Goal: Task Accomplishment & Management: Complete application form

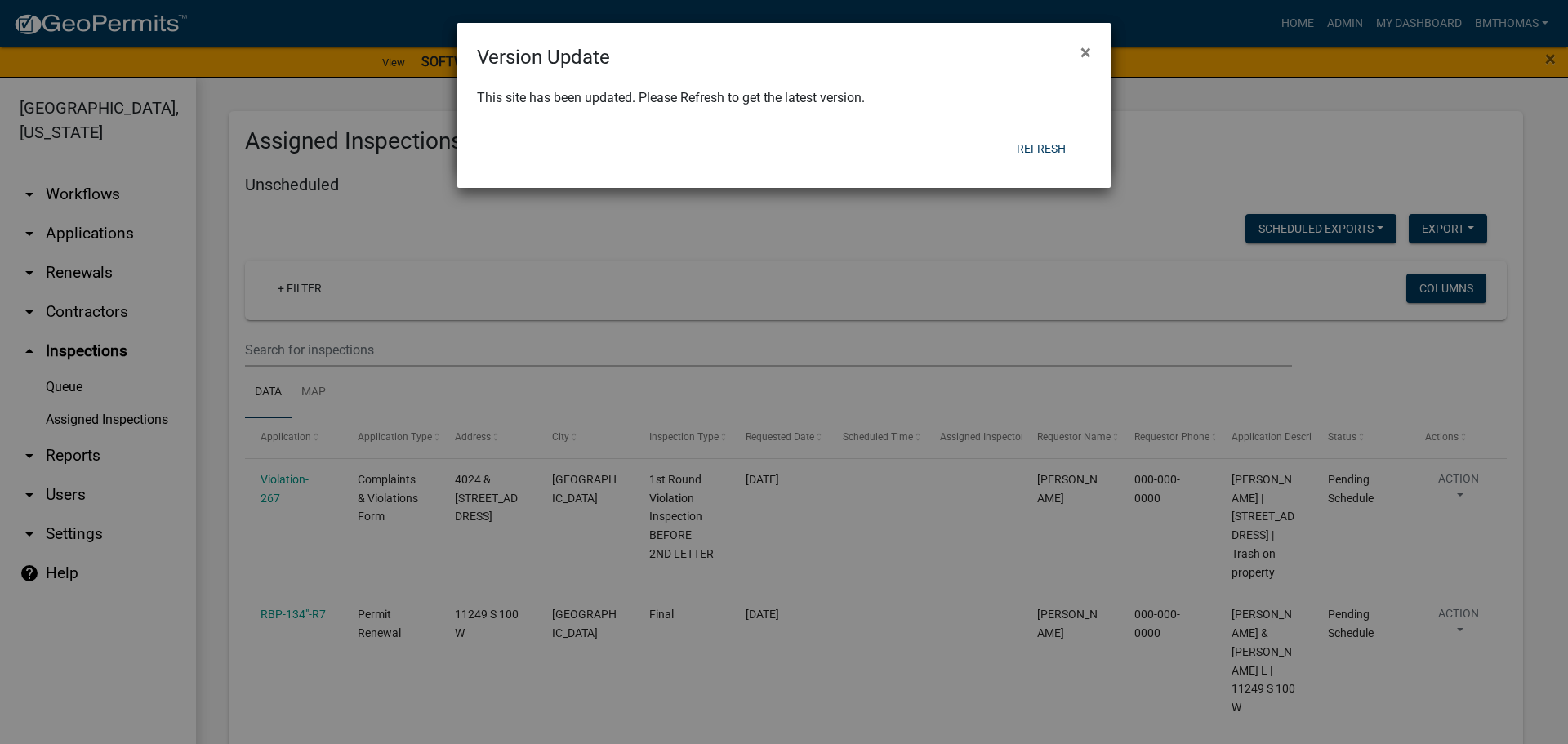
scroll to position [7151, 0]
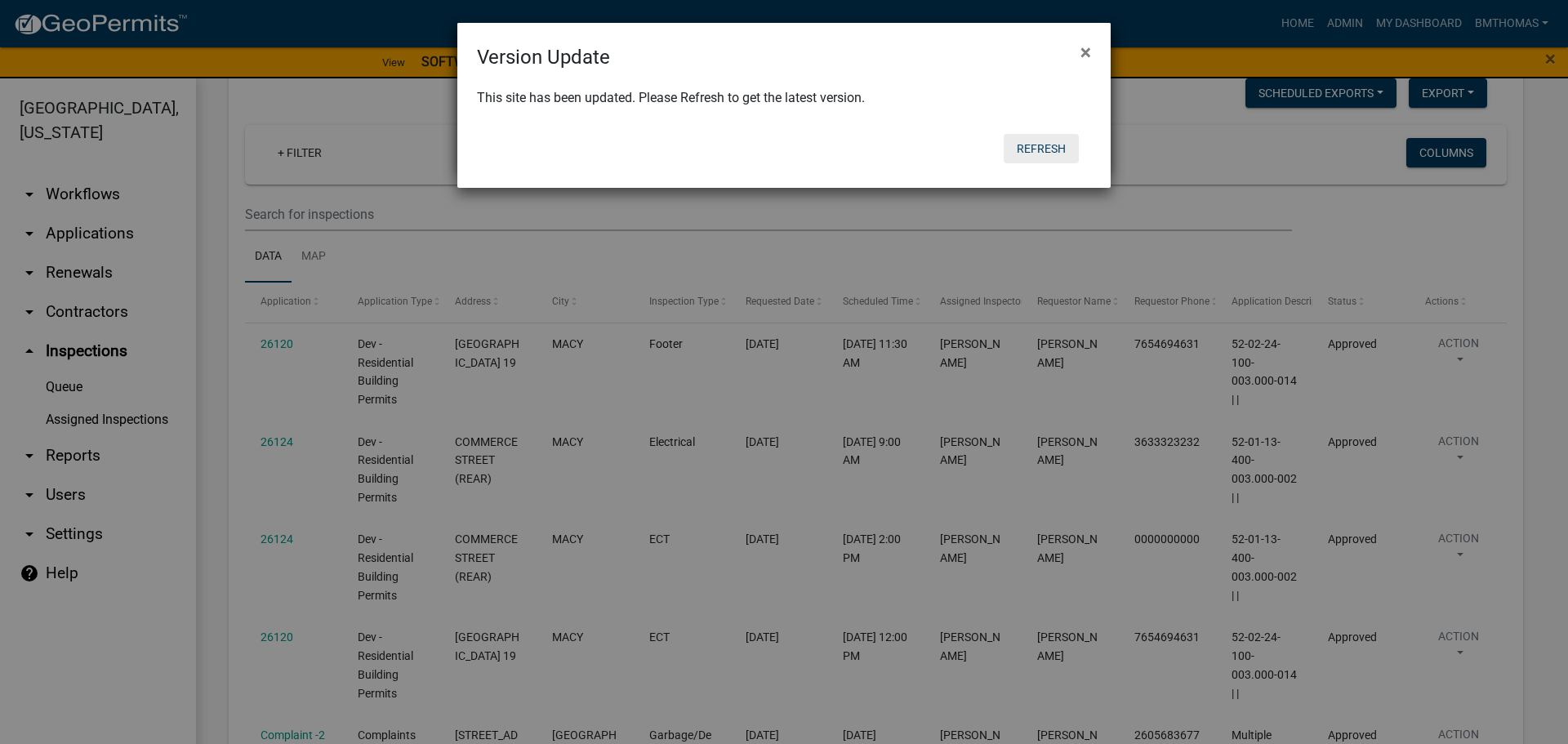
drag, startPoint x: 1001, startPoint y: 142, endPoint x: 1021, endPoint y: 149, distance: 21.2
click at [1021, 149] on div "Refresh" at bounding box center [890, 149] width 402 height 43
click at [1026, 149] on button "Refresh" at bounding box center [1041, 149] width 75 height 30
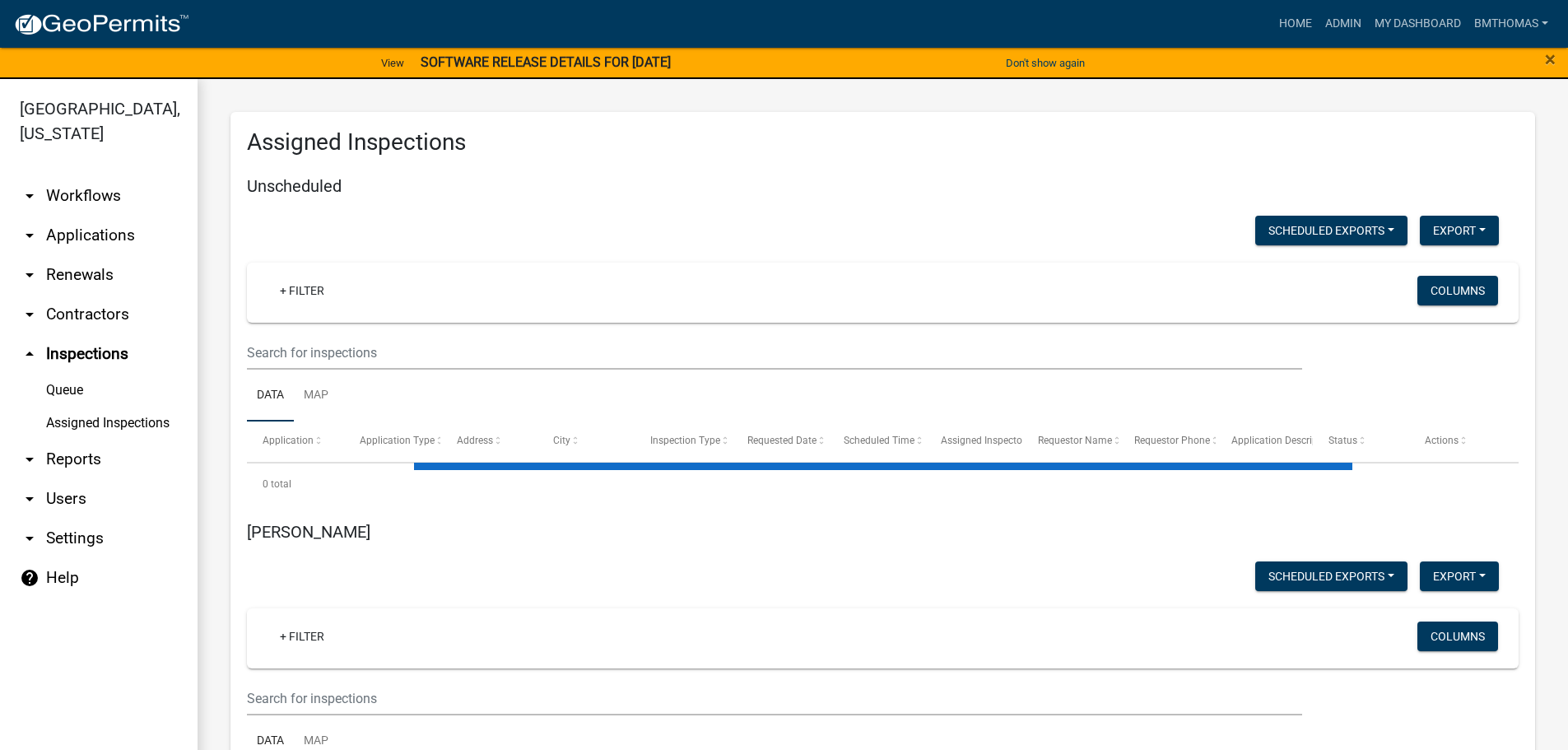
click at [1556, 54] on div "× Close" at bounding box center [1502, 63] width 130 height 34
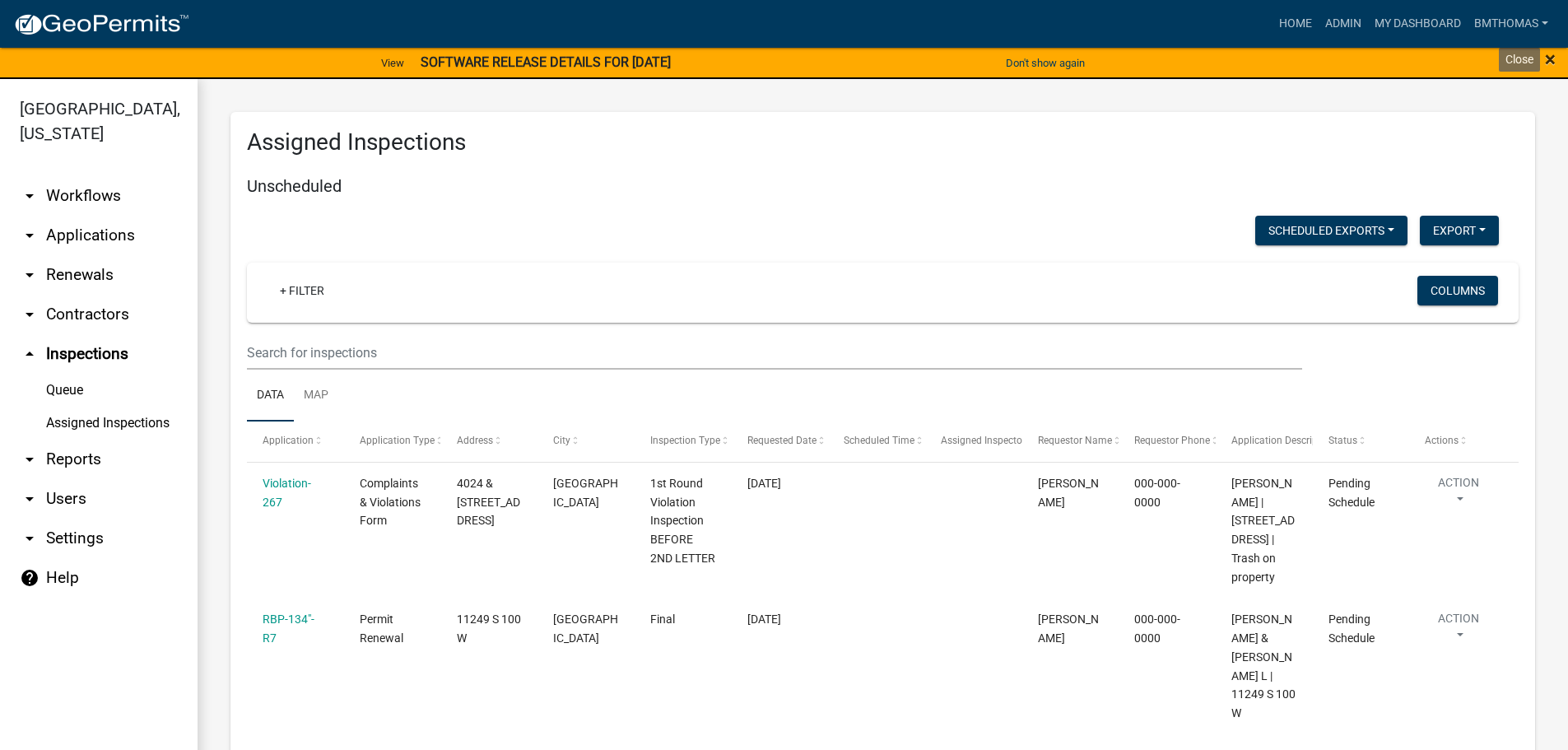
click at [1548, 56] on span "×" at bounding box center [1549, 59] width 11 height 23
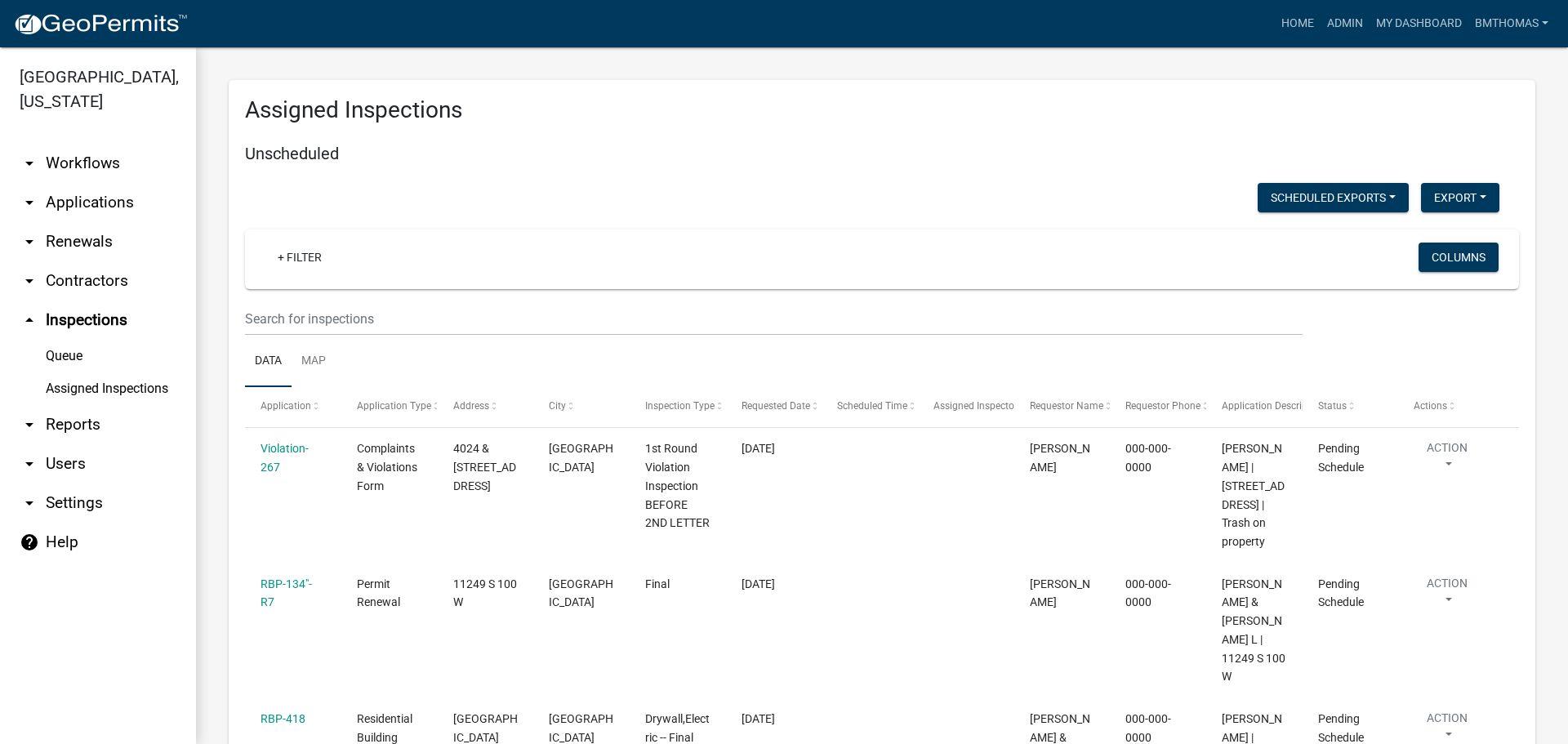
click at [71, 372] on link "Assigned Inspections" at bounding box center [98, 388] width 196 height 32
click at [117, 372] on link "Assigned Inspections" at bounding box center [98, 388] width 196 height 32
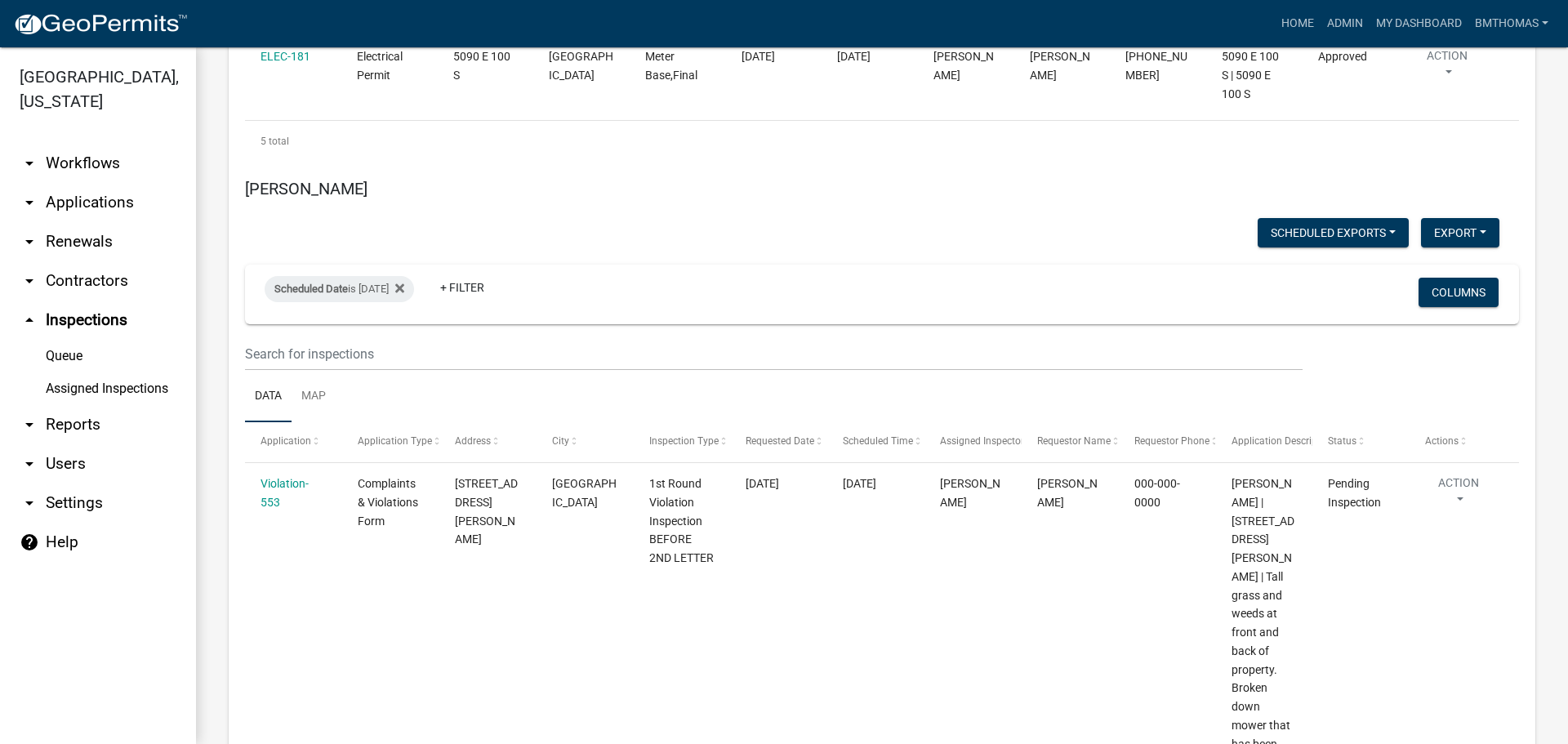
scroll to position [10560, 0]
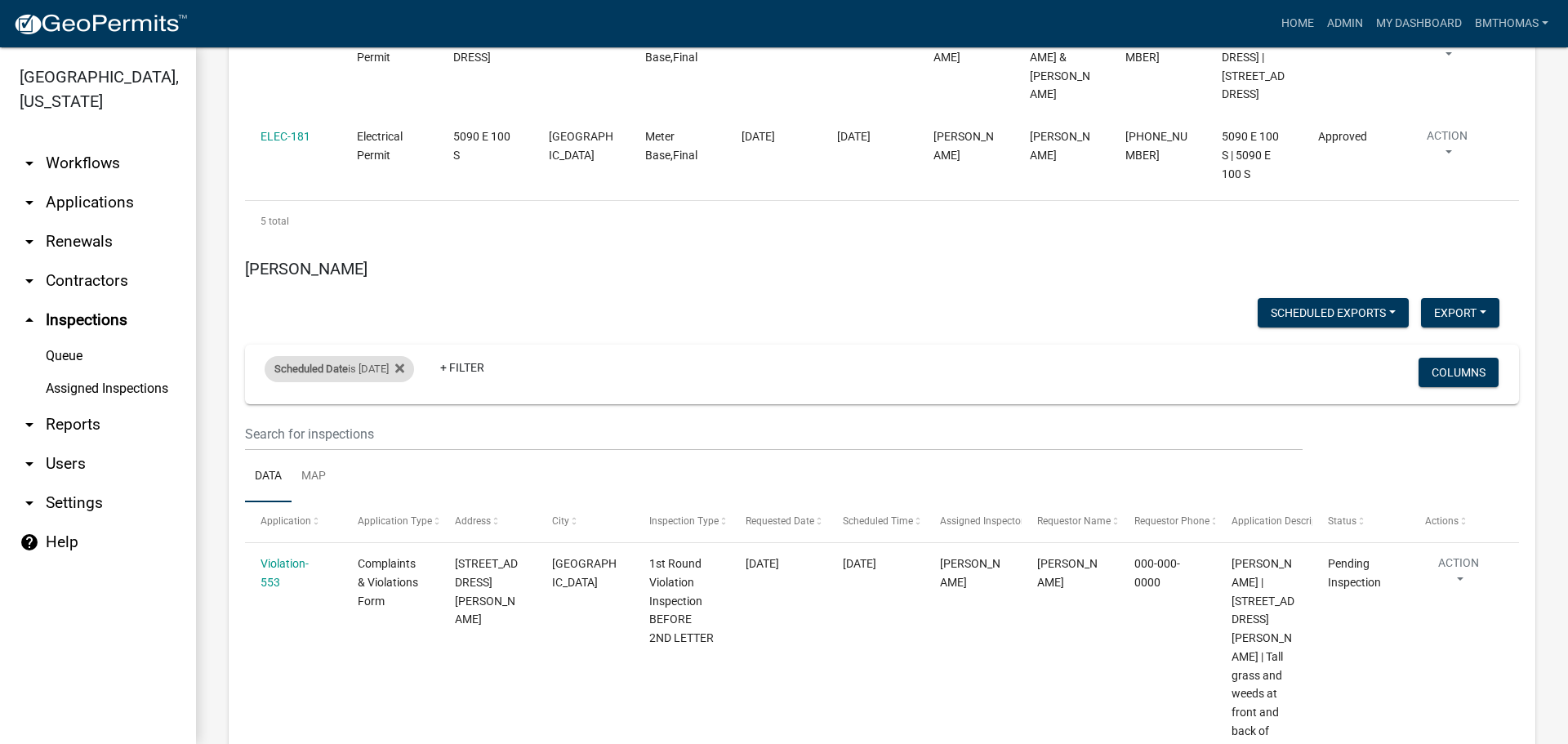
click at [398, 356] on div "Scheduled Date is [DATE]" at bounding box center [339, 369] width 150 height 26
click at [404, 208] on input "[DATE]" at bounding box center [353, 207] width 115 height 33
type input "[DATE]"
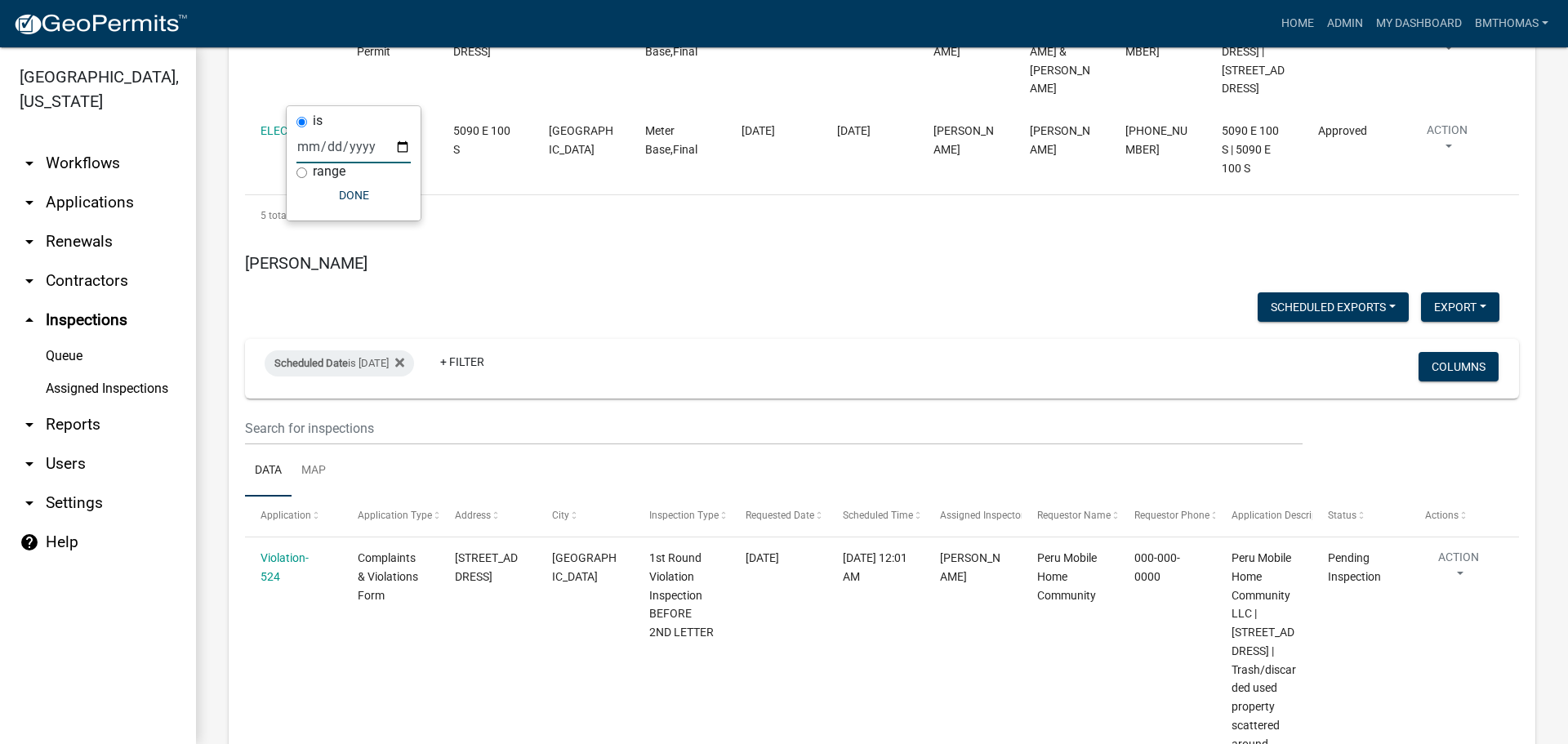
scroll to position [10515, 0]
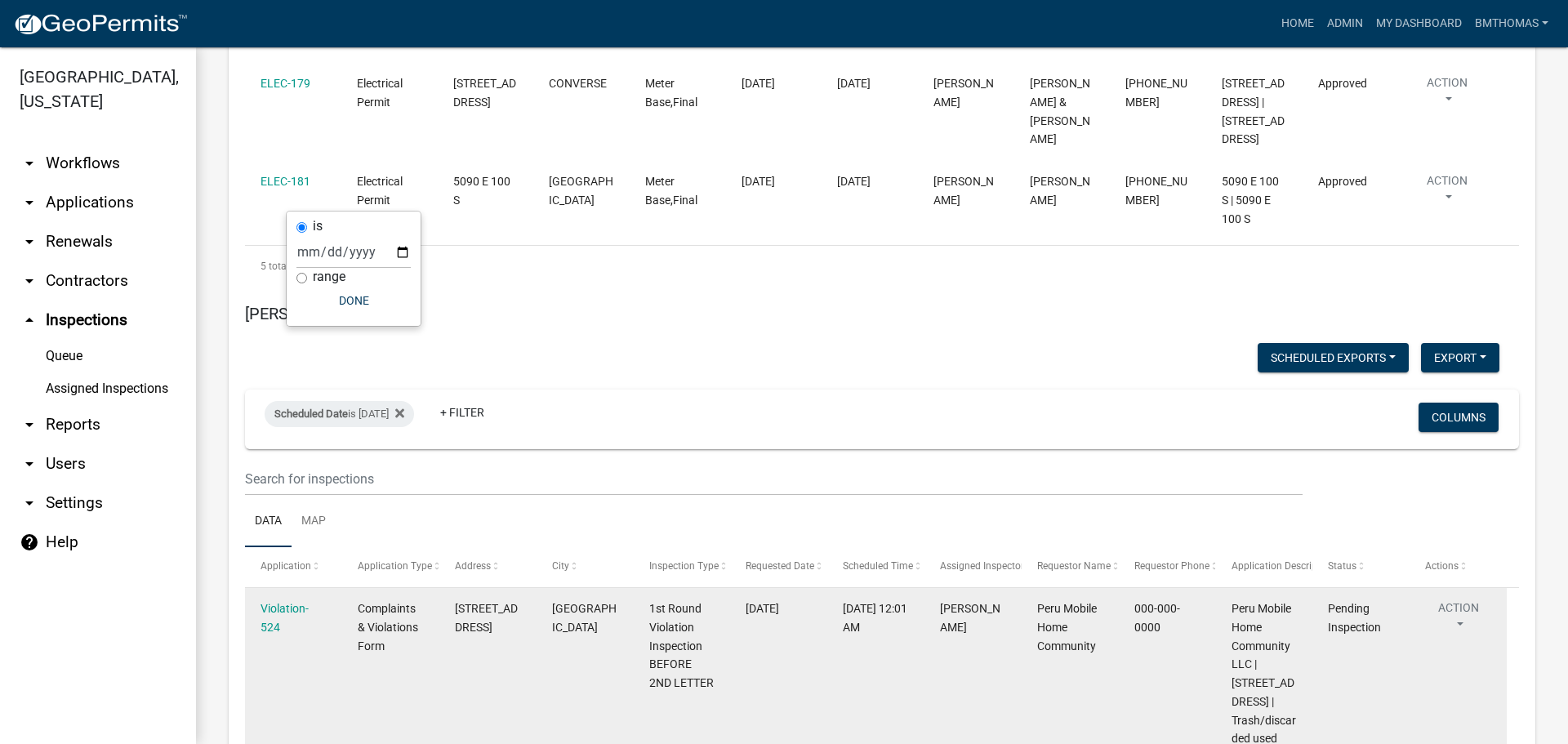
click at [280, 599] on div "Violation-524" at bounding box center [293, 617] width 66 height 38
click at [281, 601] on link "Violation-524" at bounding box center [284, 617] width 48 height 31
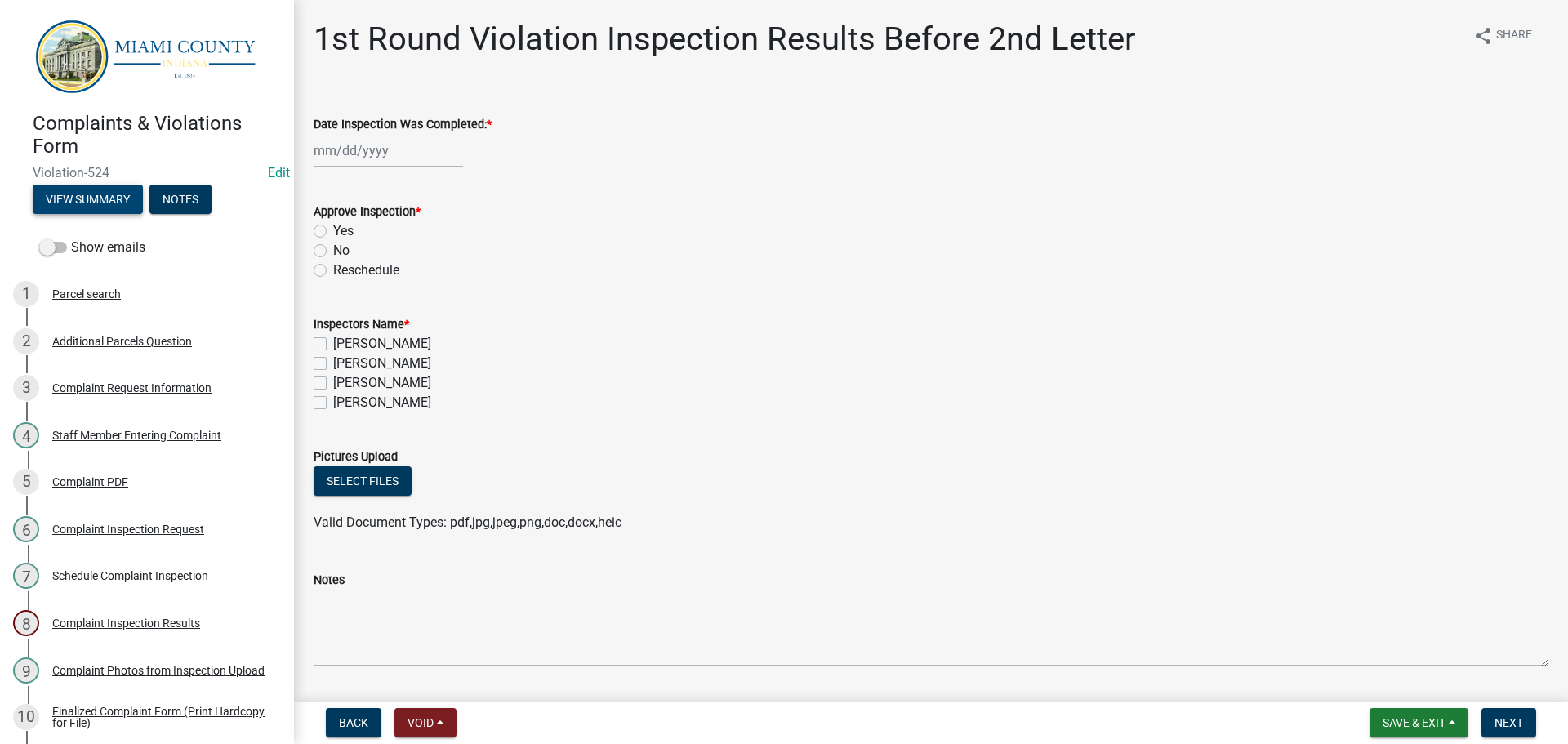
click at [112, 203] on button "View Summary" at bounding box center [87, 199] width 110 height 30
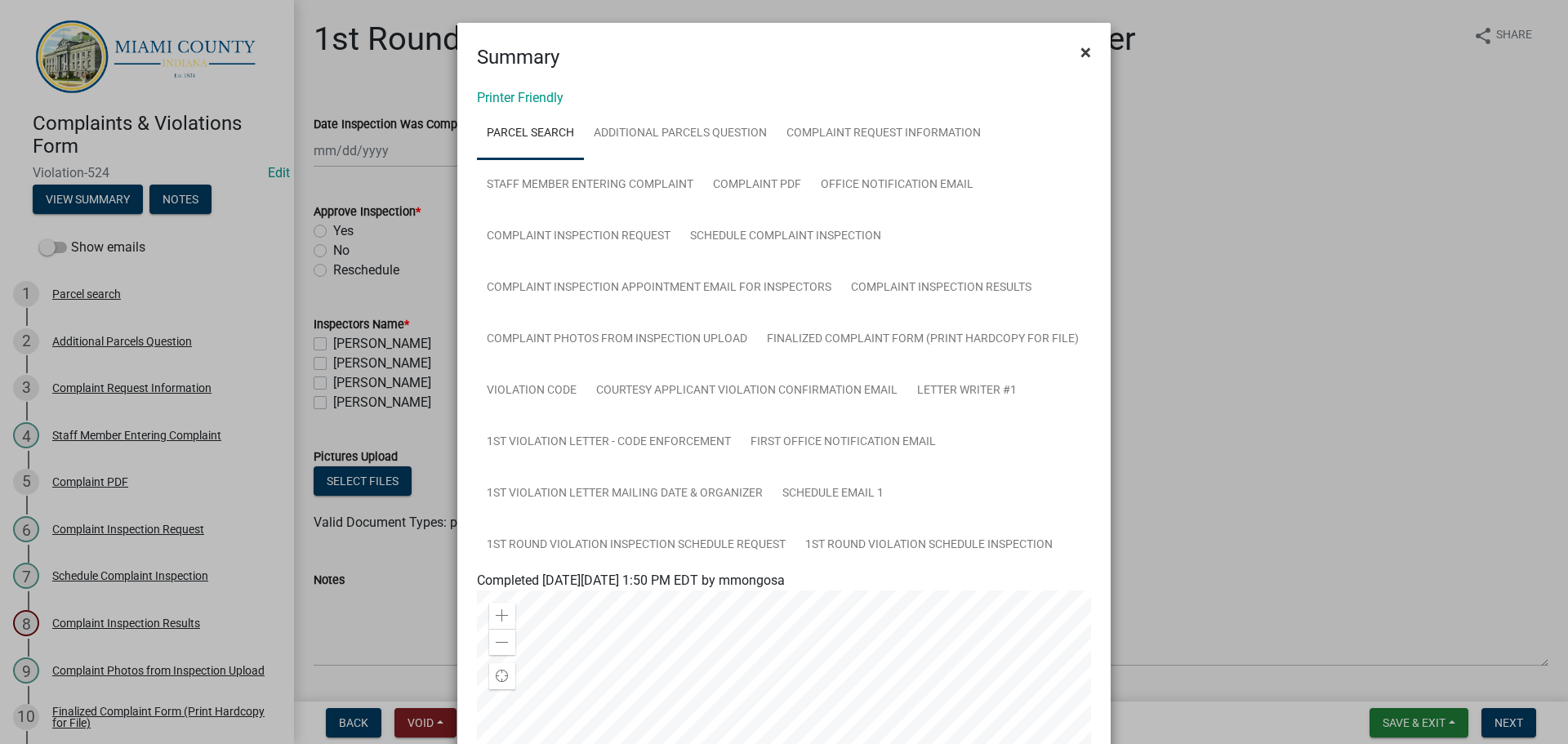
click at [1082, 58] on span "×" at bounding box center [1085, 52] width 10 height 23
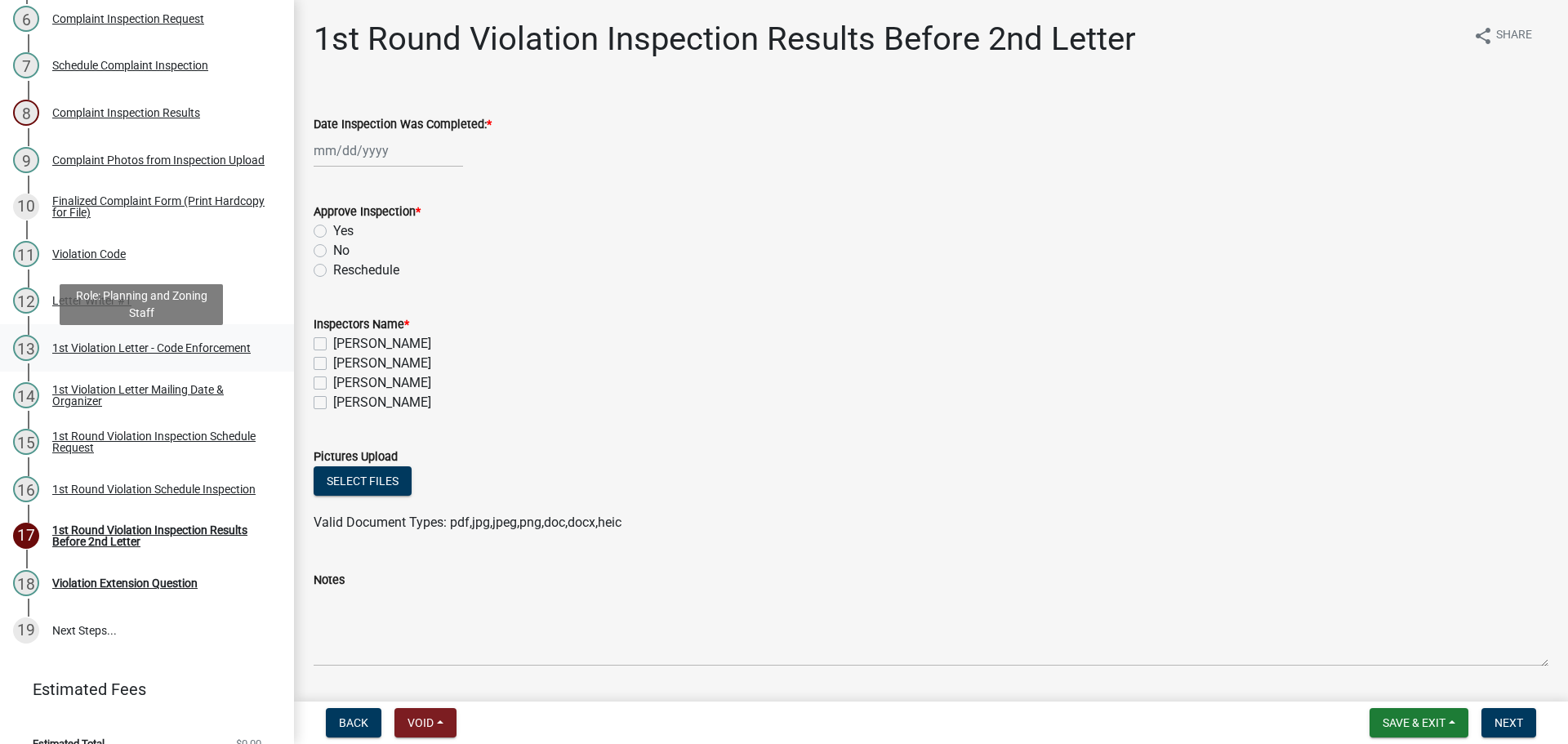
scroll to position [531, 0]
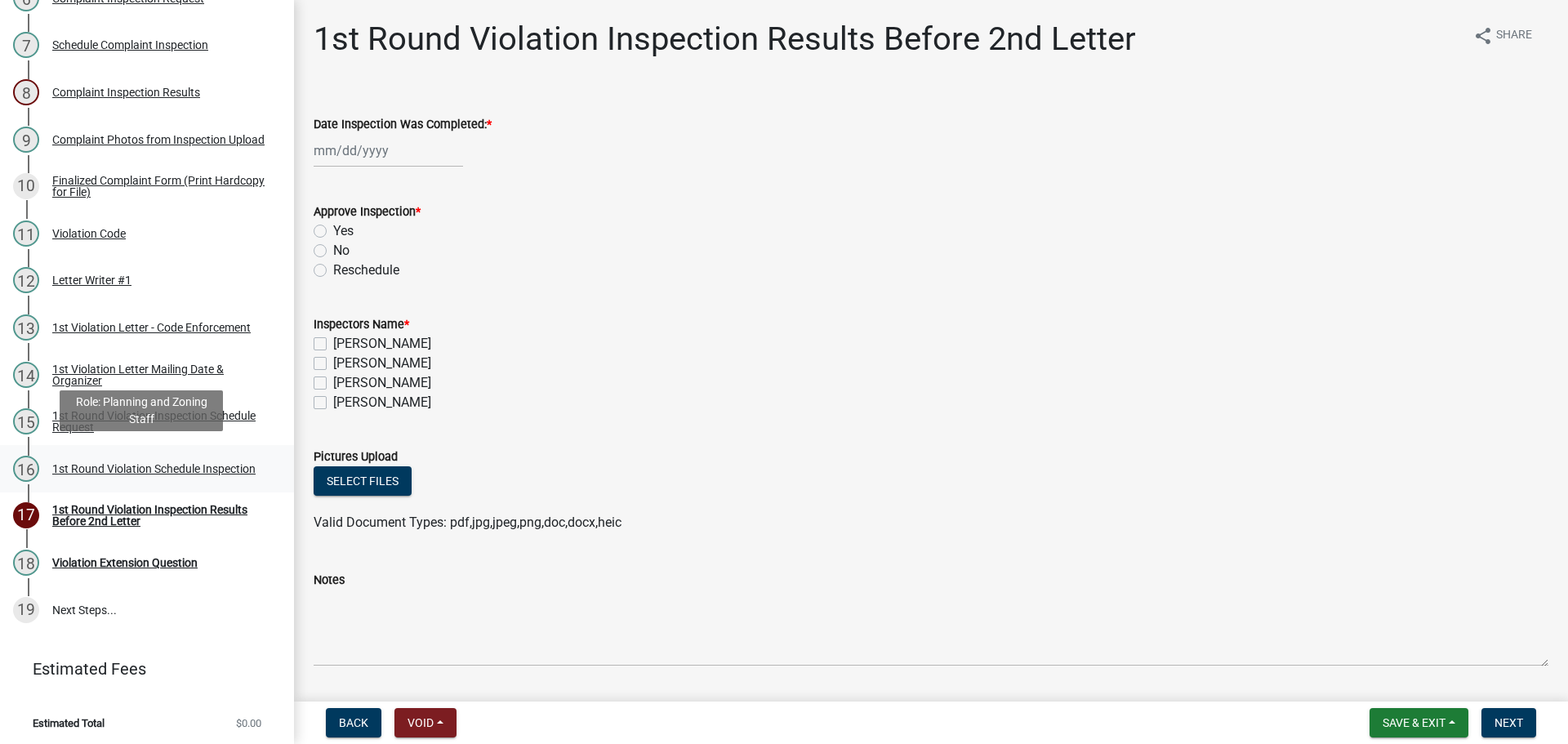
click at [60, 462] on div "1st Round Violation Schedule Inspection" at bounding box center [154, 468] width 203 height 11
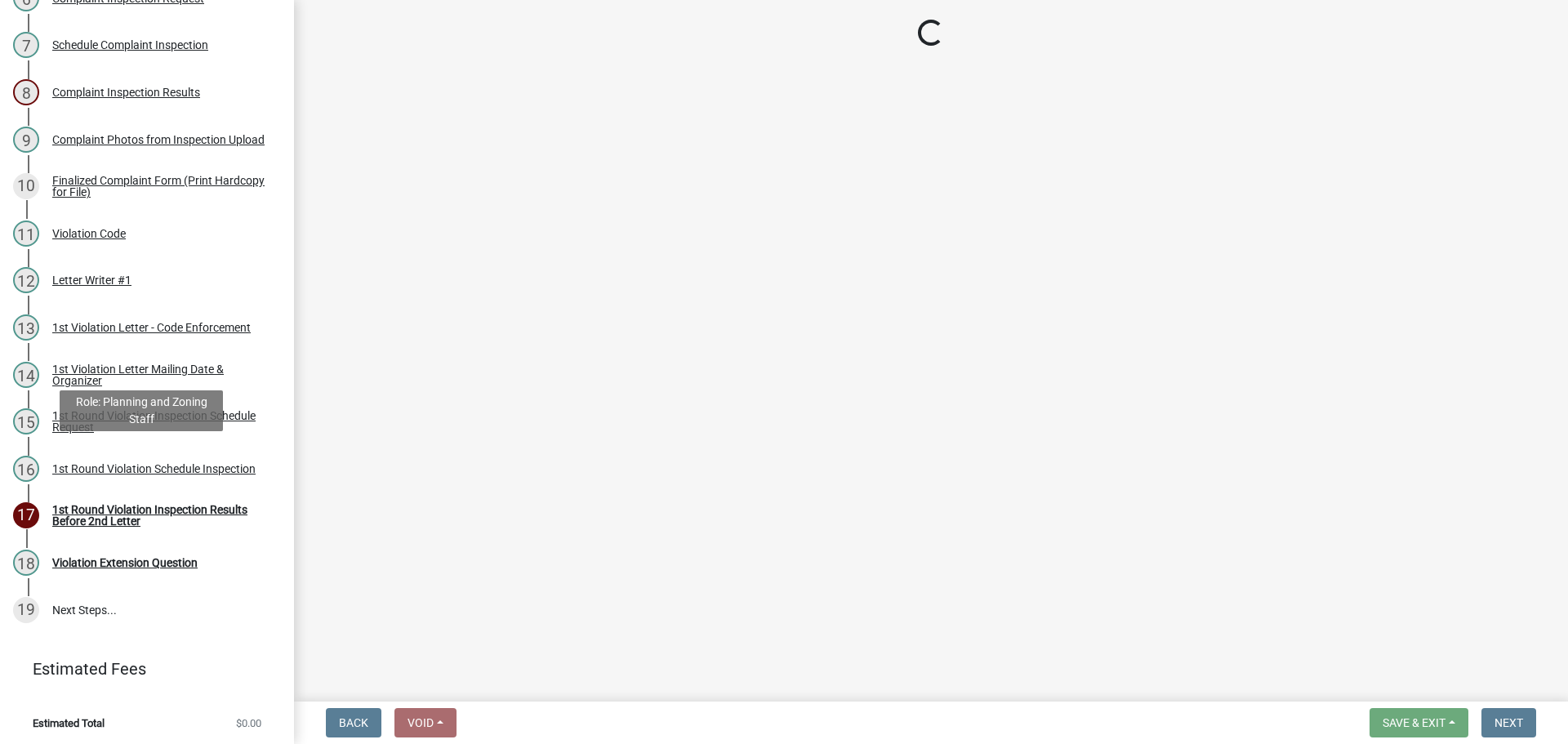
select select "0324ce59-dc13-463c-88f6-21718b6e040a"
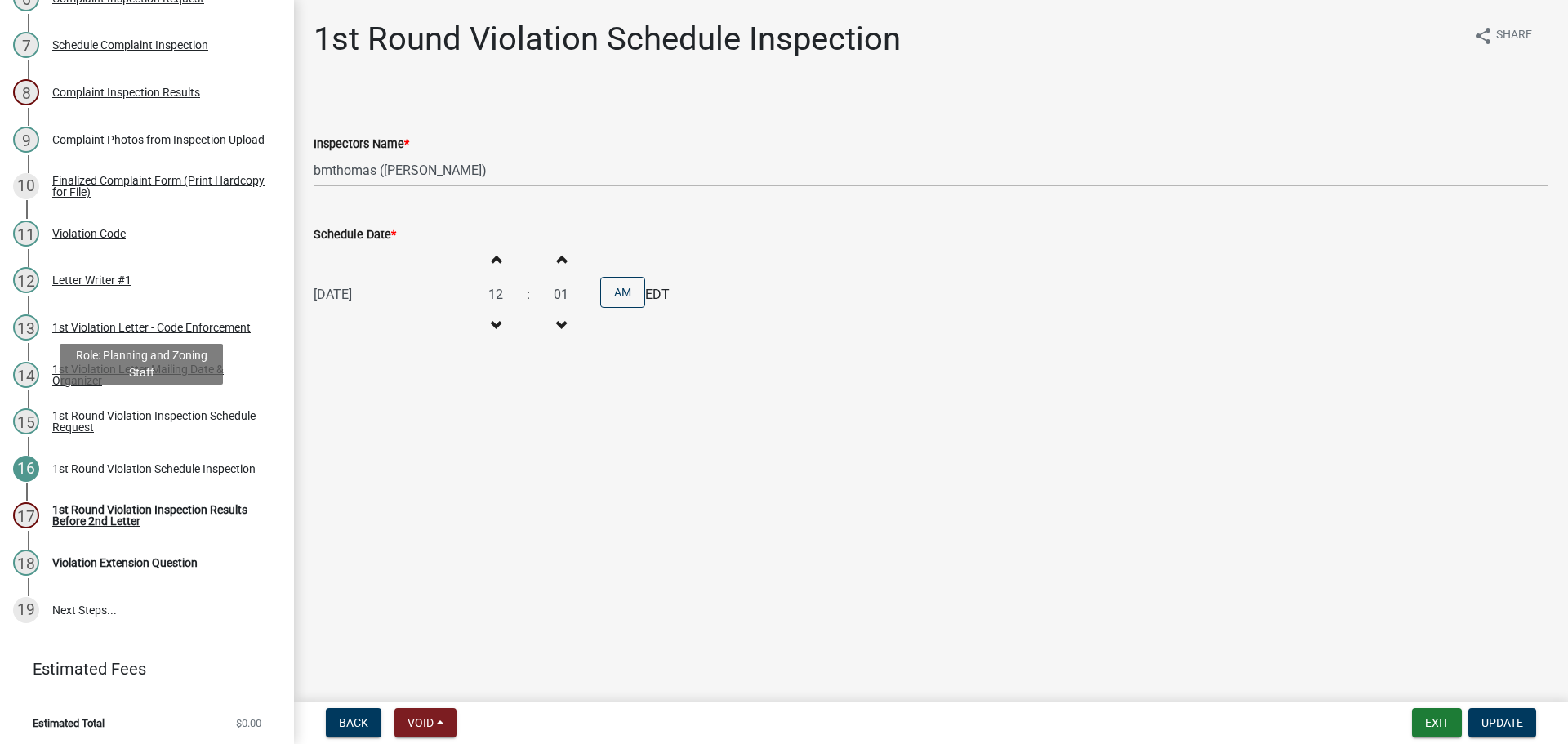
click at [135, 421] on div "1st Round Violation Inspection Schedule Request" at bounding box center [160, 421] width 215 height 23
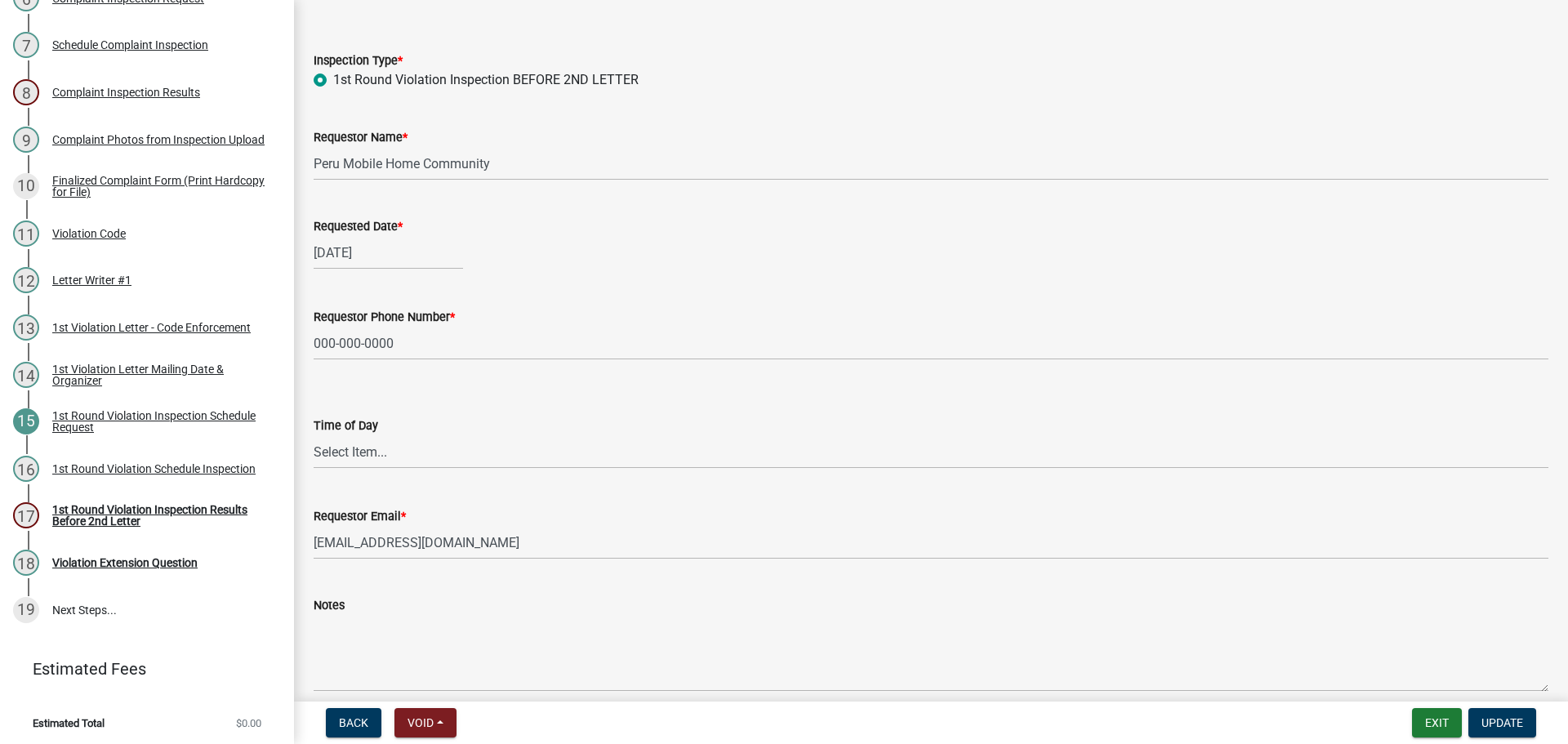
scroll to position [134, 0]
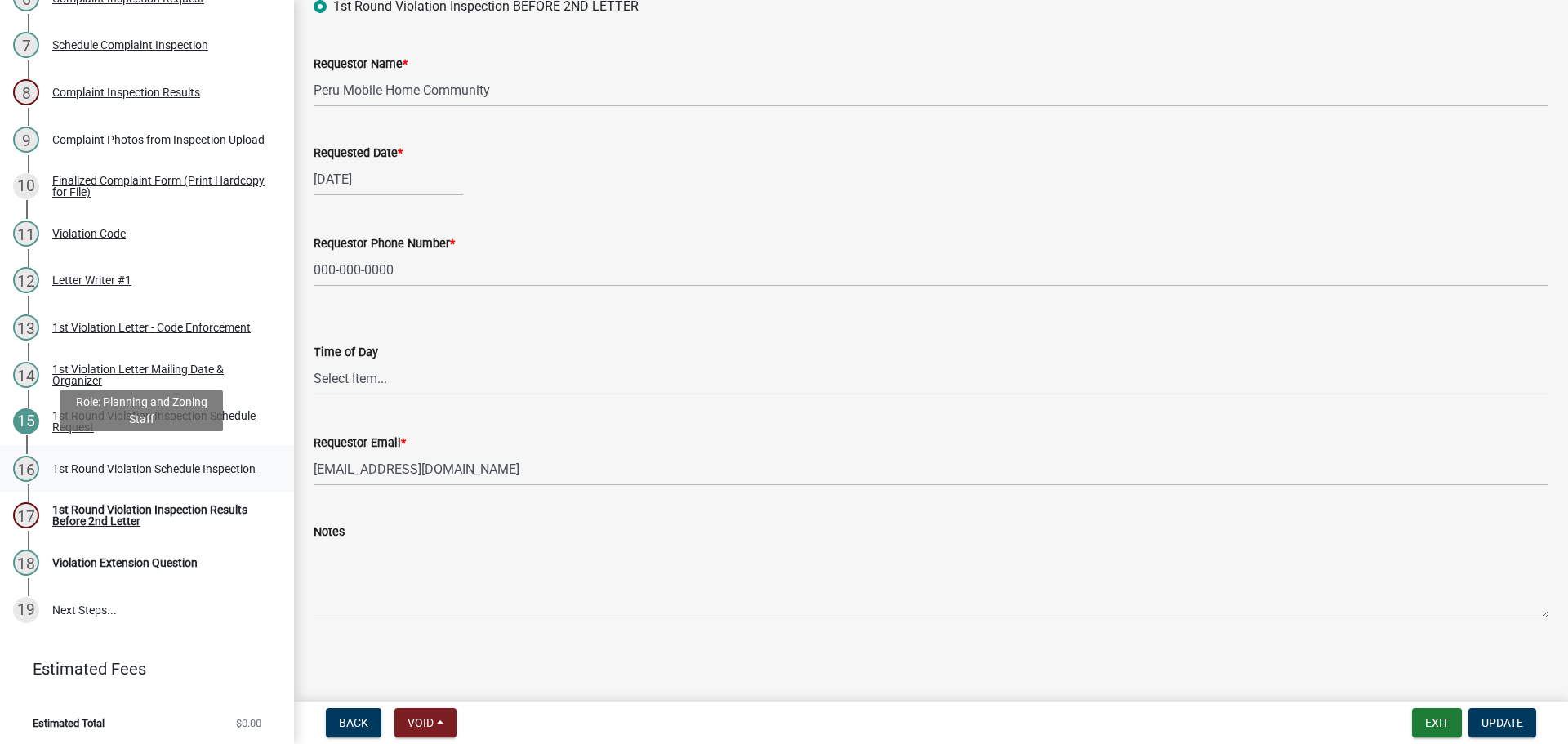
click at [116, 467] on div "1st Round Violation Schedule Inspection" at bounding box center [154, 468] width 203 height 11
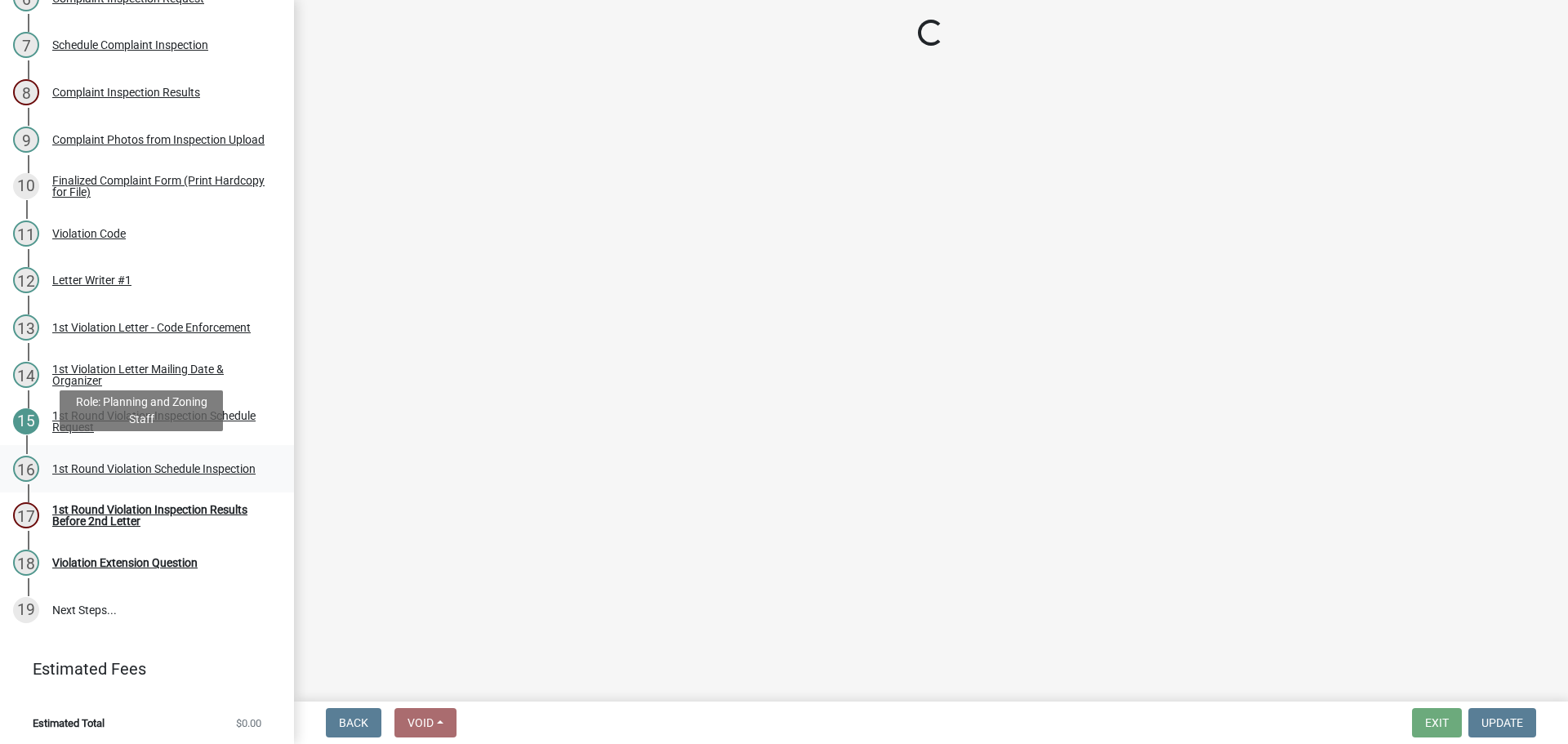
scroll to position [0, 0]
select select "0324ce59-dc13-463c-88f6-21718b6e040a"
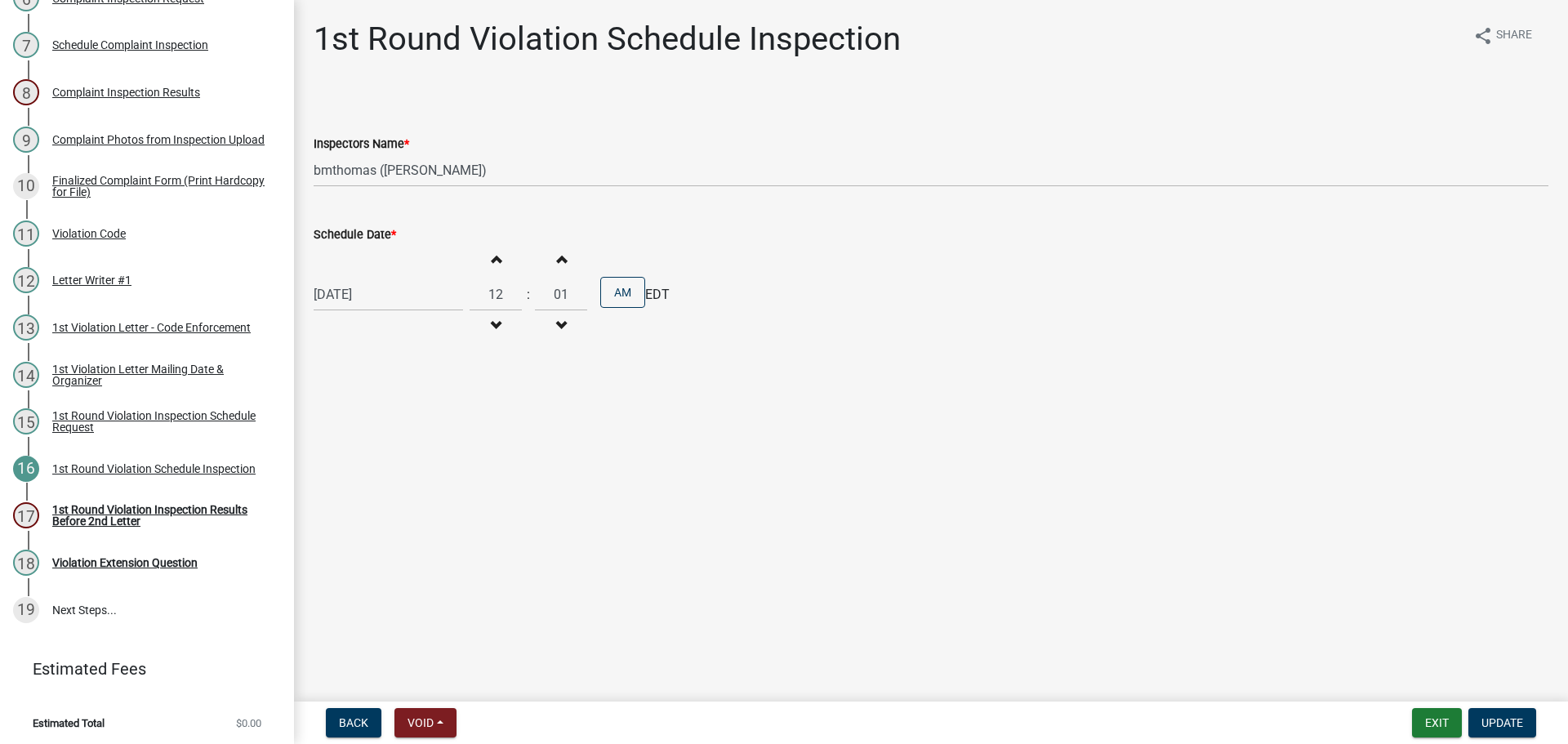
click at [394, 297] on div "[DATE]" at bounding box center [388, 294] width 150 height 33
select select "9"
select select "2025"
click at [329, 429] on div "15" at bounding box center [330, 434] width 26 height 26
type input "[DATE]"
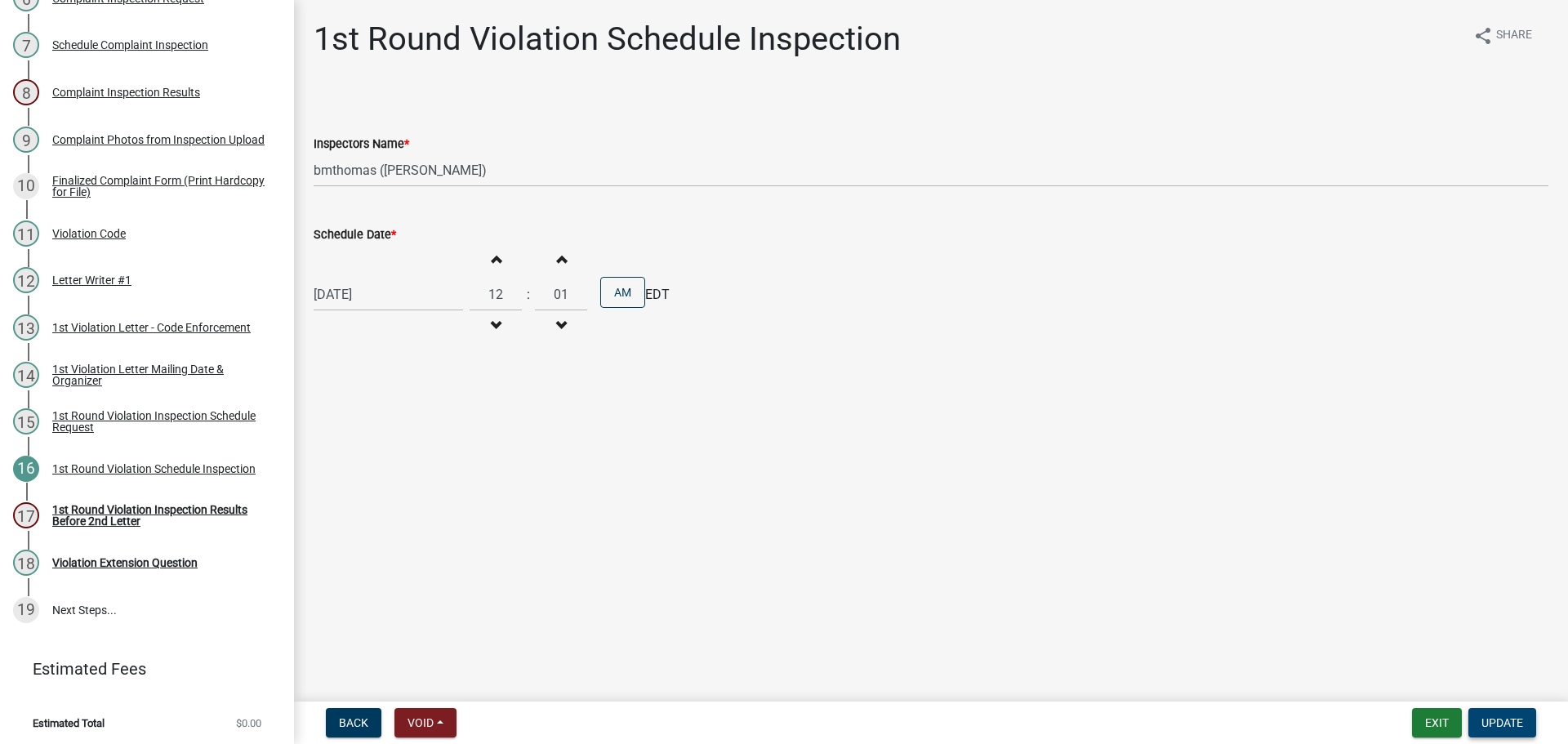
click at [1507, 724] on span "Update" at bounding box center [1502, 722] width 42 height 13
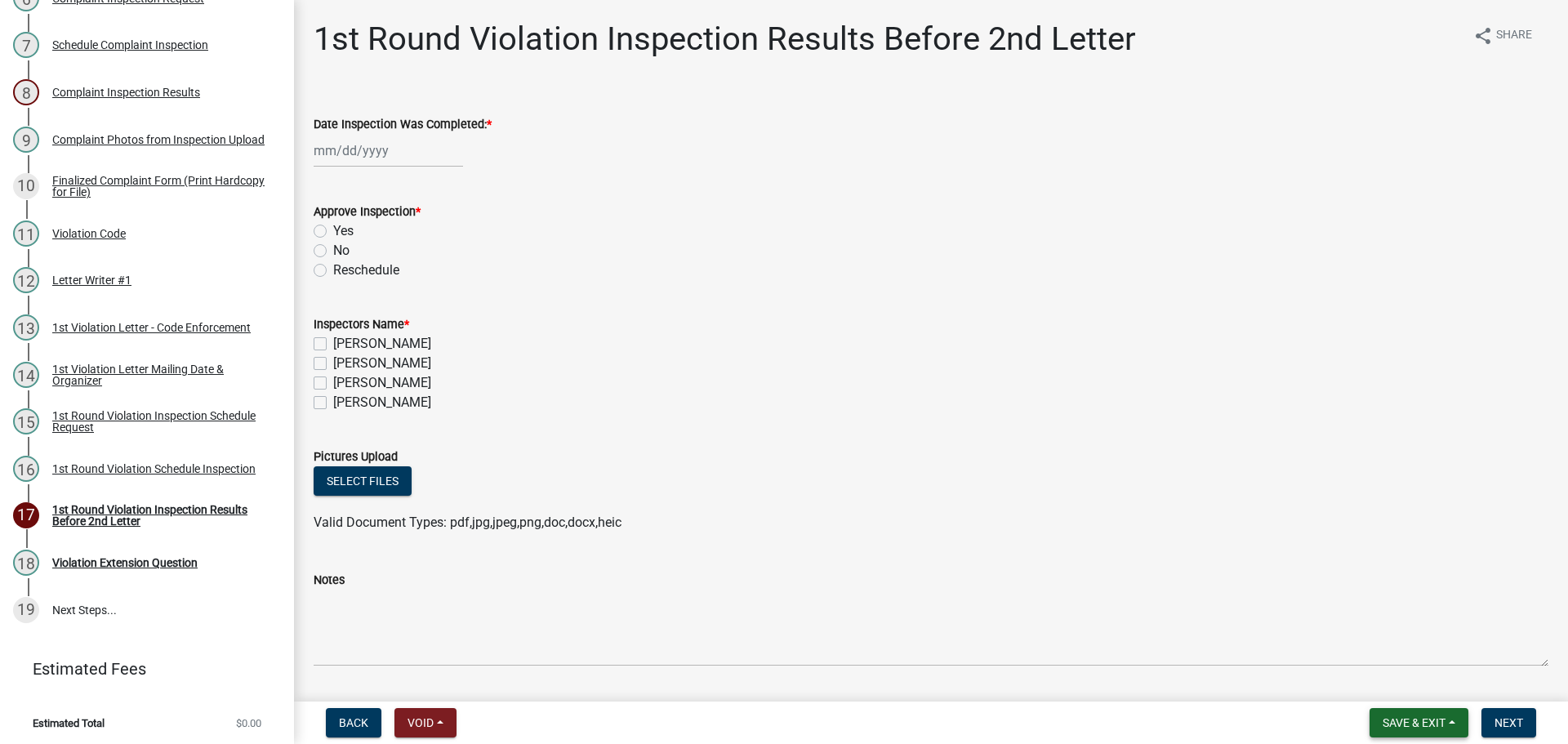
click at [1406, 720] on span "Save & Exit" at bounding box center [1414, 722] width 63 height 13
click at [1388, 681] on button "Save & Exit" at bounding box center [1402, 679] width 130 height 39
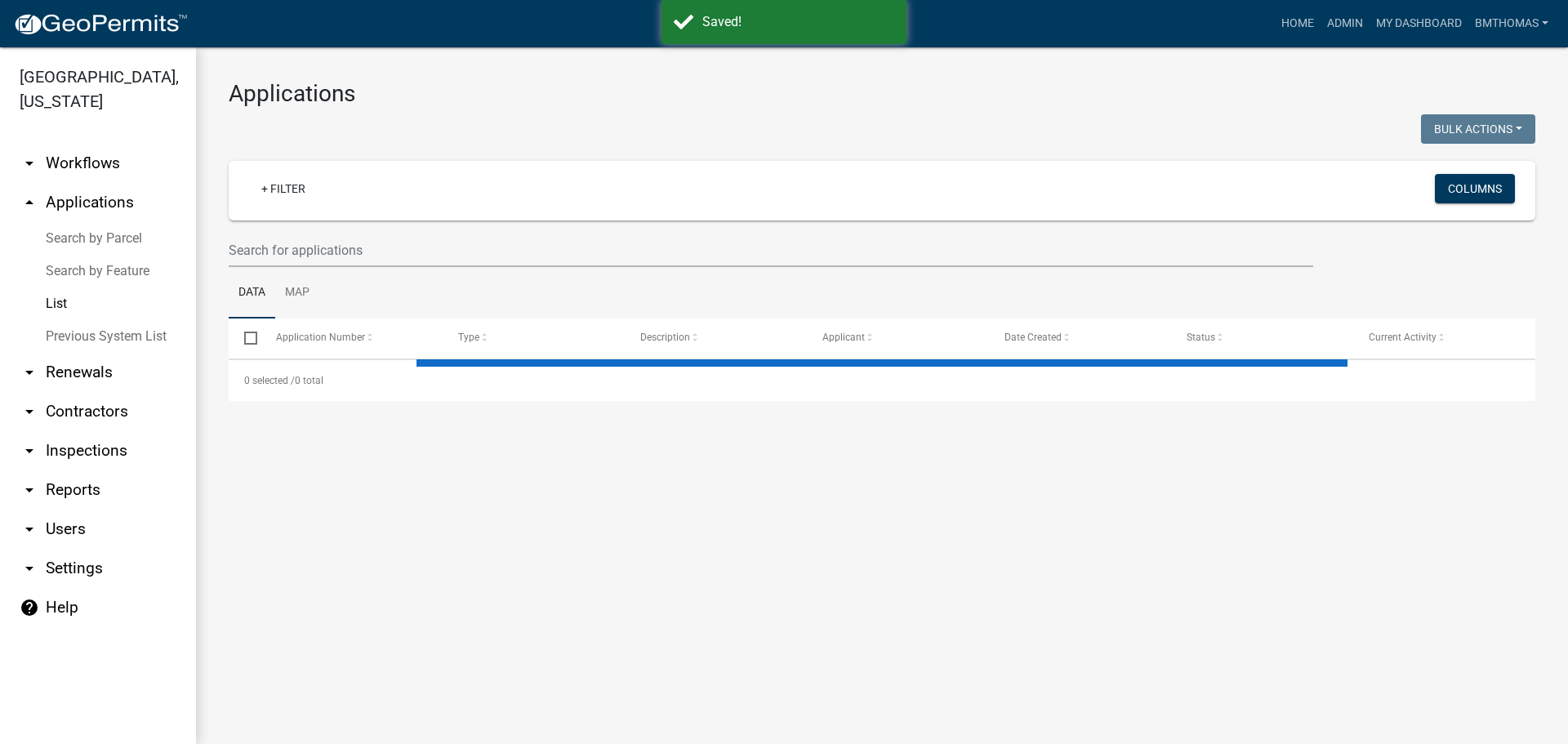
select select "3: 100"
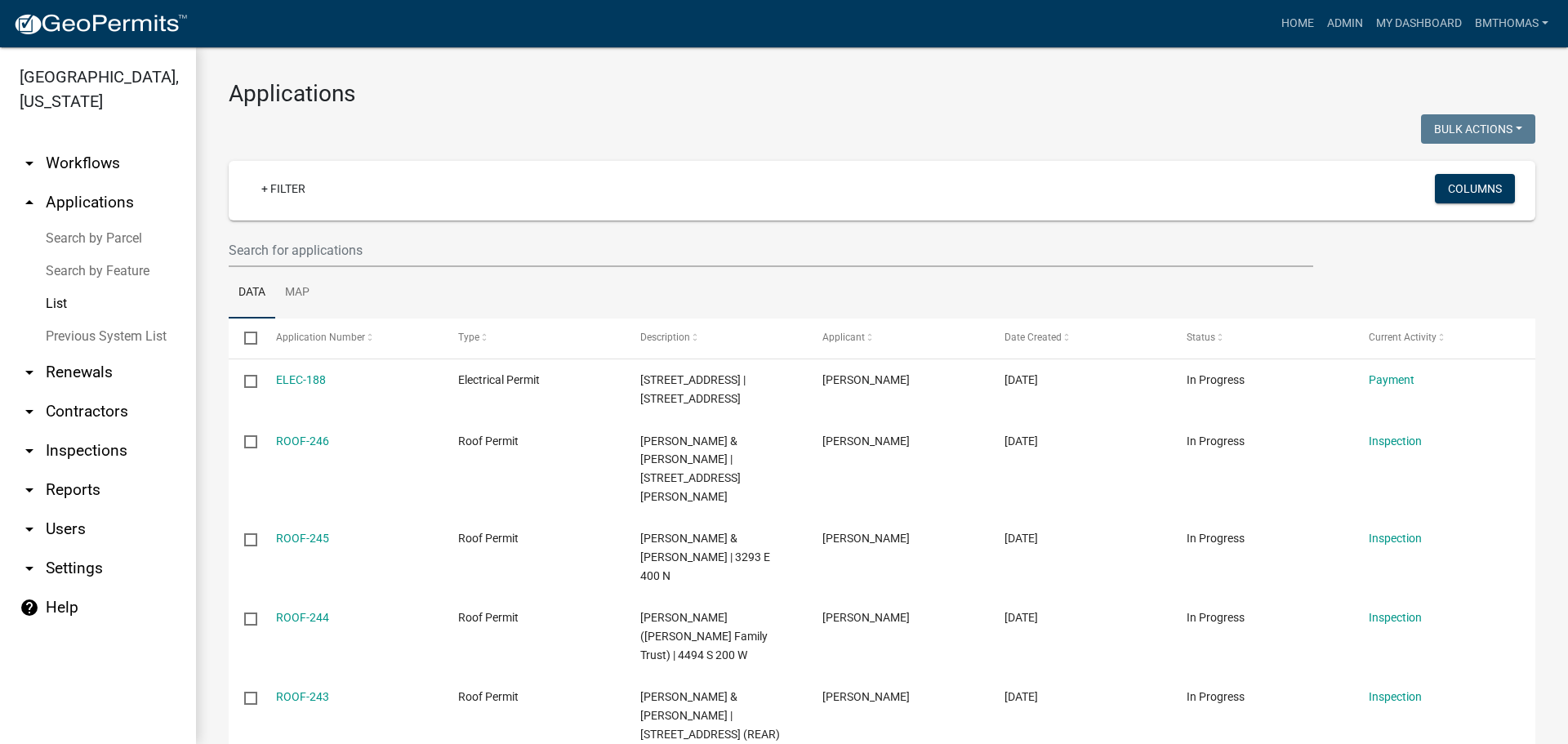
click at [138, 320] on link "Previous System List" at bounding box center [98, 336] width 196 height 32
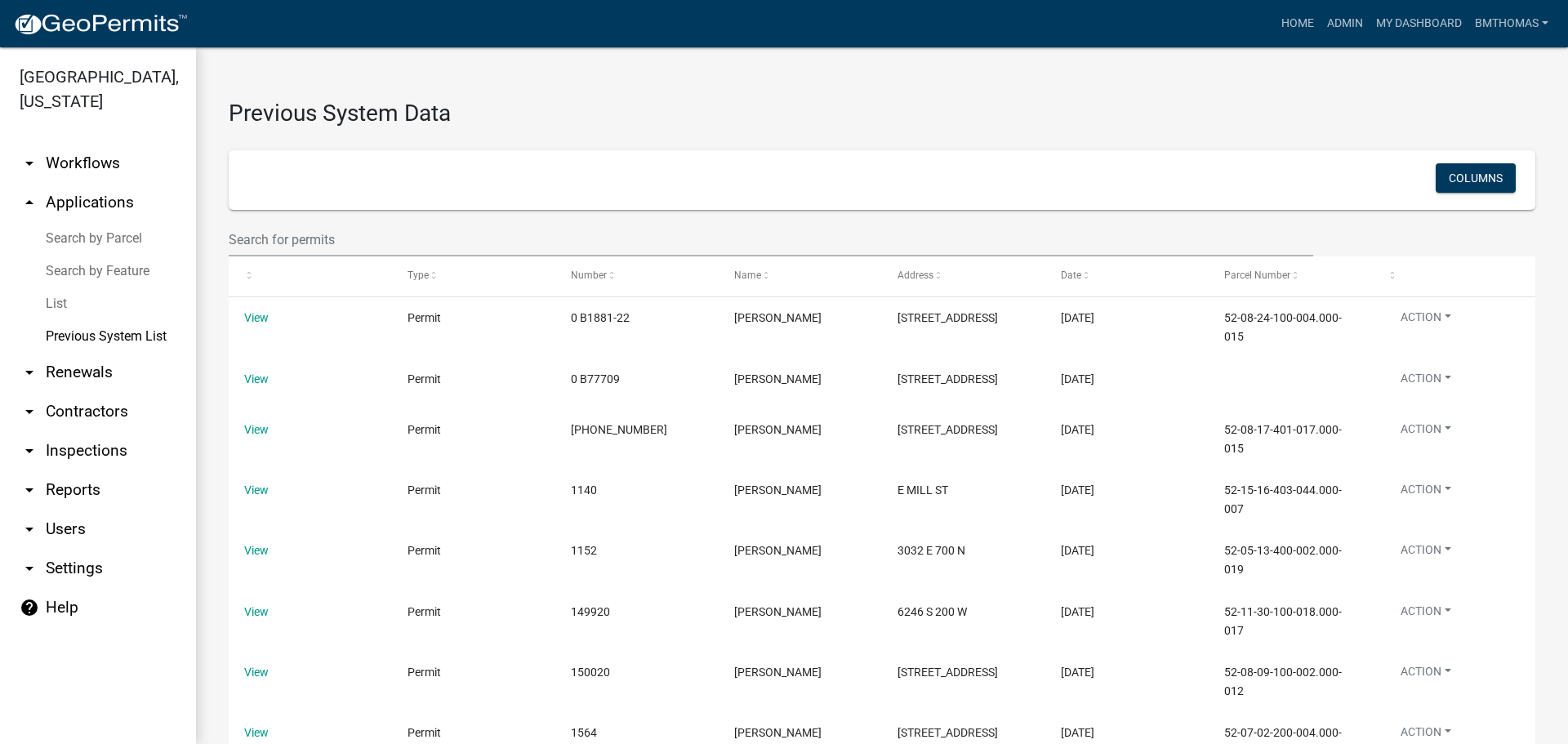
click at [78, 431] on link "arrow_drop_down Inspections" at bounding box center [98, 450] width 196 height 39
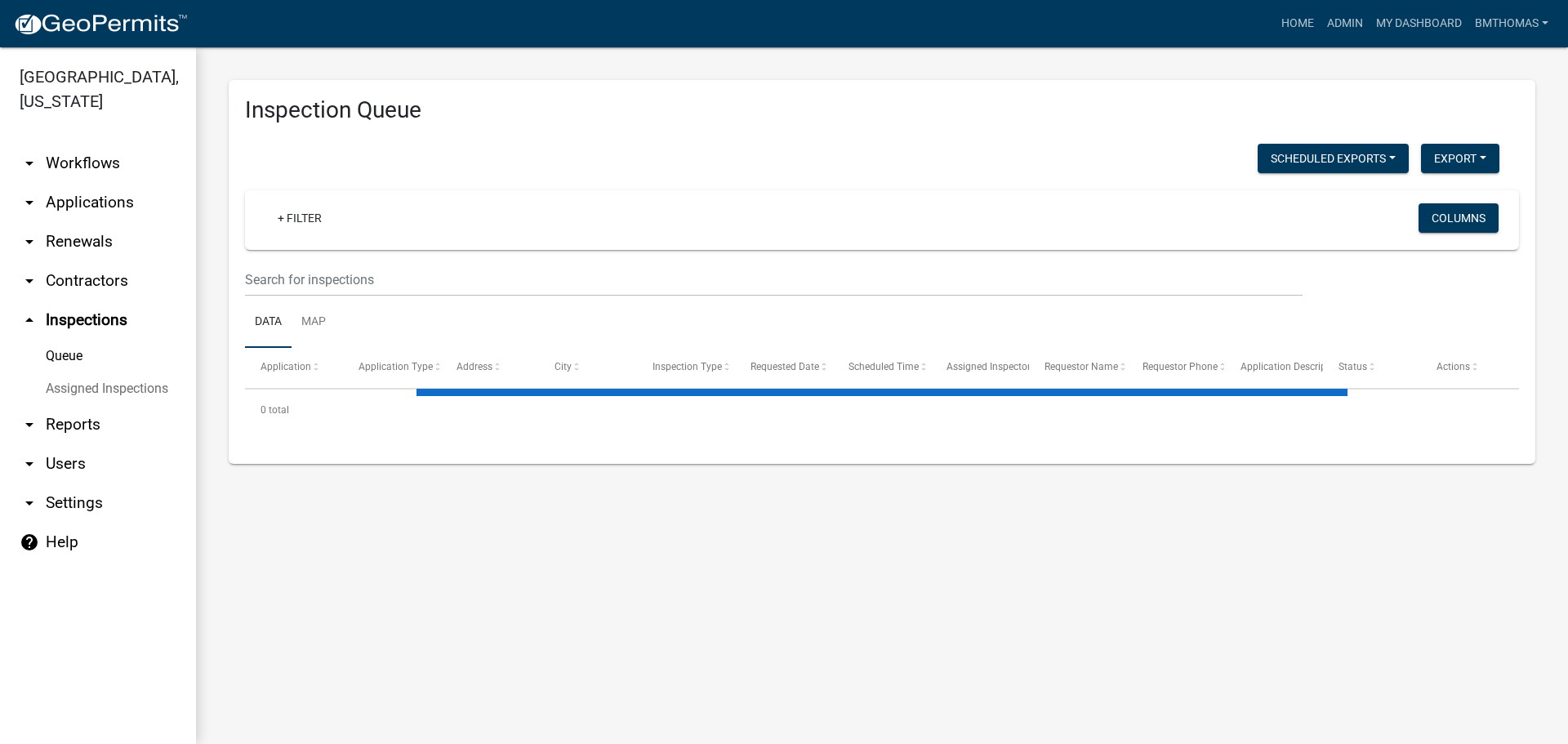
click at [64, 372] on link "Assigned Inspections" at bounding box center [98, 388] width 196 height 32
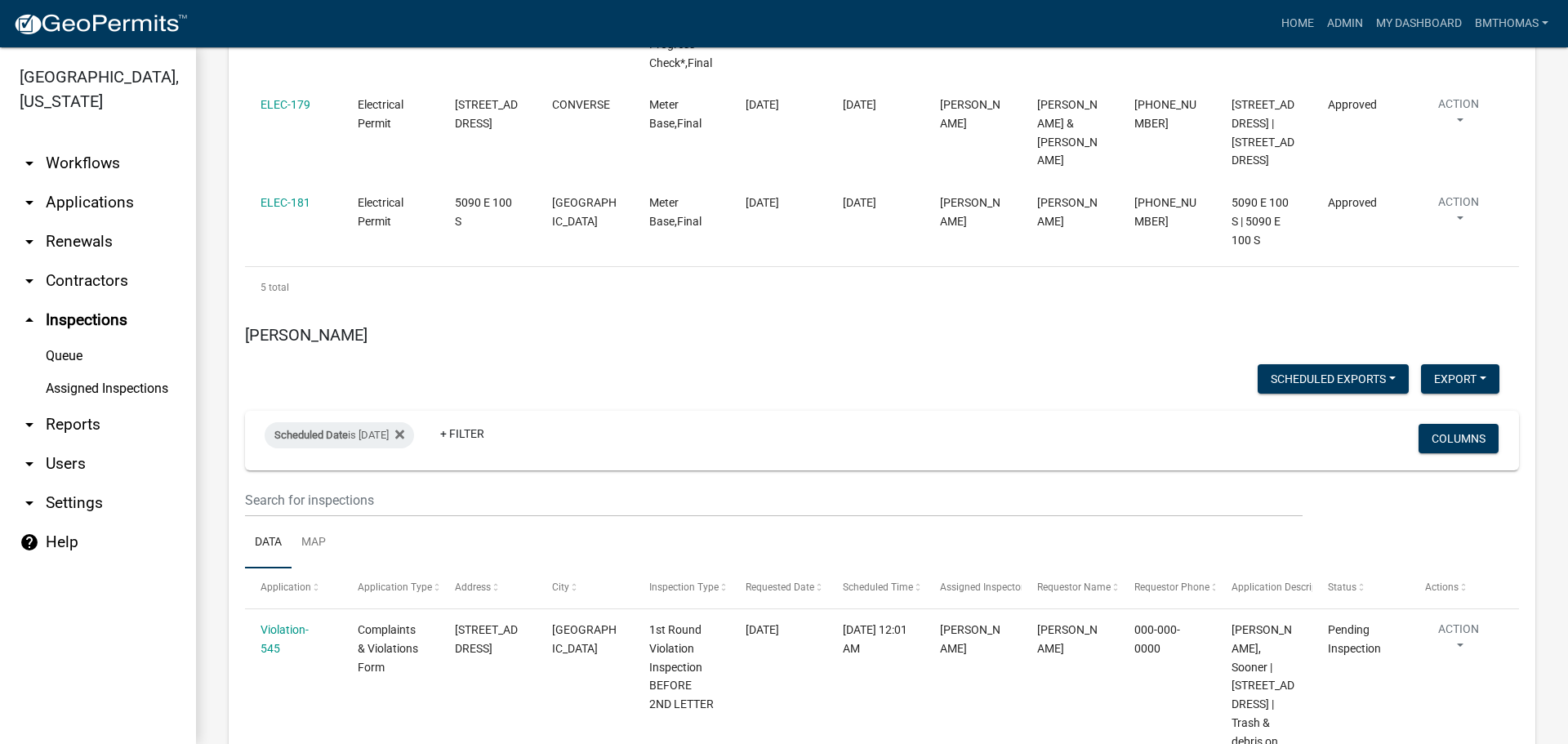
scroll to position [10448, 0]
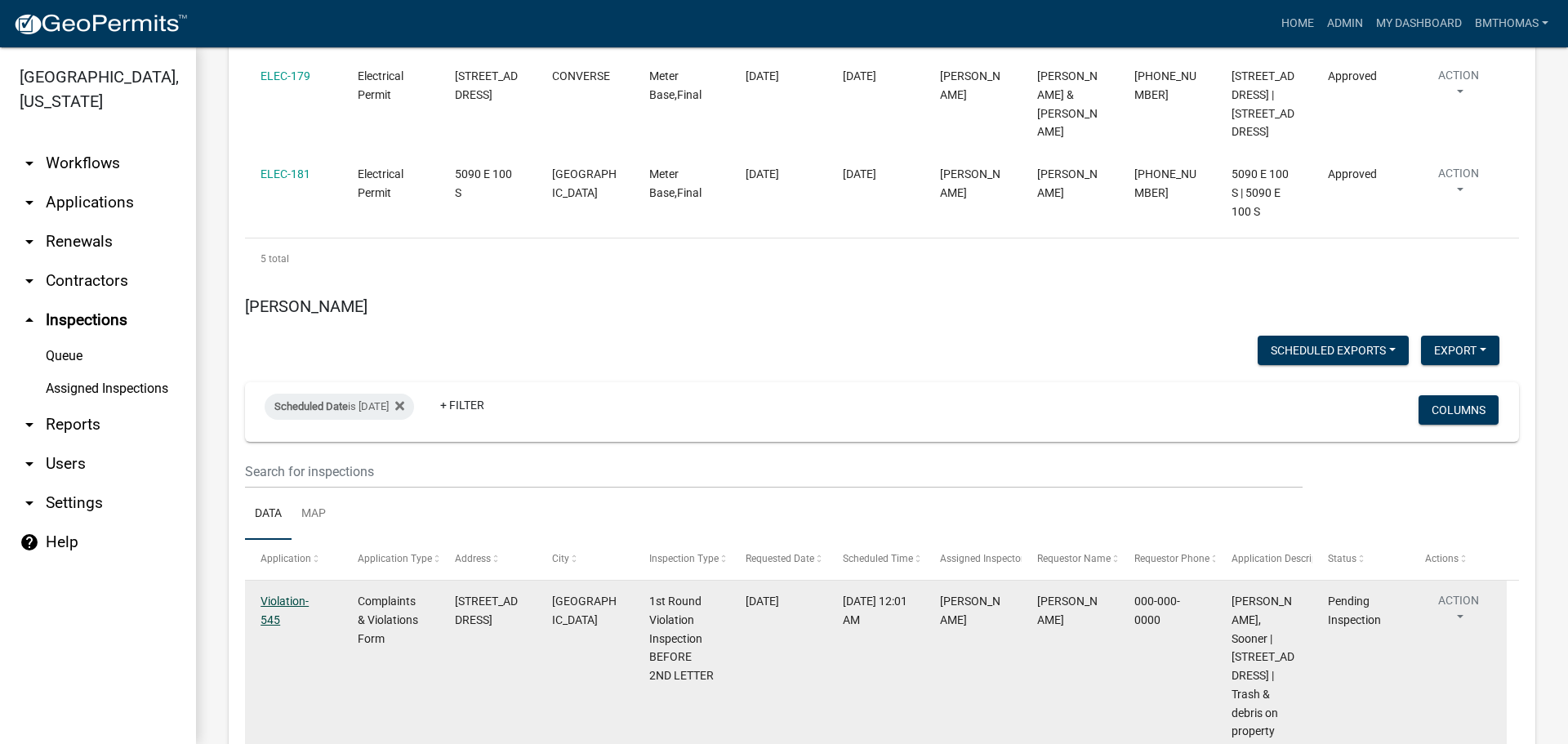
click at [289, 595] on link "Violation-545" at bounding box center [284, 610] width 48 height 31
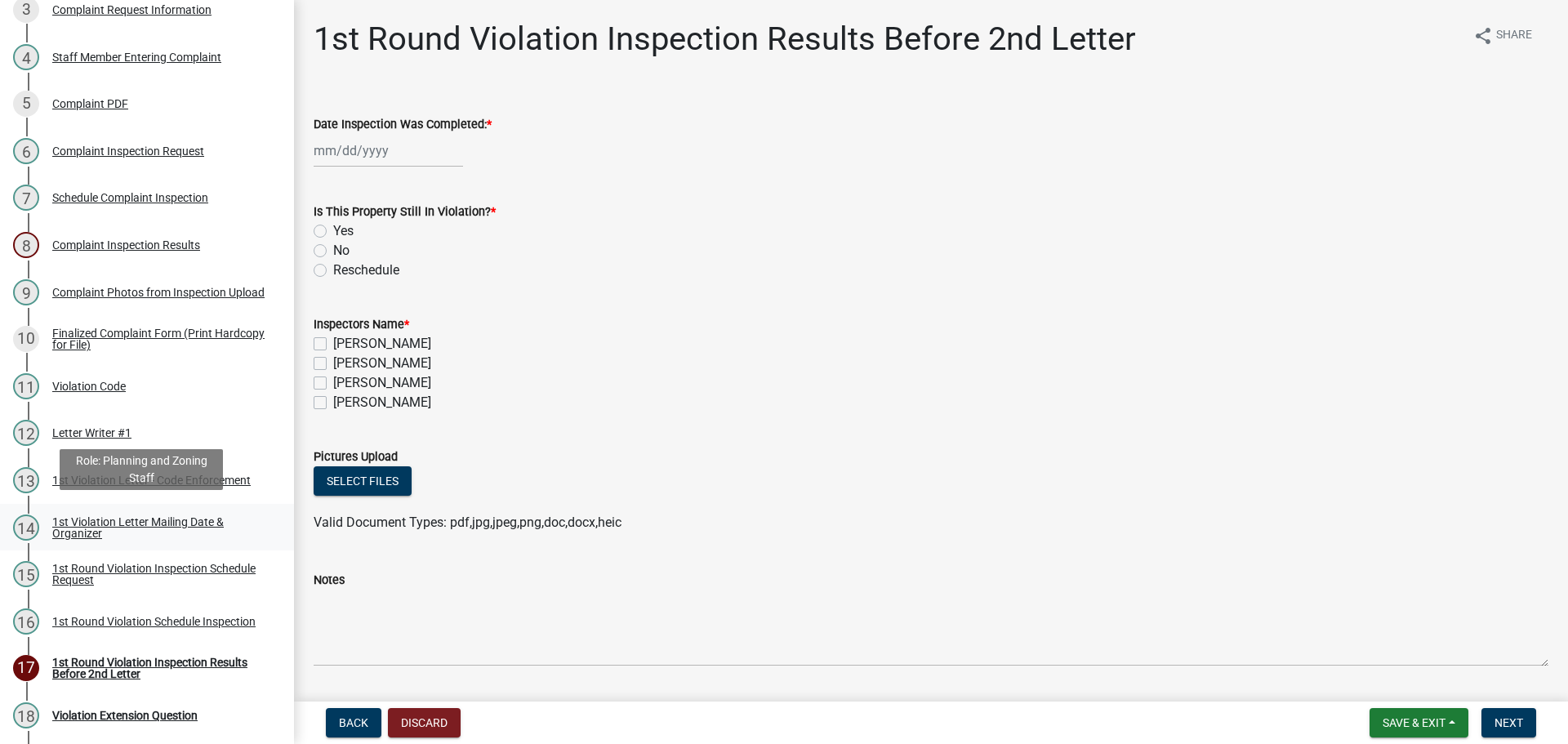
scroll to position [408, 0]
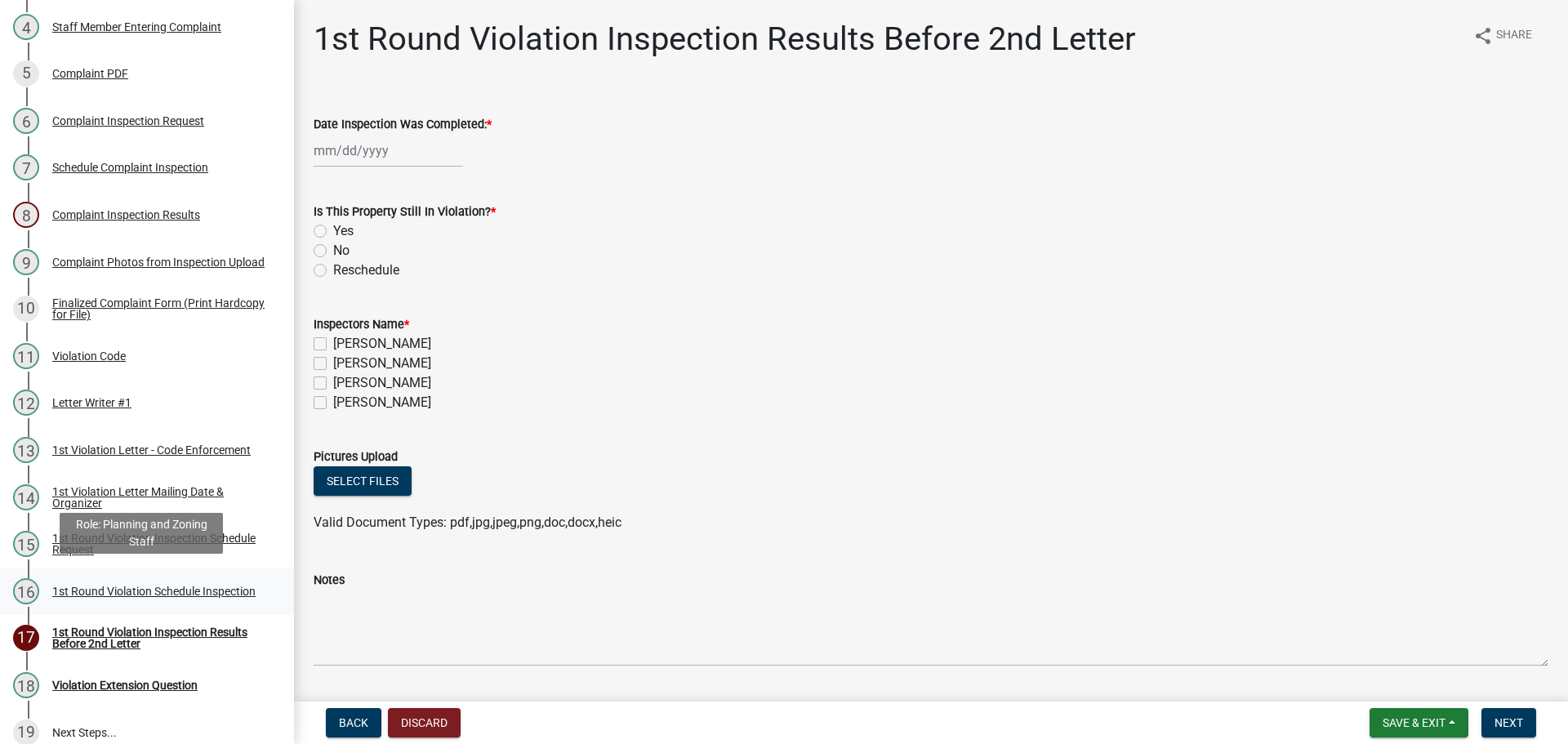
click at [75, 586] on div "1st Round Violation Schedule Inspection" at bounding box center [154, 590] width 203 height 11
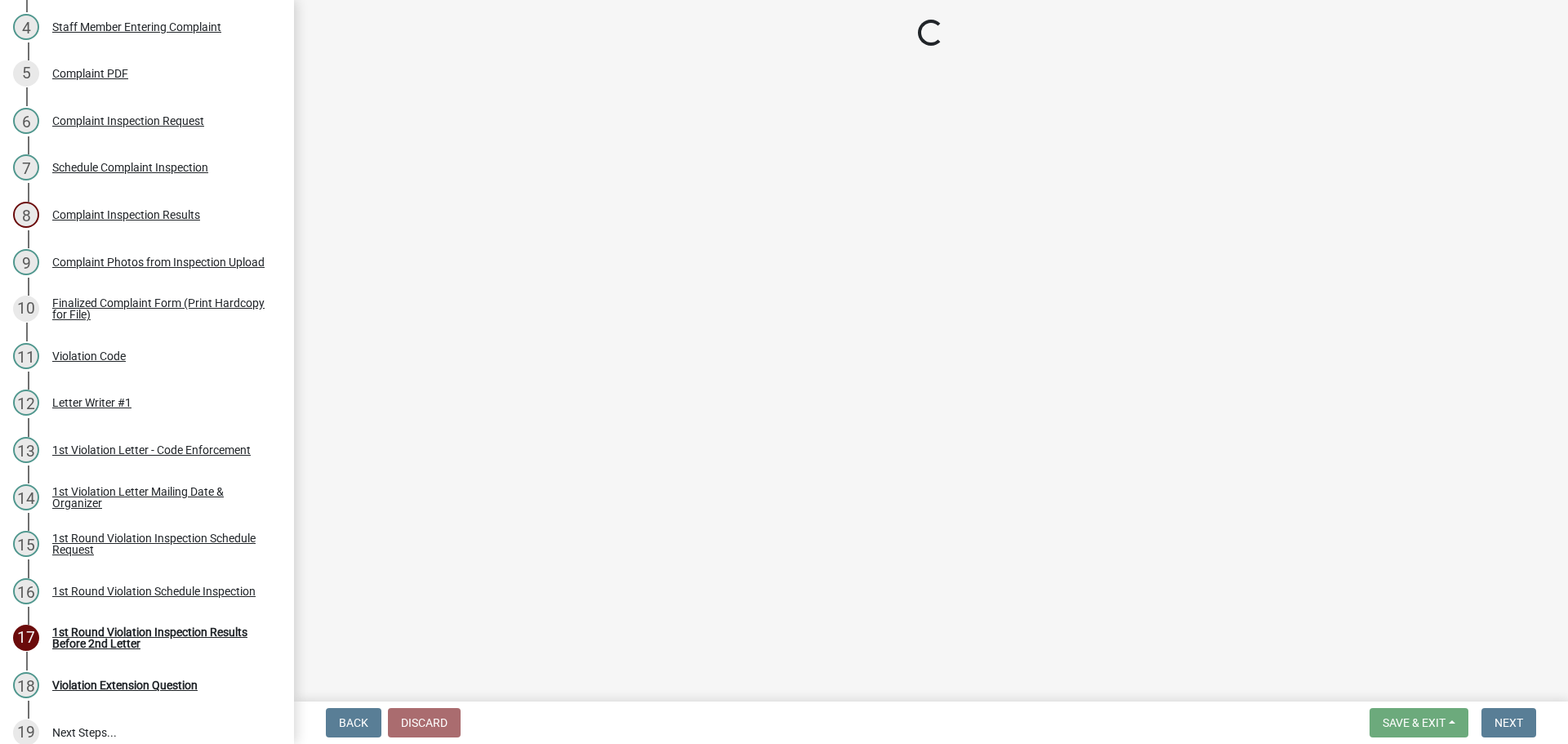
select select "0324ce59-dc13-463c-88f6-21718b6e040a"
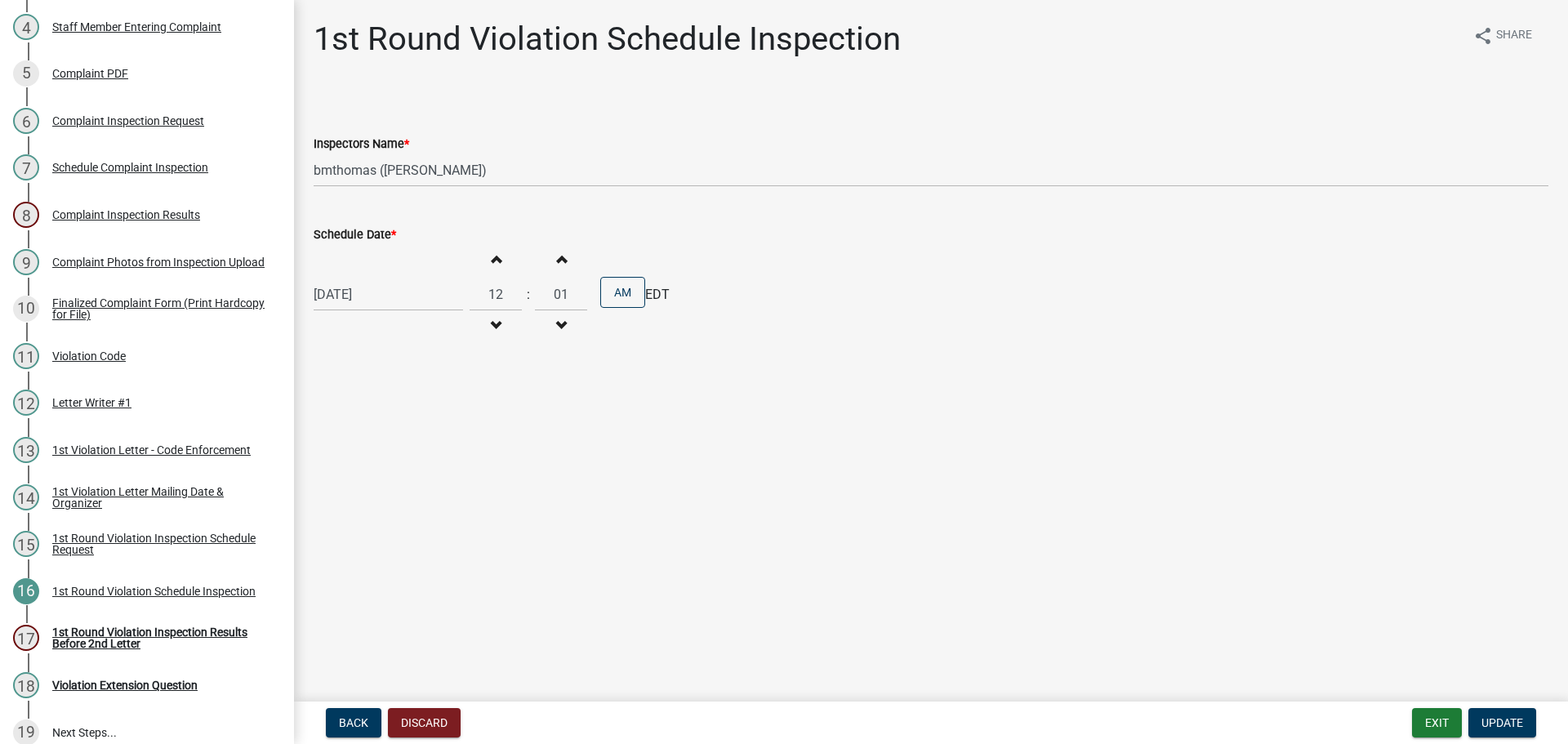
click at [358, 296] on div "[DATE]" at bounding box center [388, 294] width 150 height 33
select select "9"
select select "2025"
click at [335, 430] on div "15" at bounding box center [330, 434] width 26 height 26
type input "[DATE]"
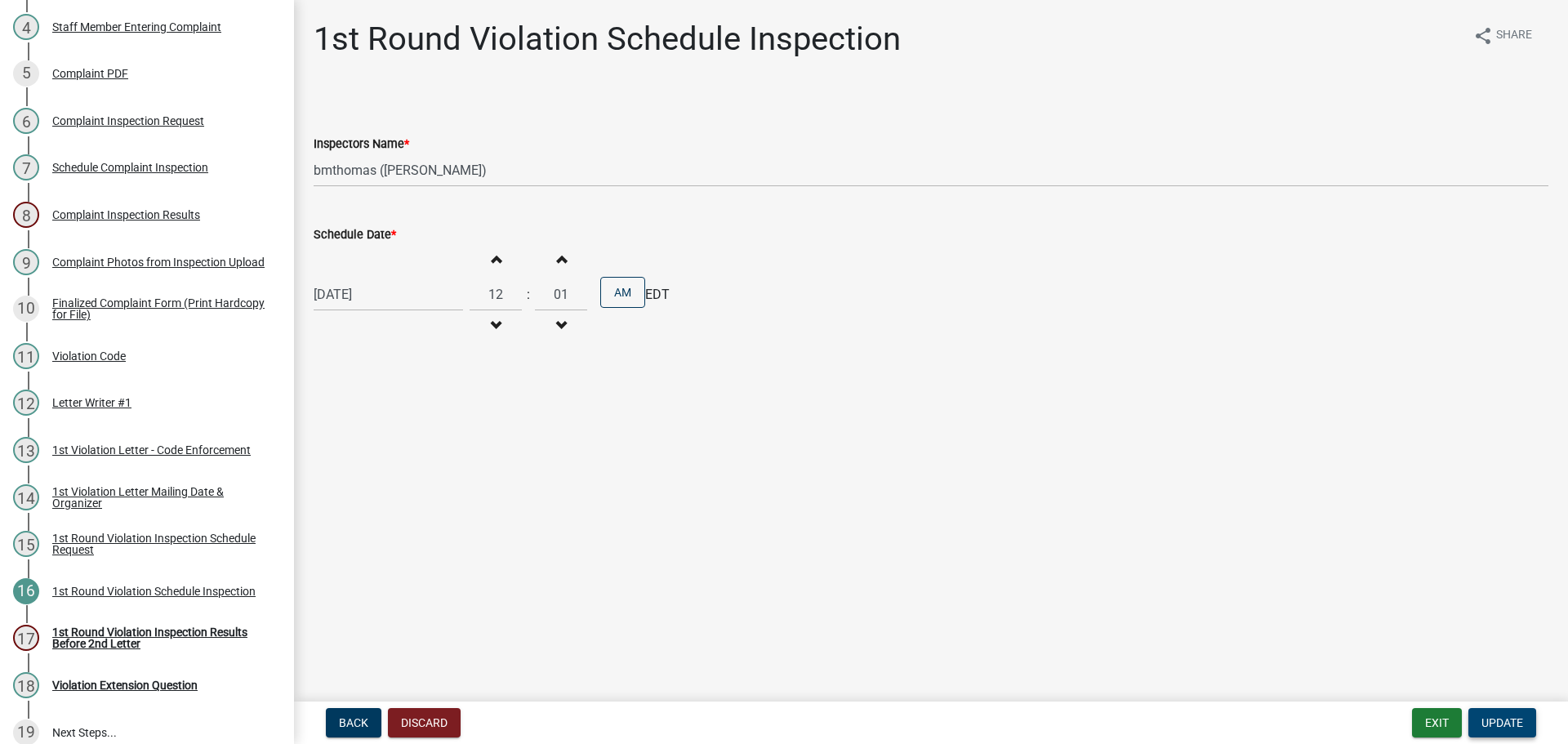
click at [1509, 720] on span "Update" at bounding box center [1502, 722] width 42 height 13
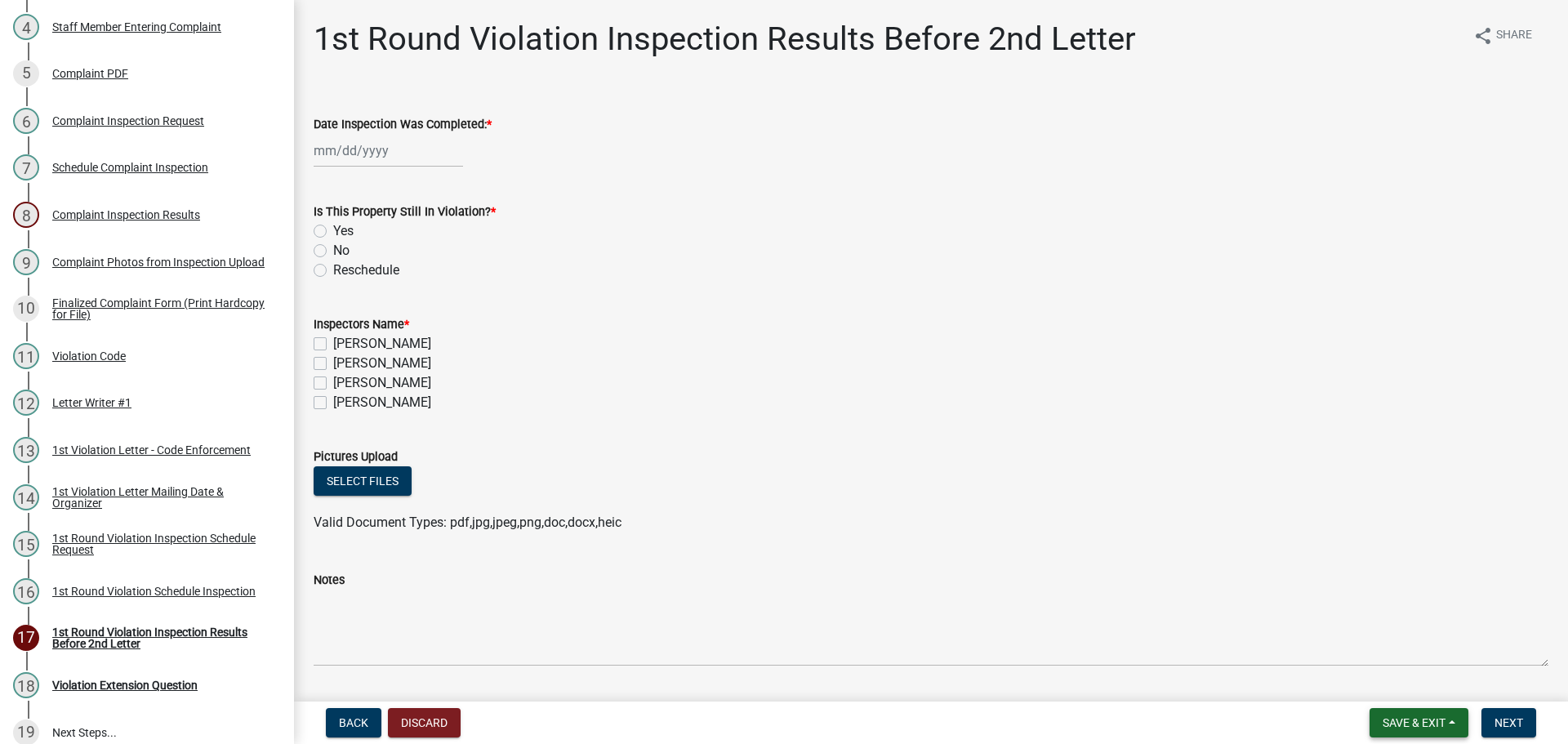
click at [1443, 720] on span "Save & Exit" at bounding box center [1414, 722] width 63 height 13
click at [1422, 692] on button "Save & Exit" at bounding box center [1402, 679] width 130 height 39
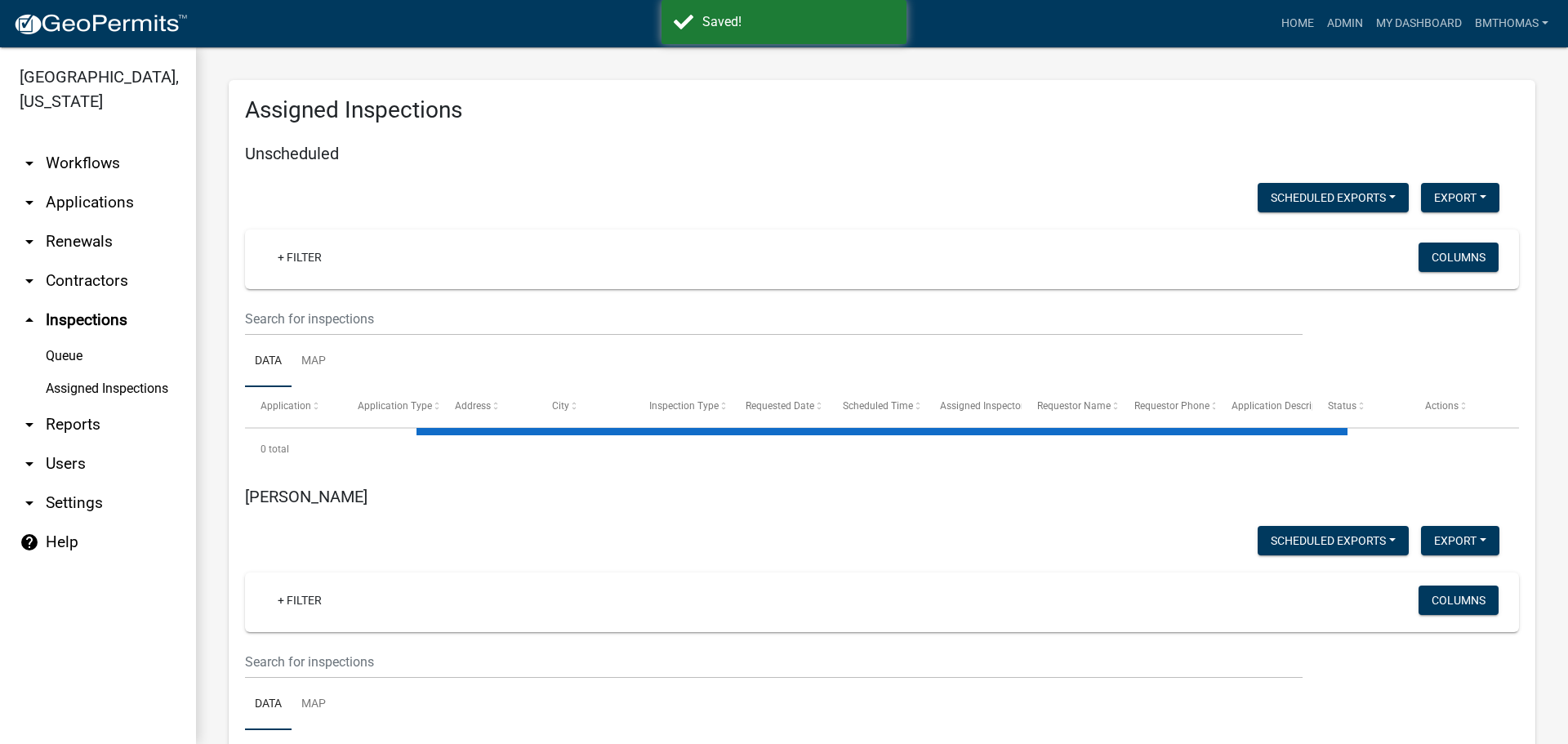
click at [70, 372] on link "Assigned Inspections" at bounding box center [98, 388] width 196 height 32
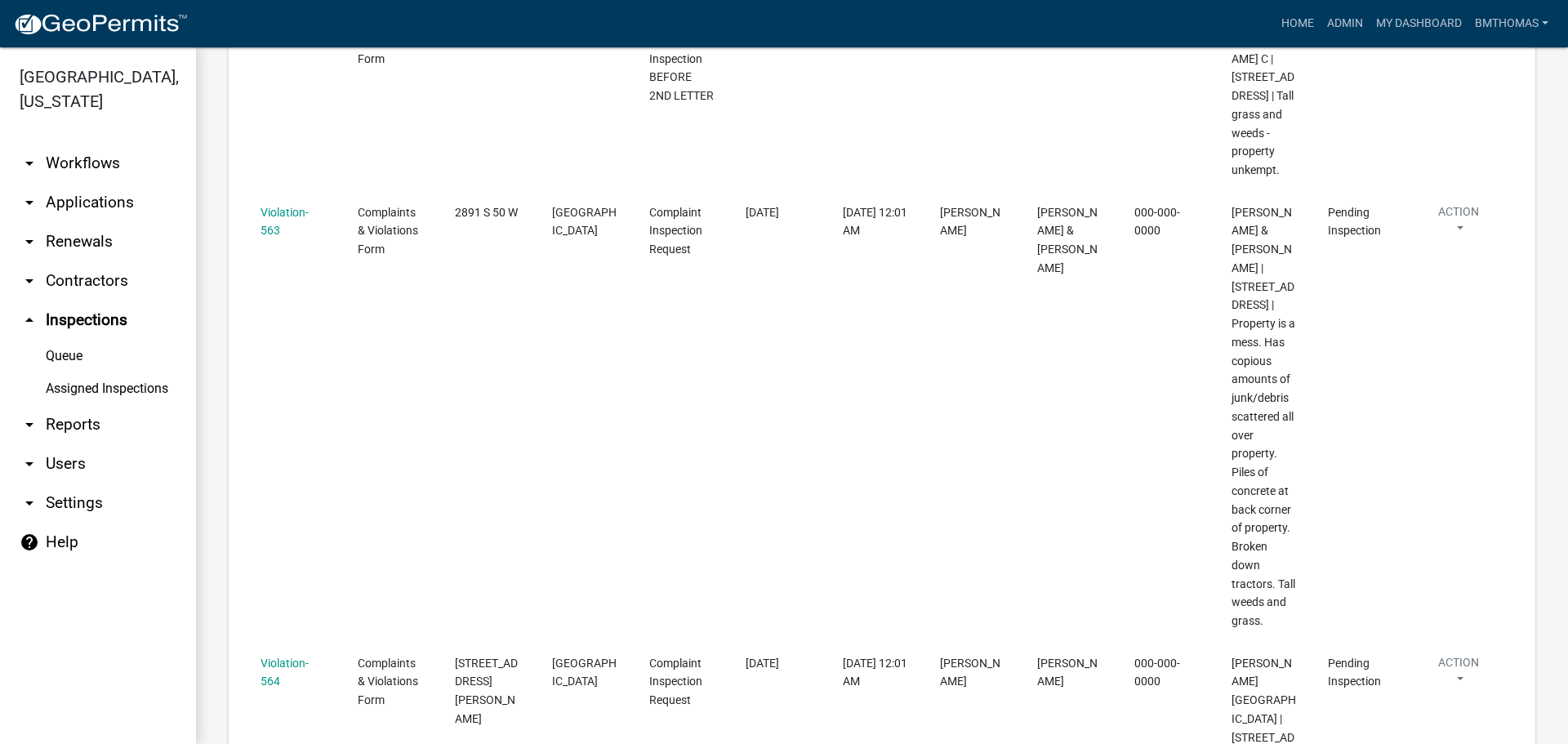
scroll to position [11202, 0]
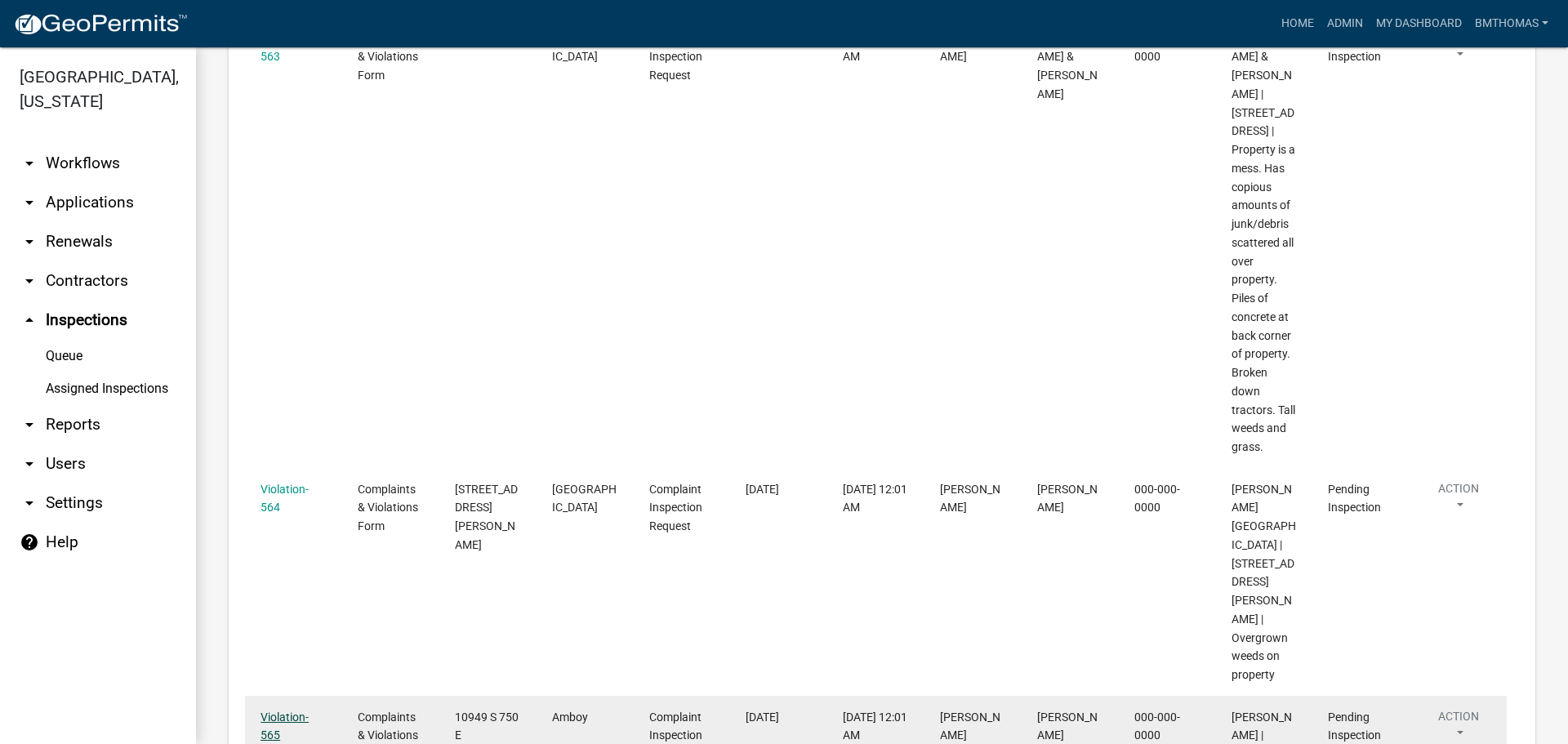
click at [277, 710] on link "Violation-565" at bounding box center [284, 726] width 48 height 31
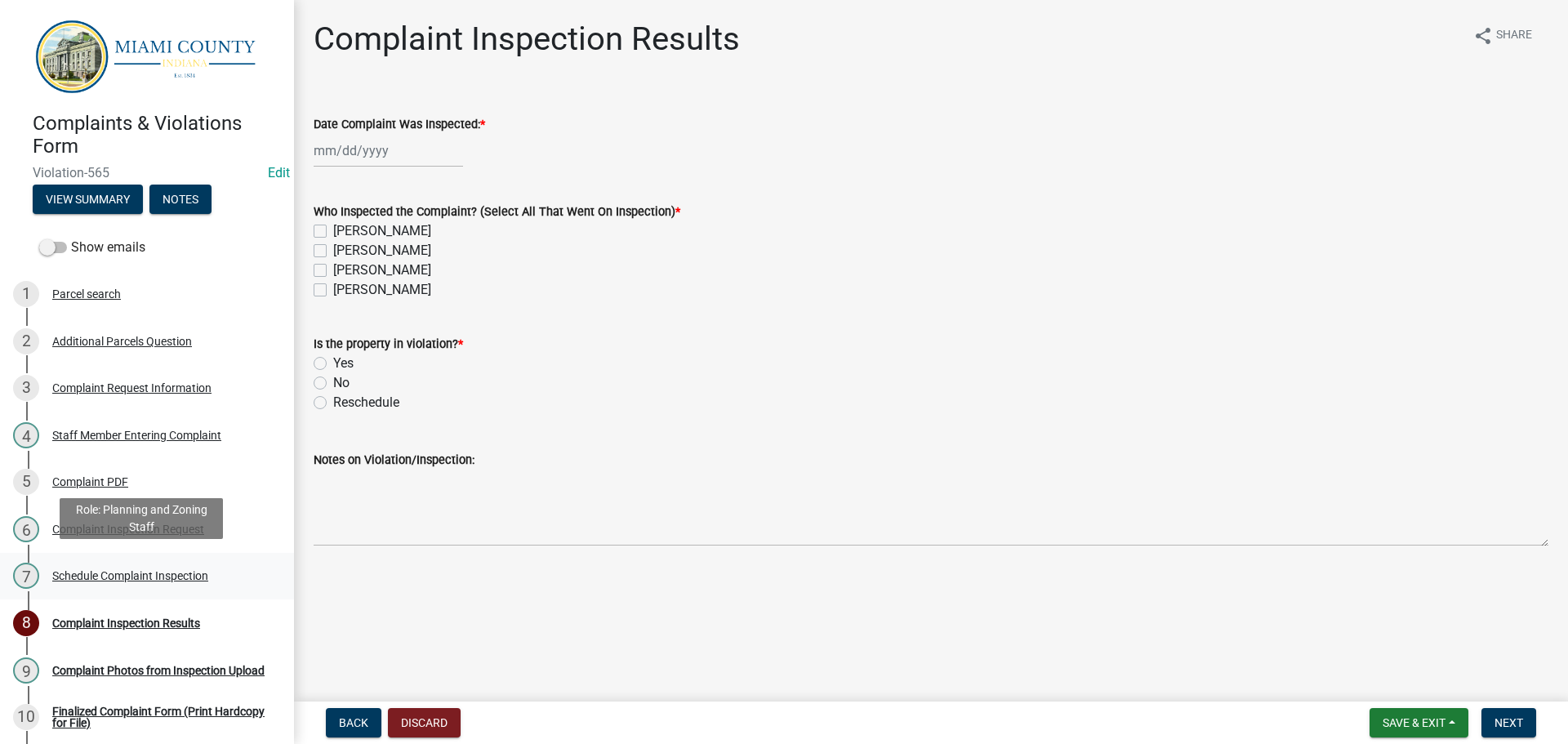
click at [72, 575] on div "Schedule Complaint Inspection" at bounding box center [130, 575] width 156 height 11
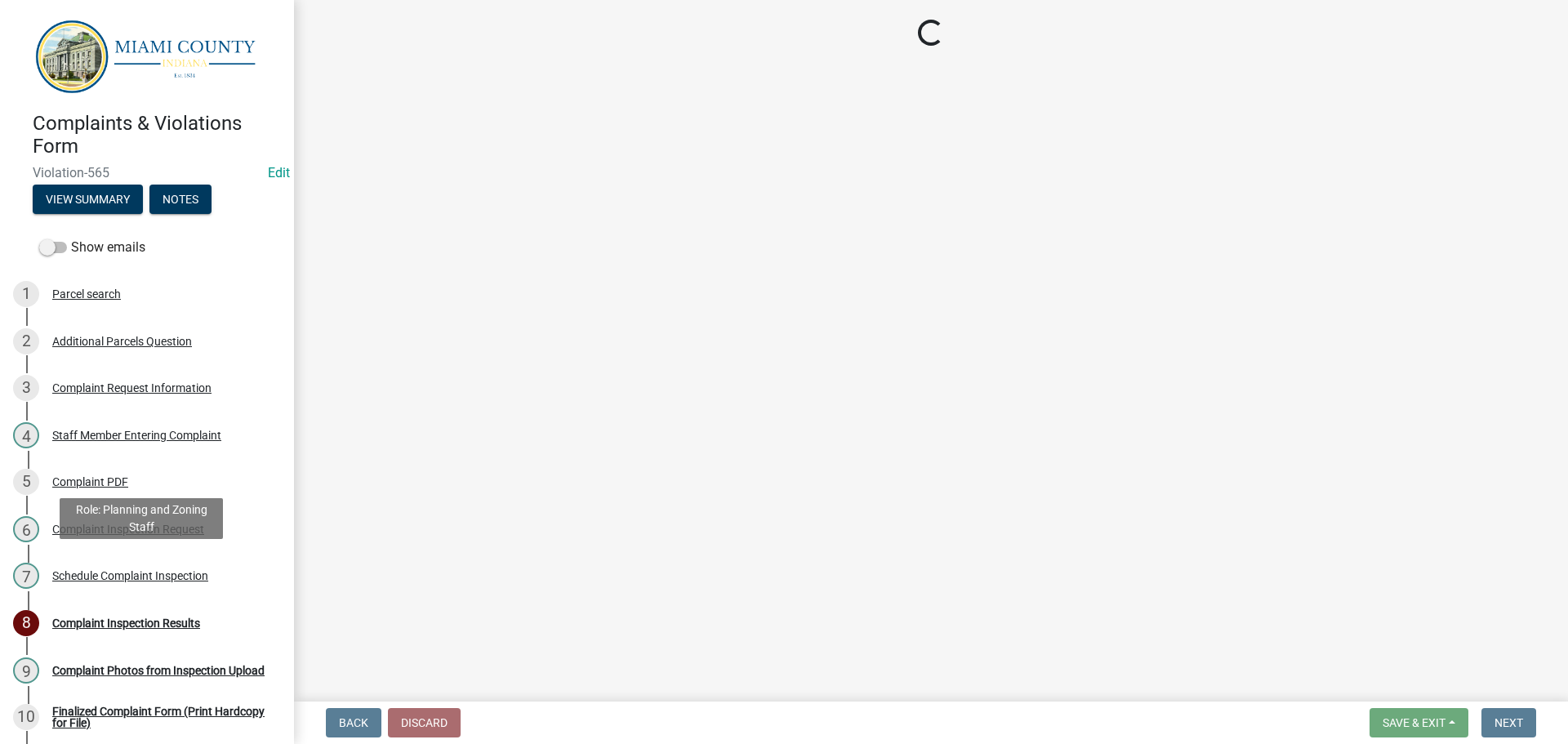
select select "0324ce59-dc13-463c-88f6-21718b6e040a"
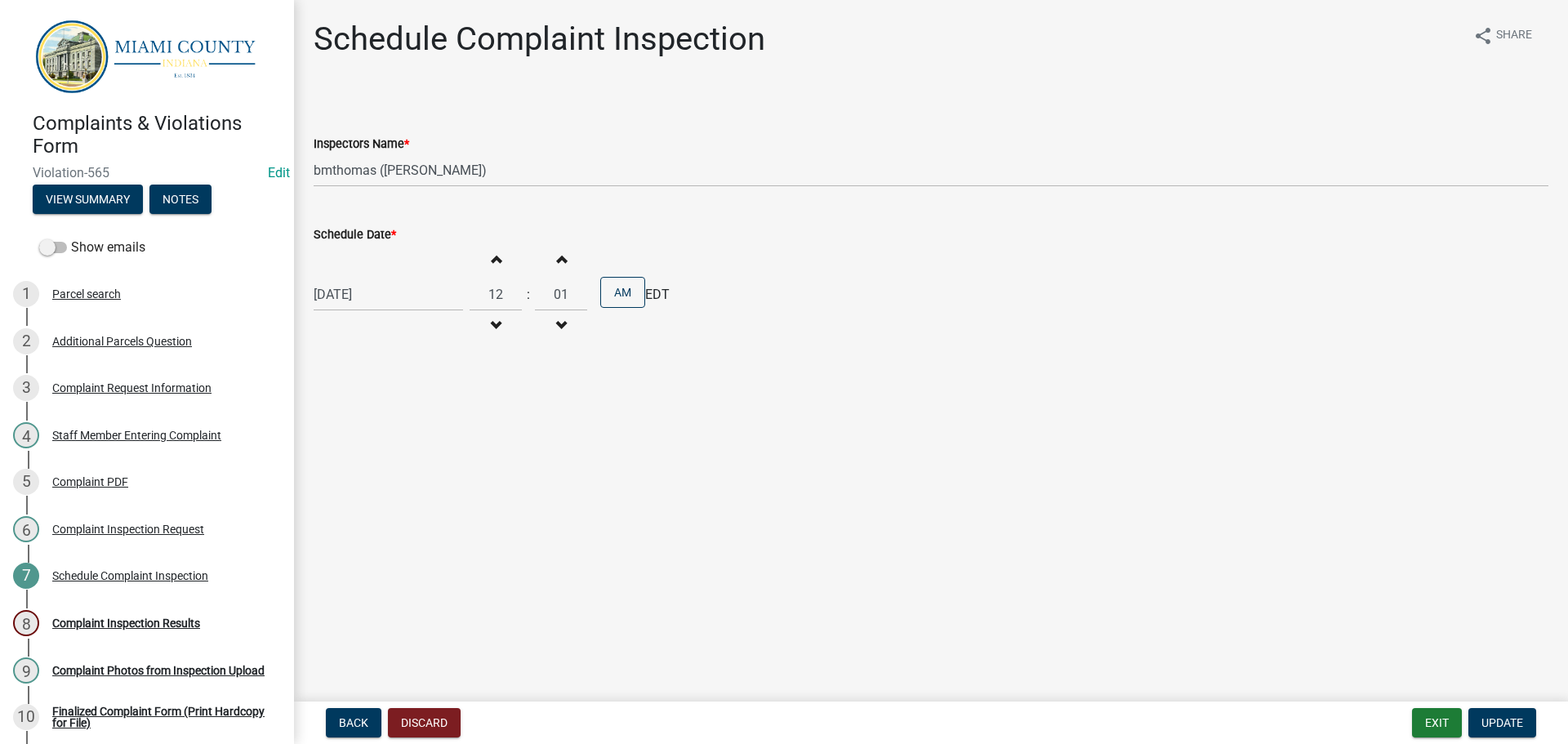
select select "9"
select select "2025"
click at [401, 296] on div "[DATE] [PERSON_NAME] Apr May Jun [DATE] Aug Sep Oct Nov [DATE] 1526 1527 1528 1…" at bounding box center [388, 294] width 150 height 33
click at [325, 435] on div "15" at bounding box center [330, 434] width 26 height 26
type input "[DATE]"
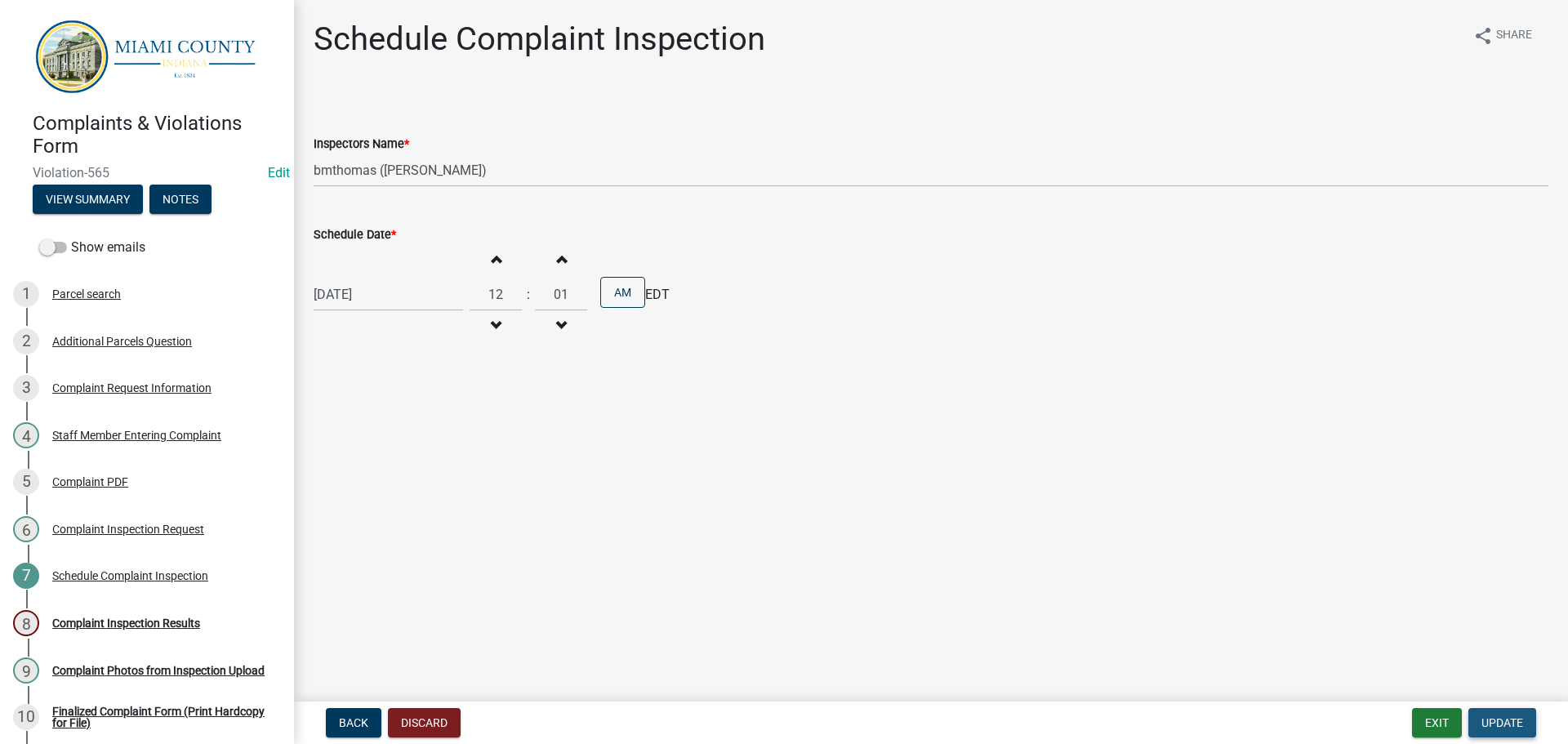
click at [1523, 721] on button "Update" at bounding box center [1502, 722] width 67 height 30
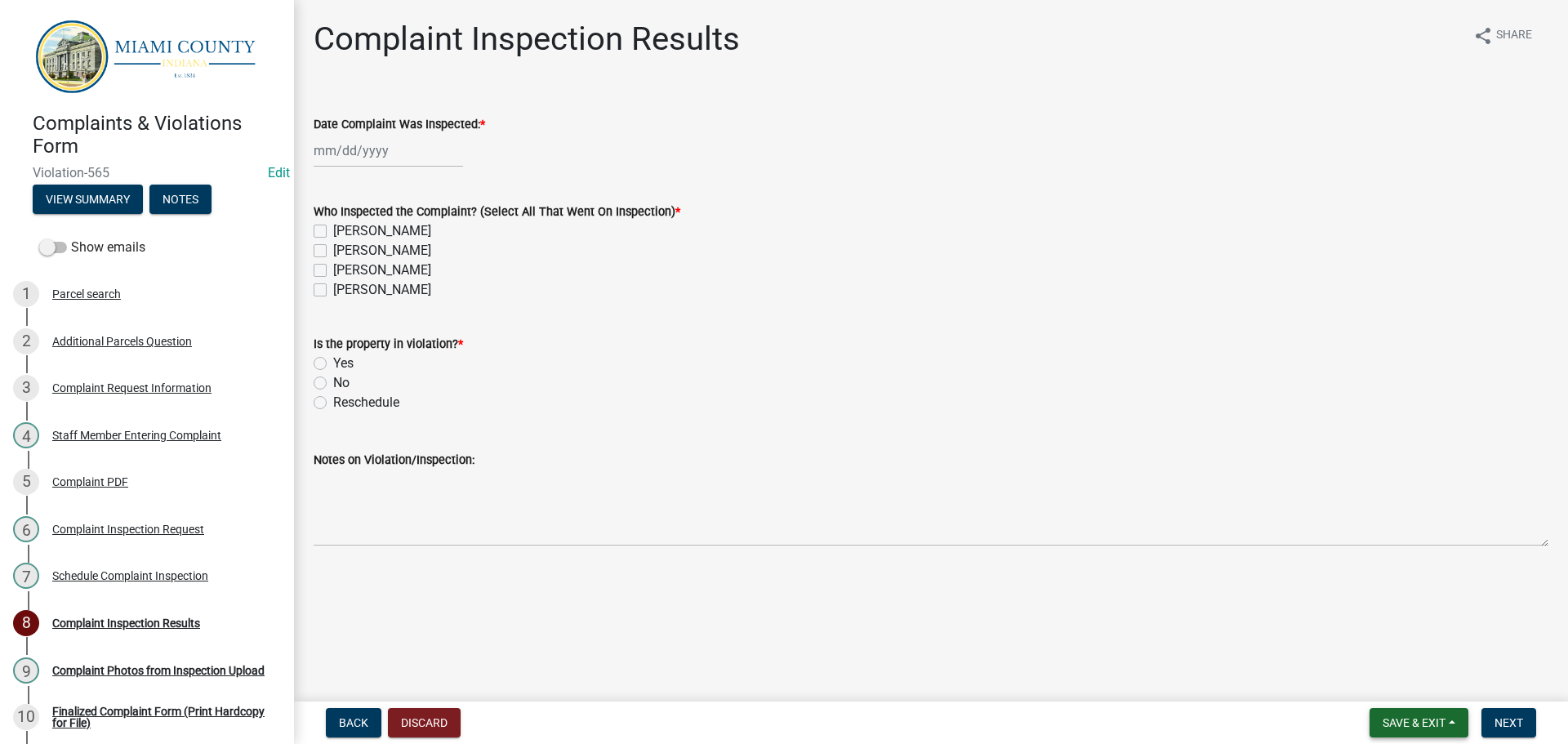
click at [1399, 723] on span "Save & Exit" at bounding box center [1414, 722] width 63 height 13
click at [1401, 687] on button "Save & Exit" at bounding box center [1402, 679] width 130 height 39
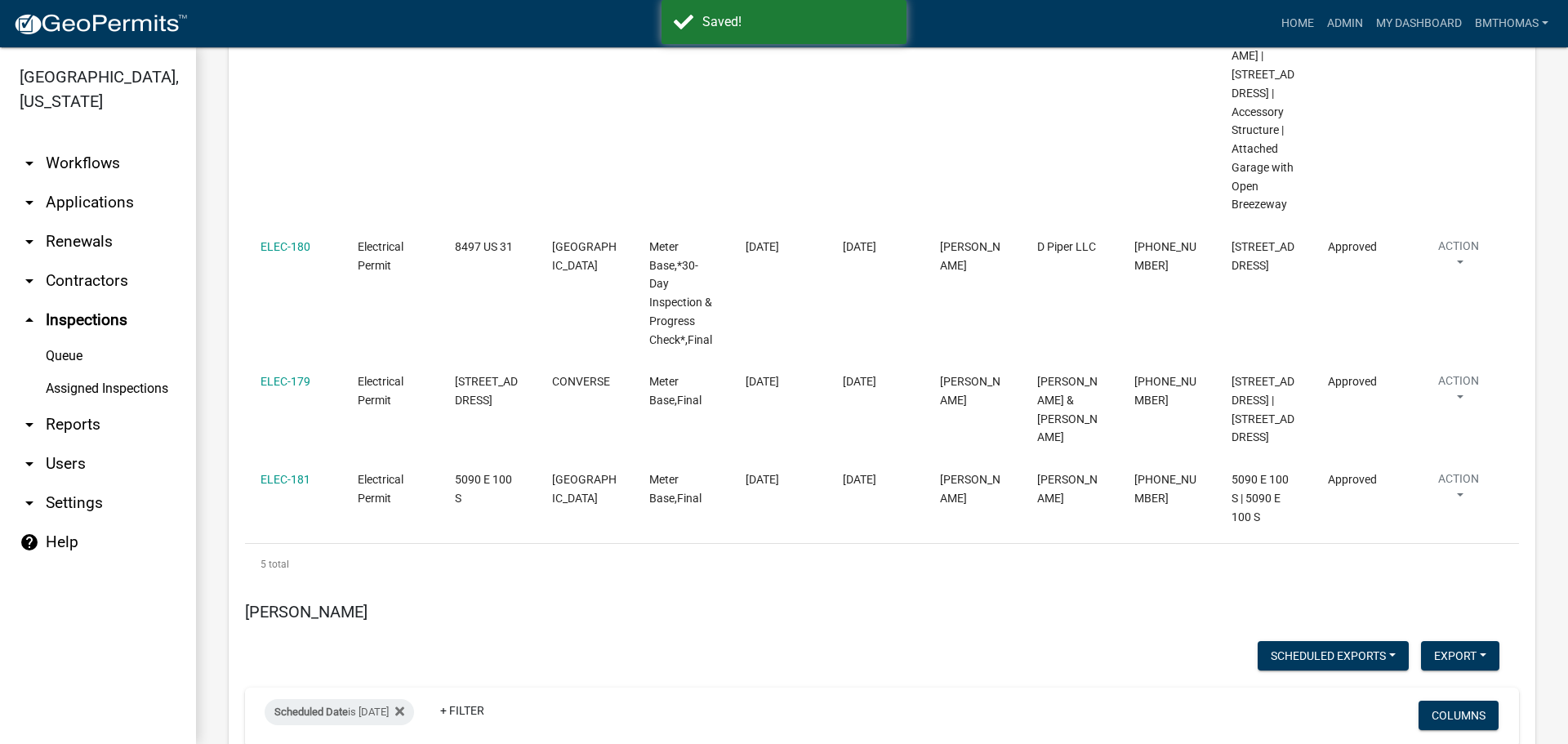
scroll to position [10955, 0]
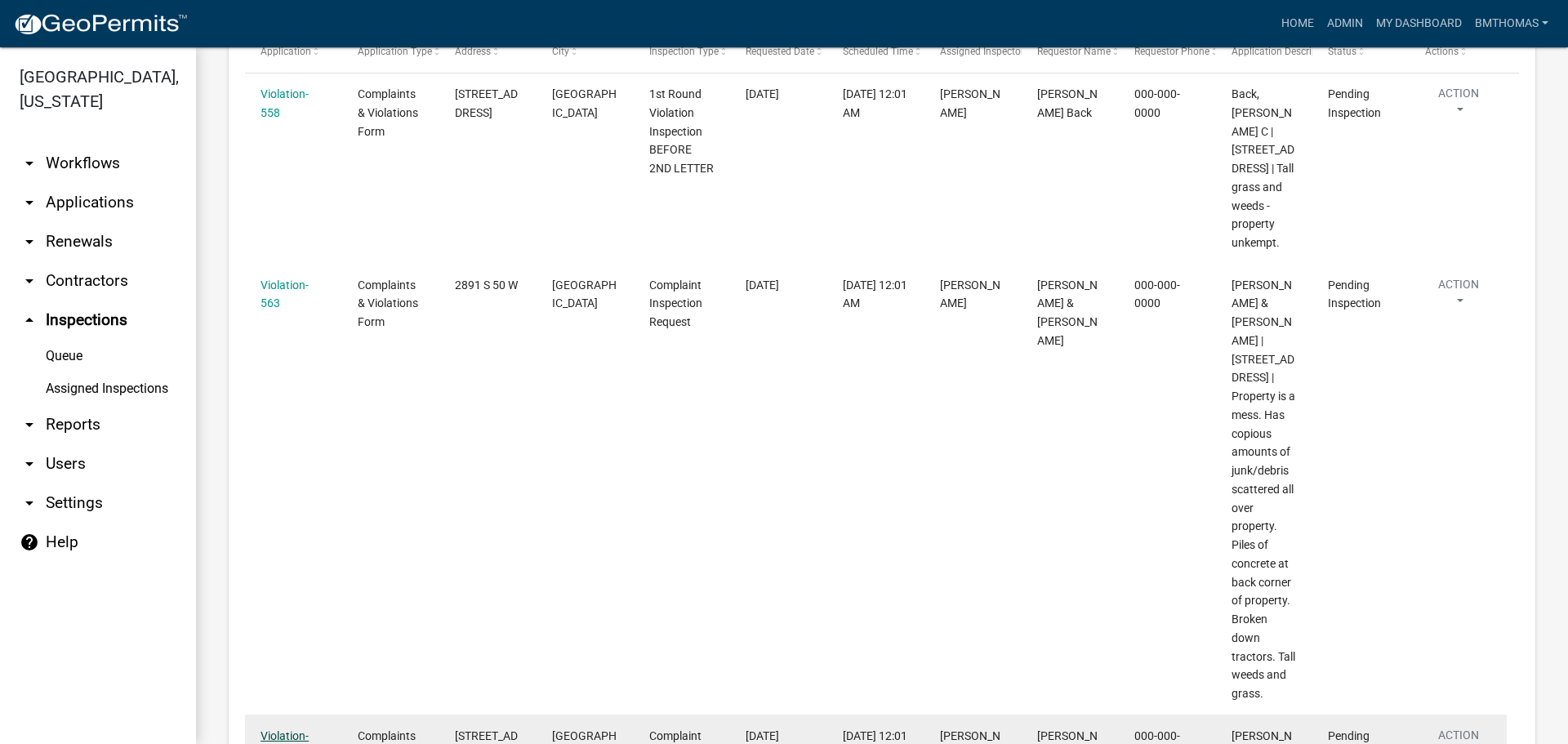
click at [289, 729] on link "Violation-564" at bounding box center [284, 745] width 48 height 31
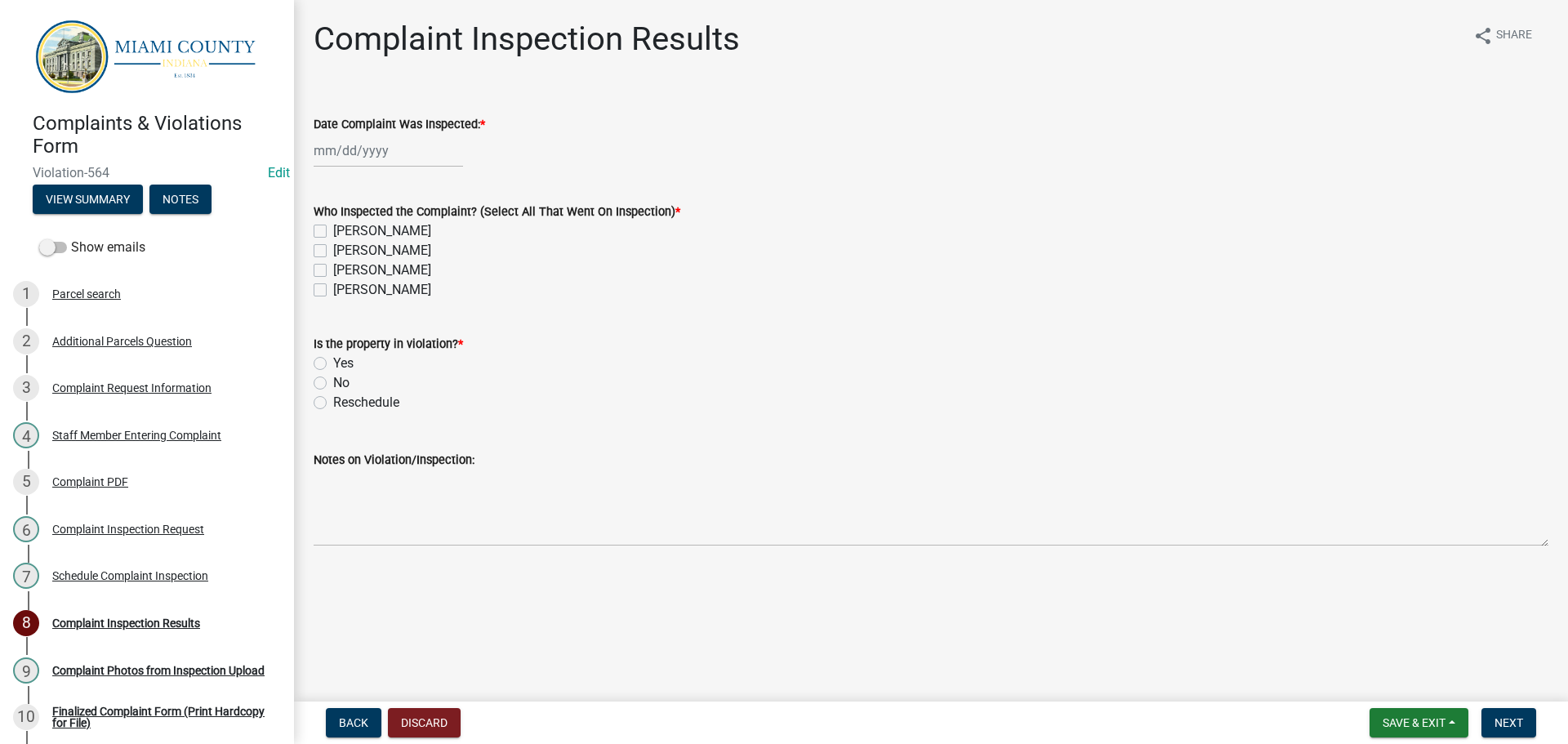
click at [121, 570] on div "Schedule Complaint Inspection" at bounding box center [130, 575] width 156 height 11
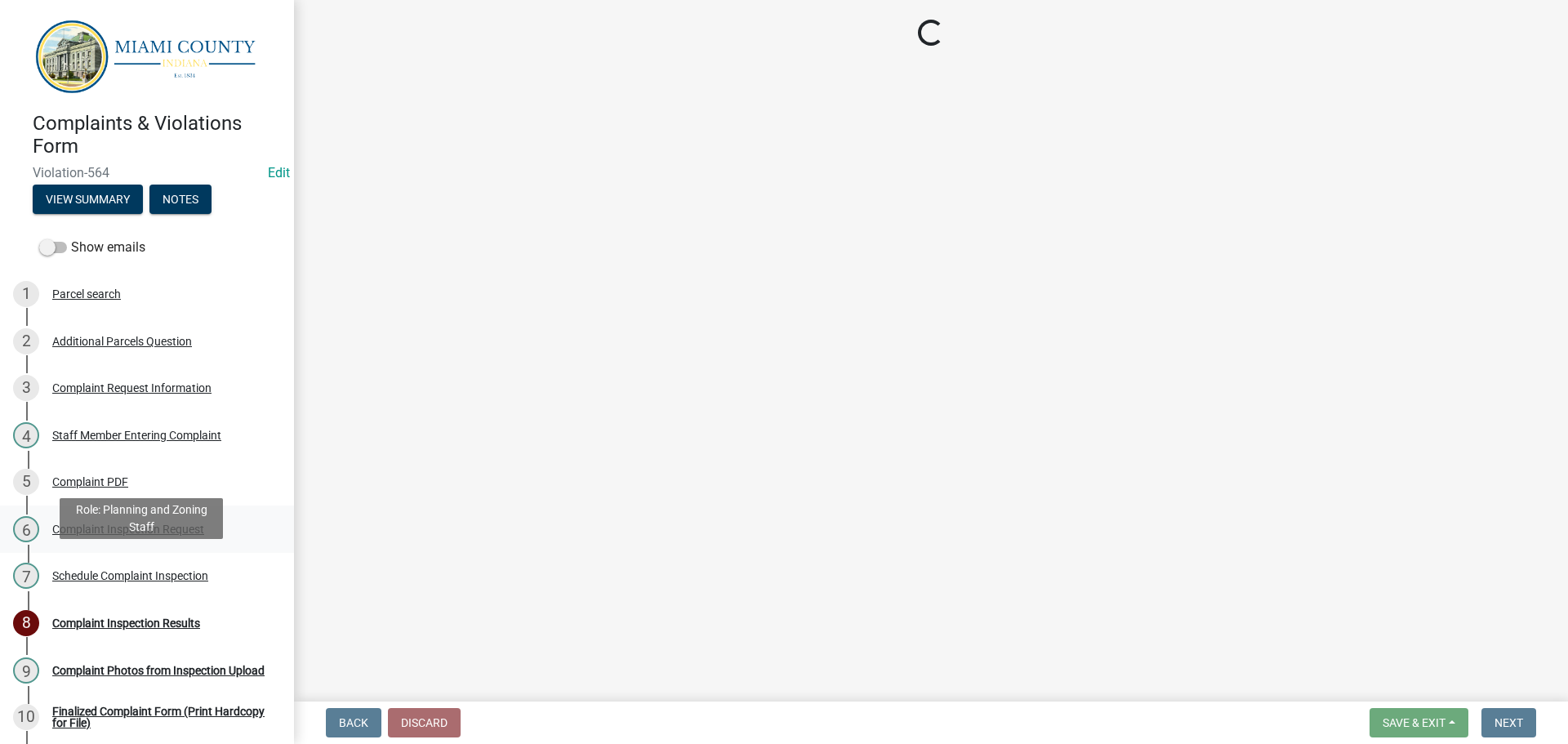
select select "0324ce59-dc13-463c-88f6-21718b6e040a"
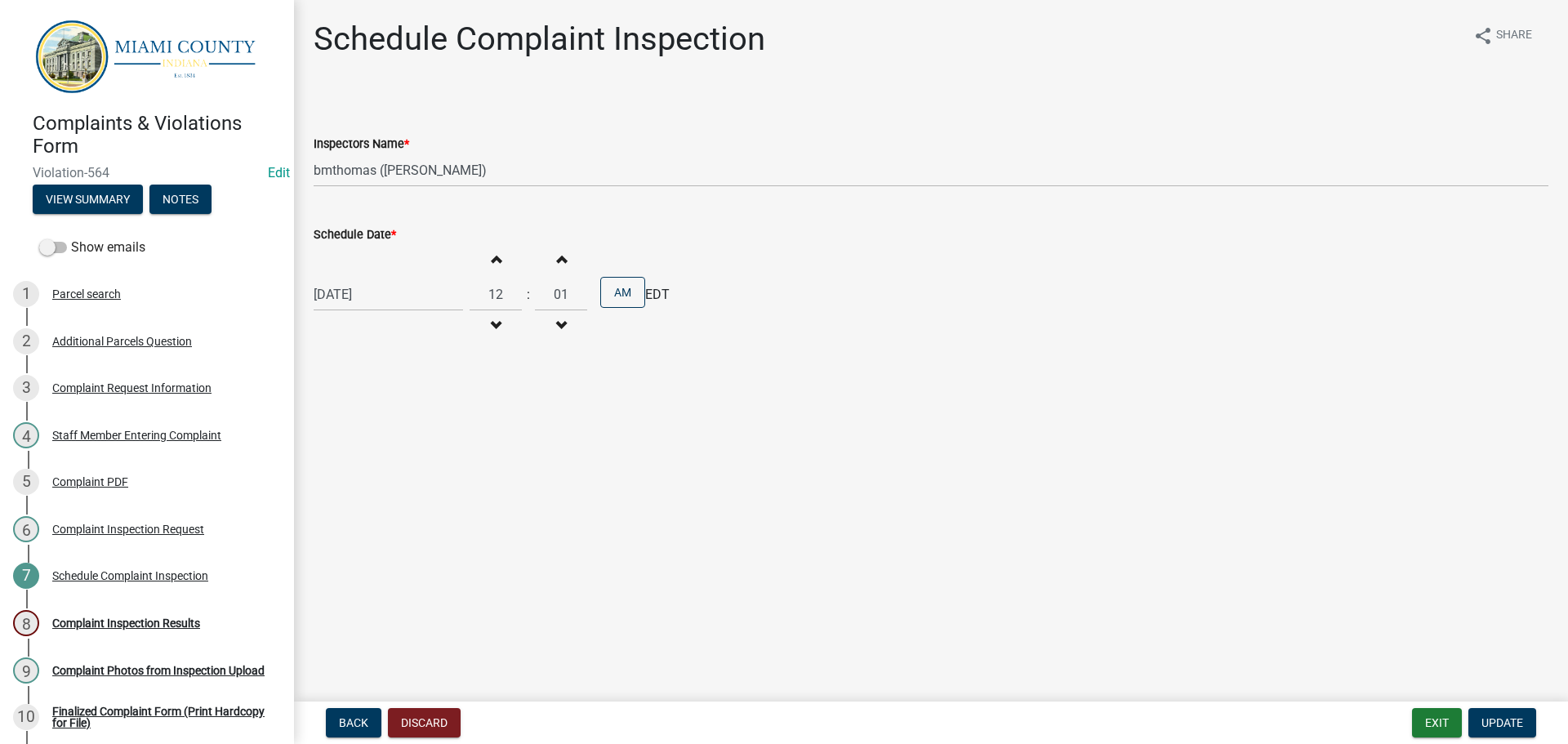
click at [384, 289] on div "[DATE]" at bounding box center [388, 294] width 150 height 33
select select "9"
select select "2025"
click at [326, 435] on div "15" at bounding box center [330, 434] width 26 height 26
type input "[DATE]"
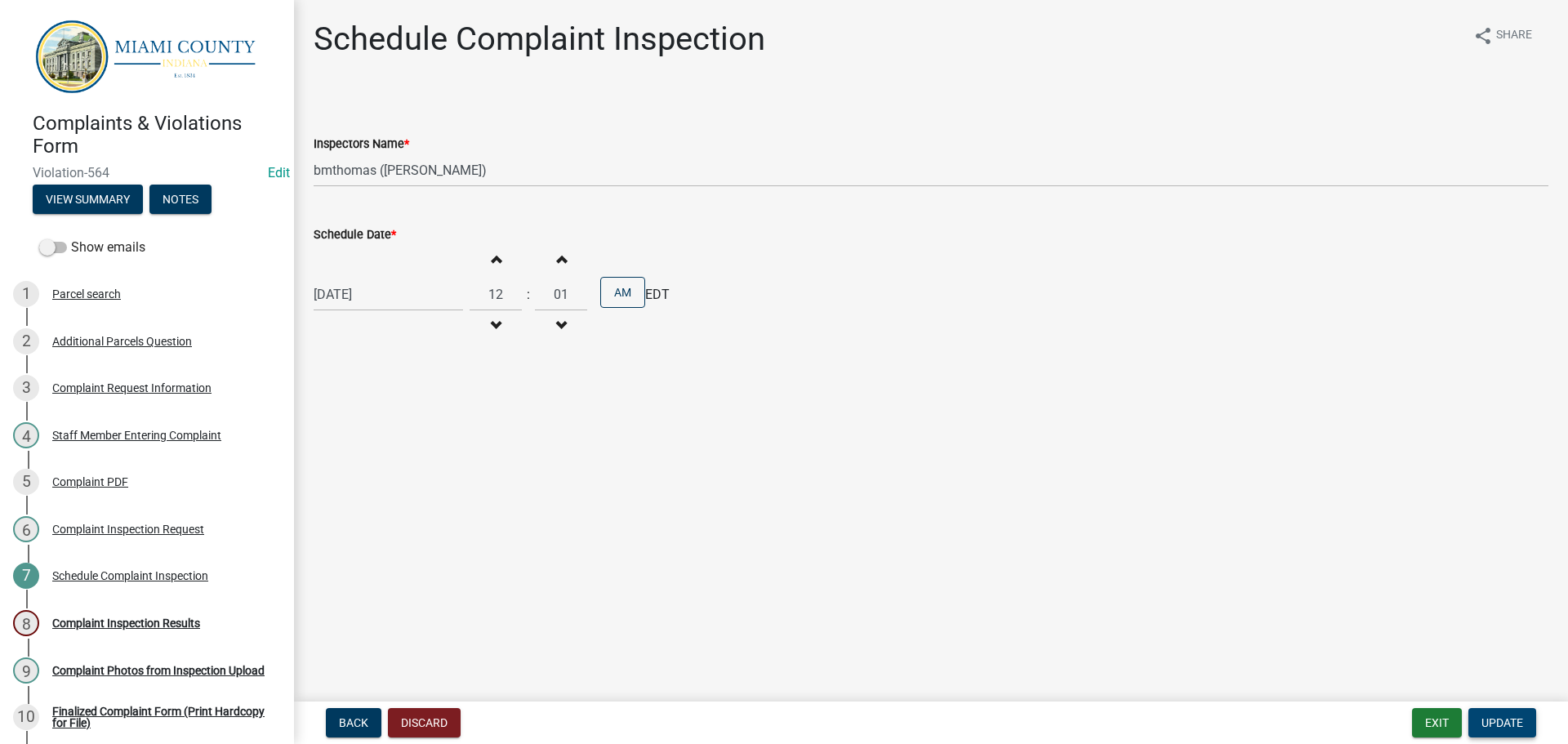
click at [1487, 722] on span "Update" at bounding box center [1502, 722] width 42 height 13
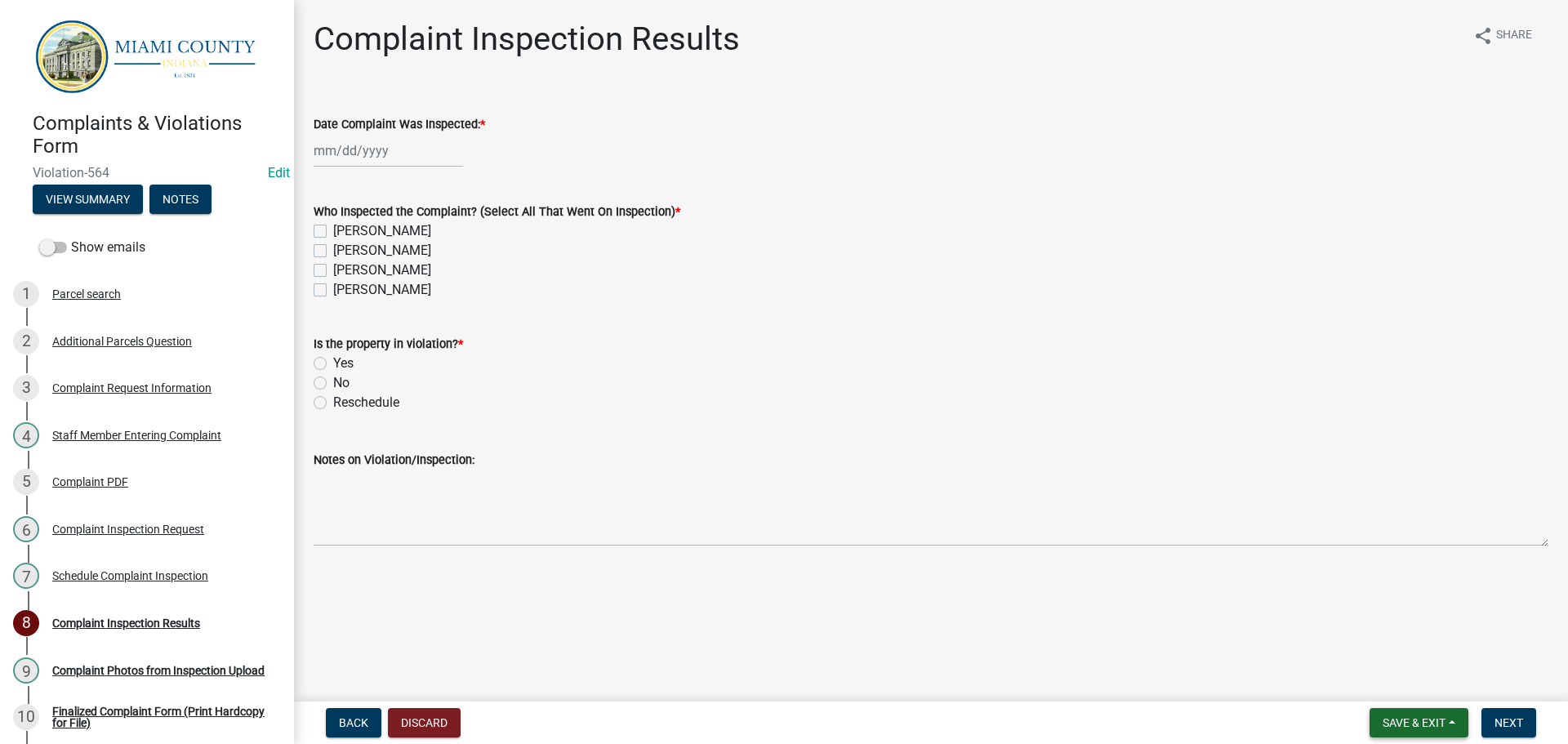
click at [1445, 723] on span "Save & Exit" at bounding box center [1414, 722] width 63 height 13
click at [1430, 684] on button "Save & Exit" at bounding box center [1402, 679] width 130 height 39
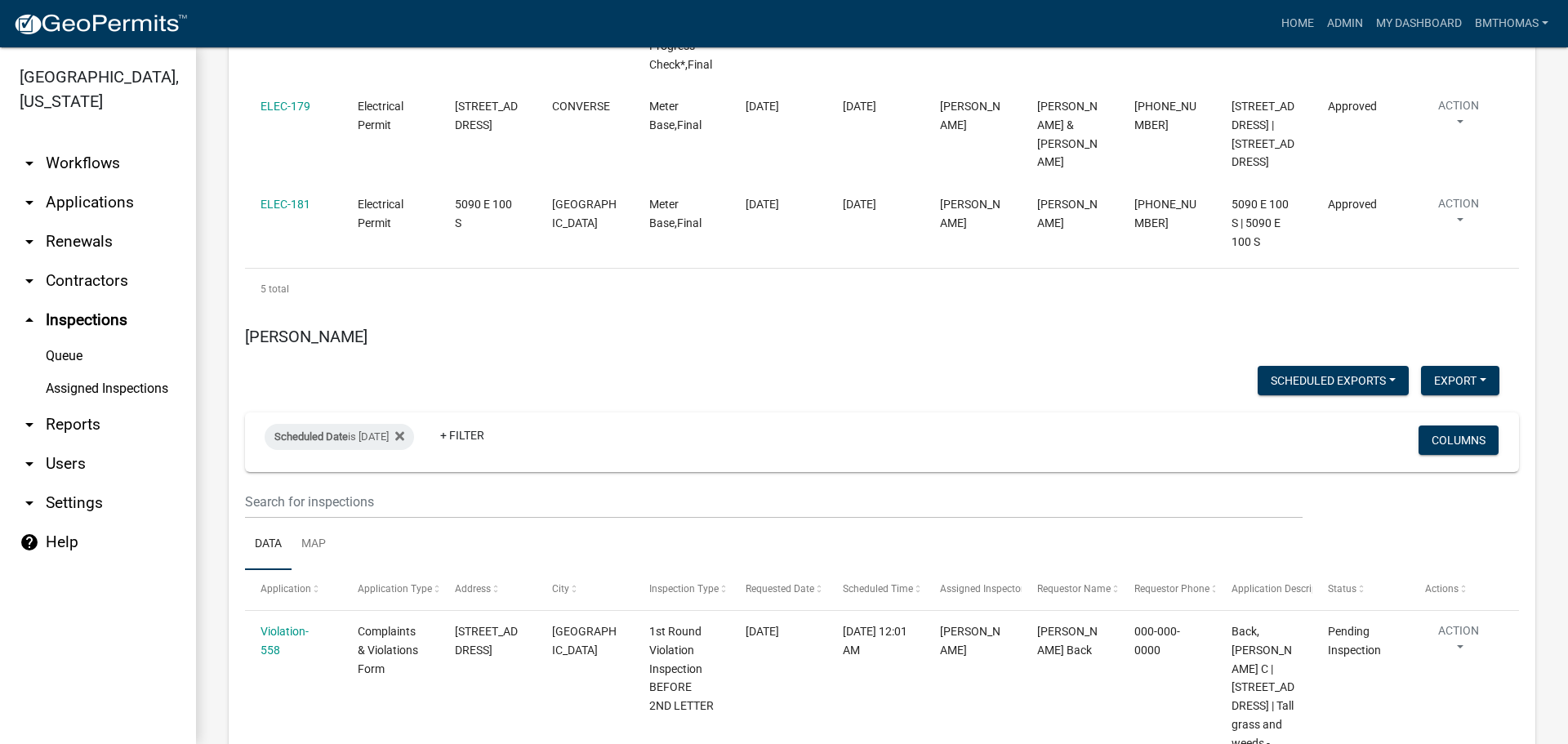
scroll to position [10784, 0]
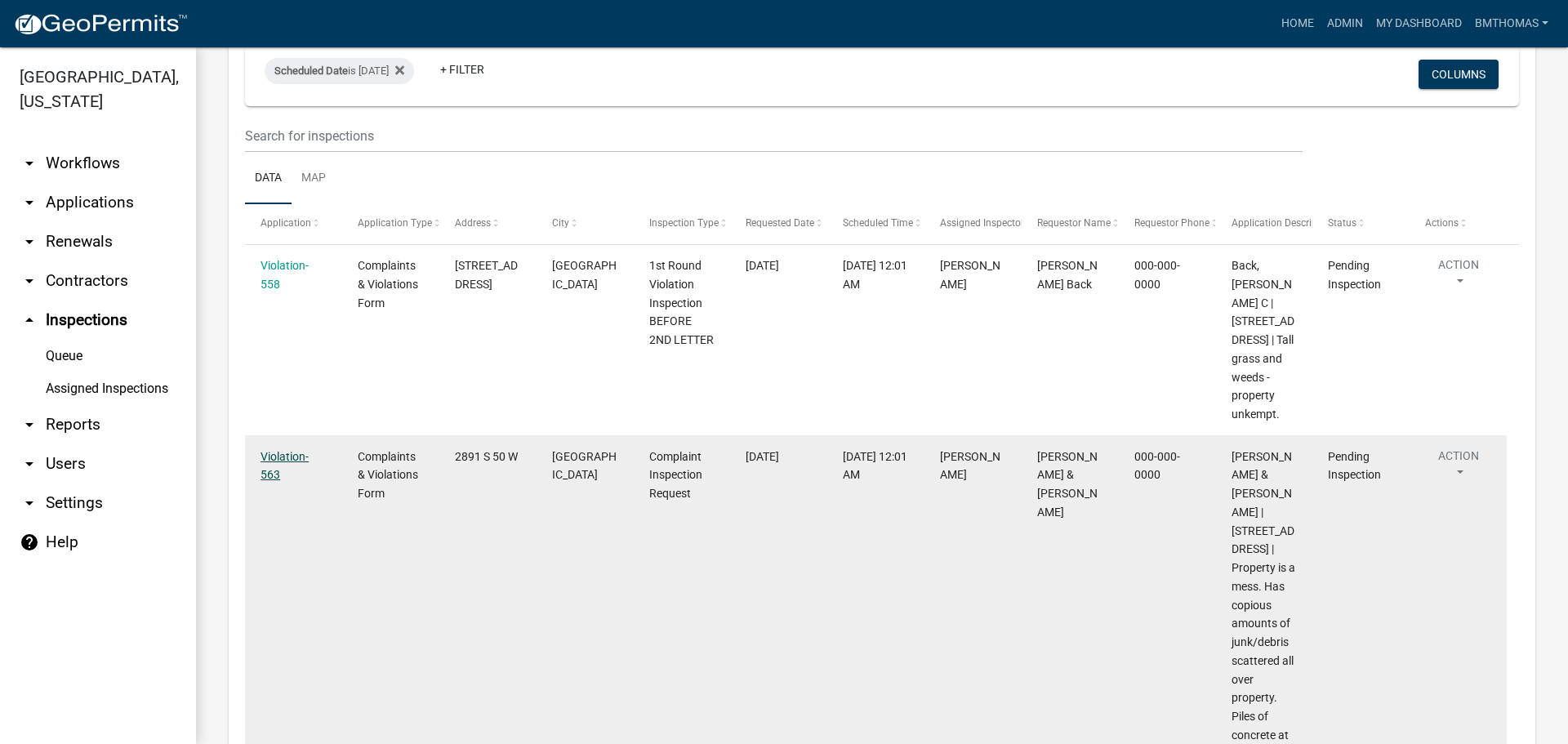
click at [276, 449] on link "Violation-563" at bounding box center [284, 465] width 48 height 31
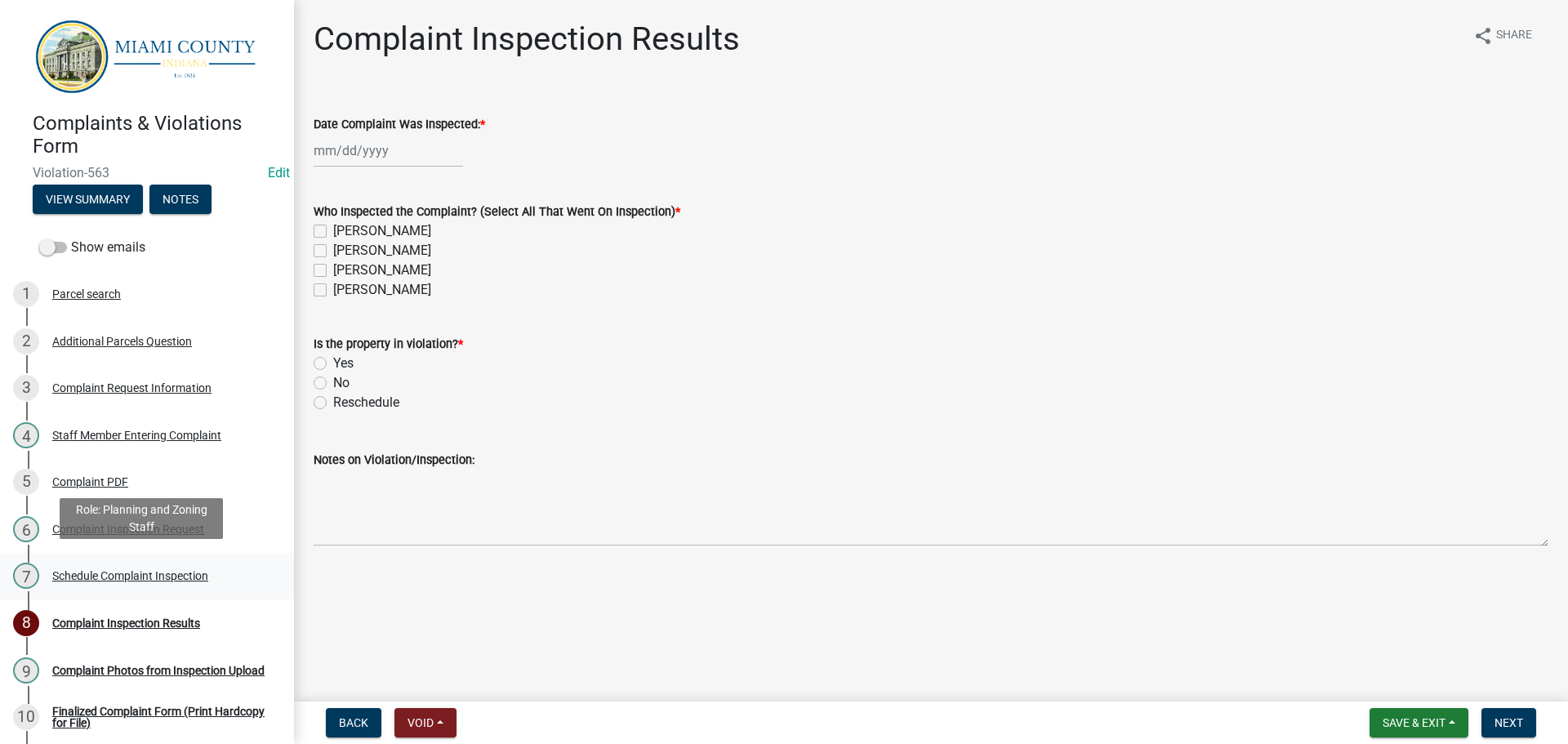
click at [89, 570] on div "Schedule Complaint Inspection" at bounding box center [130, 575] width 156 height 11
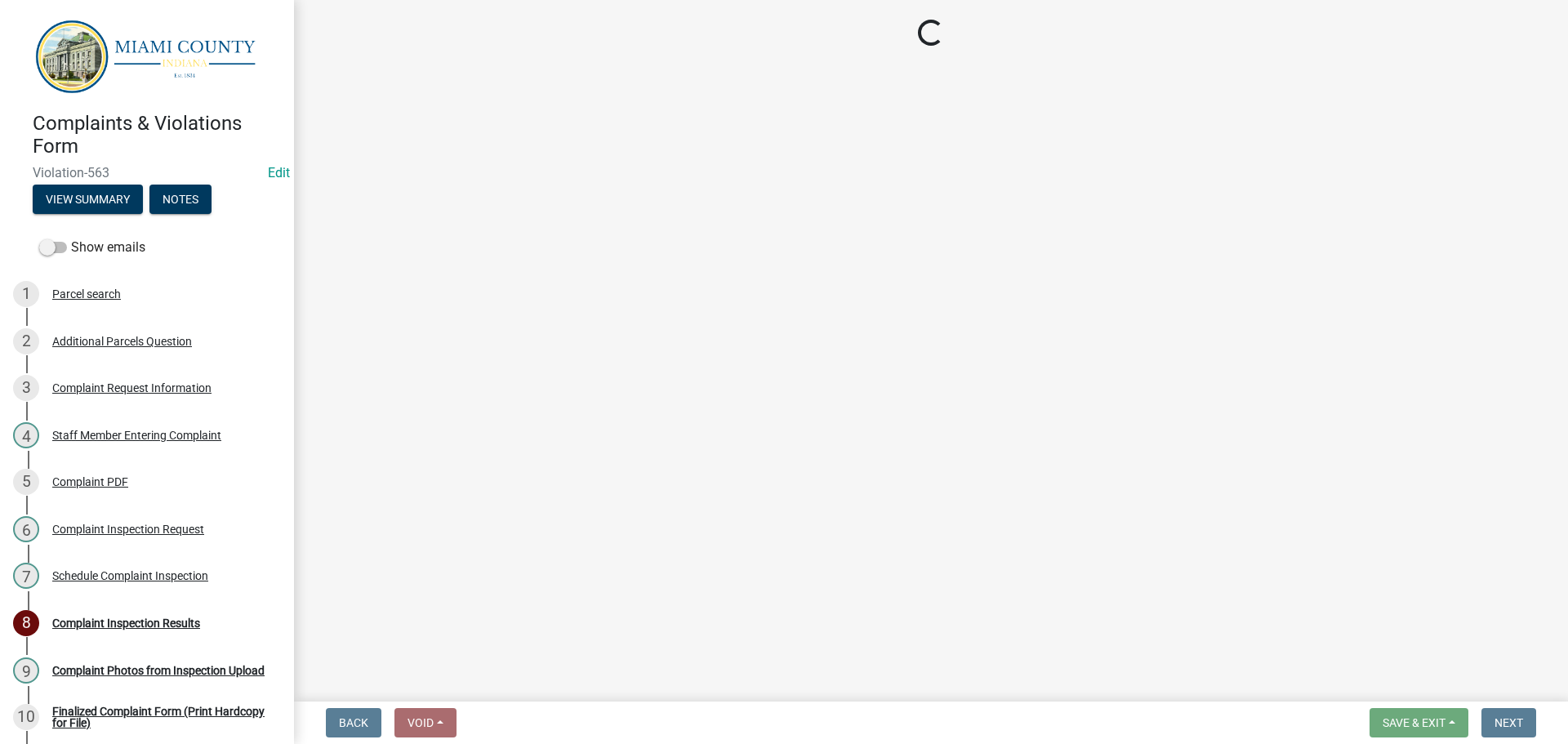
select select "0324ce59-dc13-463c-88f6-21718b6e040a"
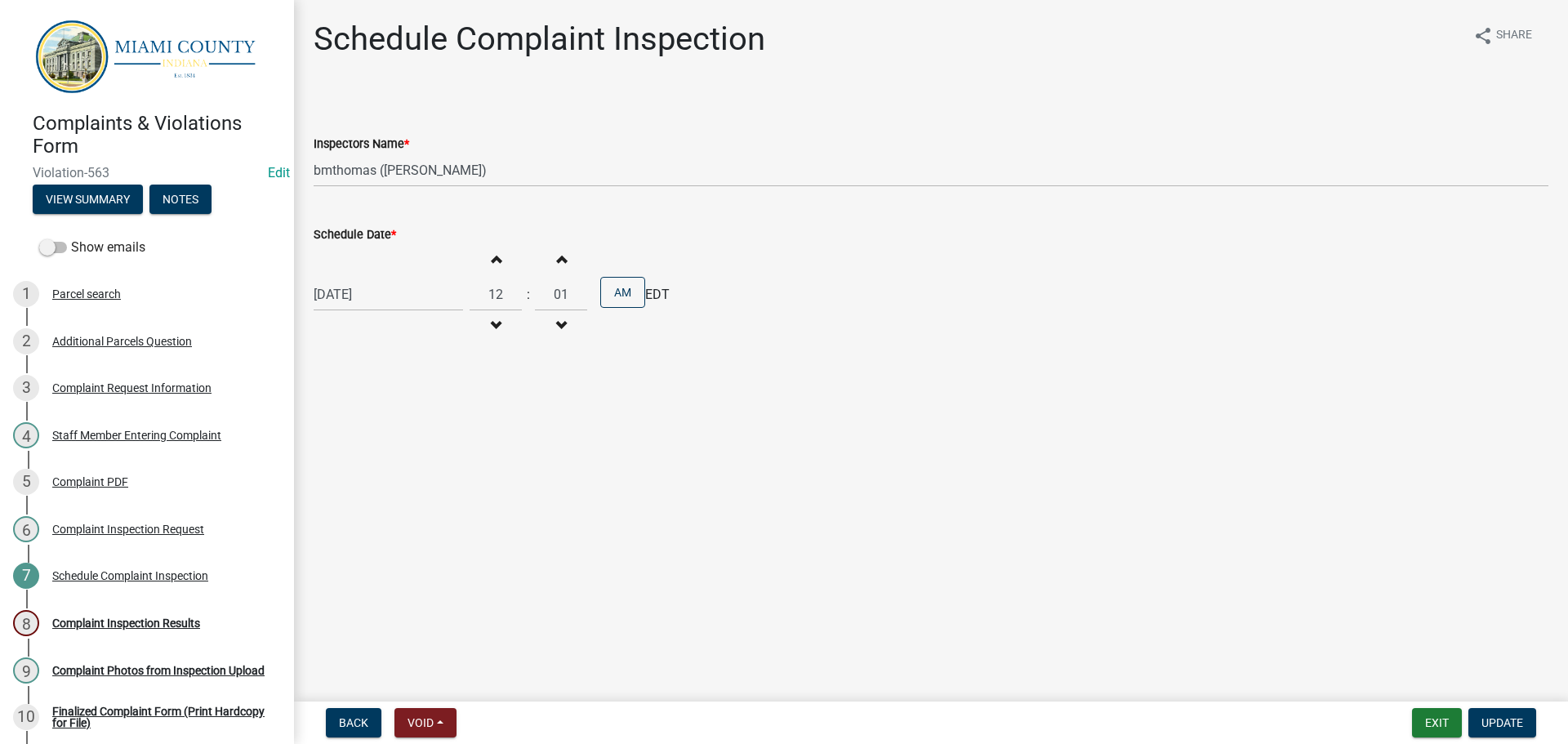
select select "9"
select select "2025"
click at [376, 289] on div "[DATE] [PERSON_NAME] Apr May Jun [DATE] Aug Sep Oct Nov [DATE] 1526 1527 1528 1…" at bounding box center [388, 294] width 150 height 33
click at [337, 436] on div "15" at bounding box center [330, 434] width 26 height 26
type input "[DATE]"
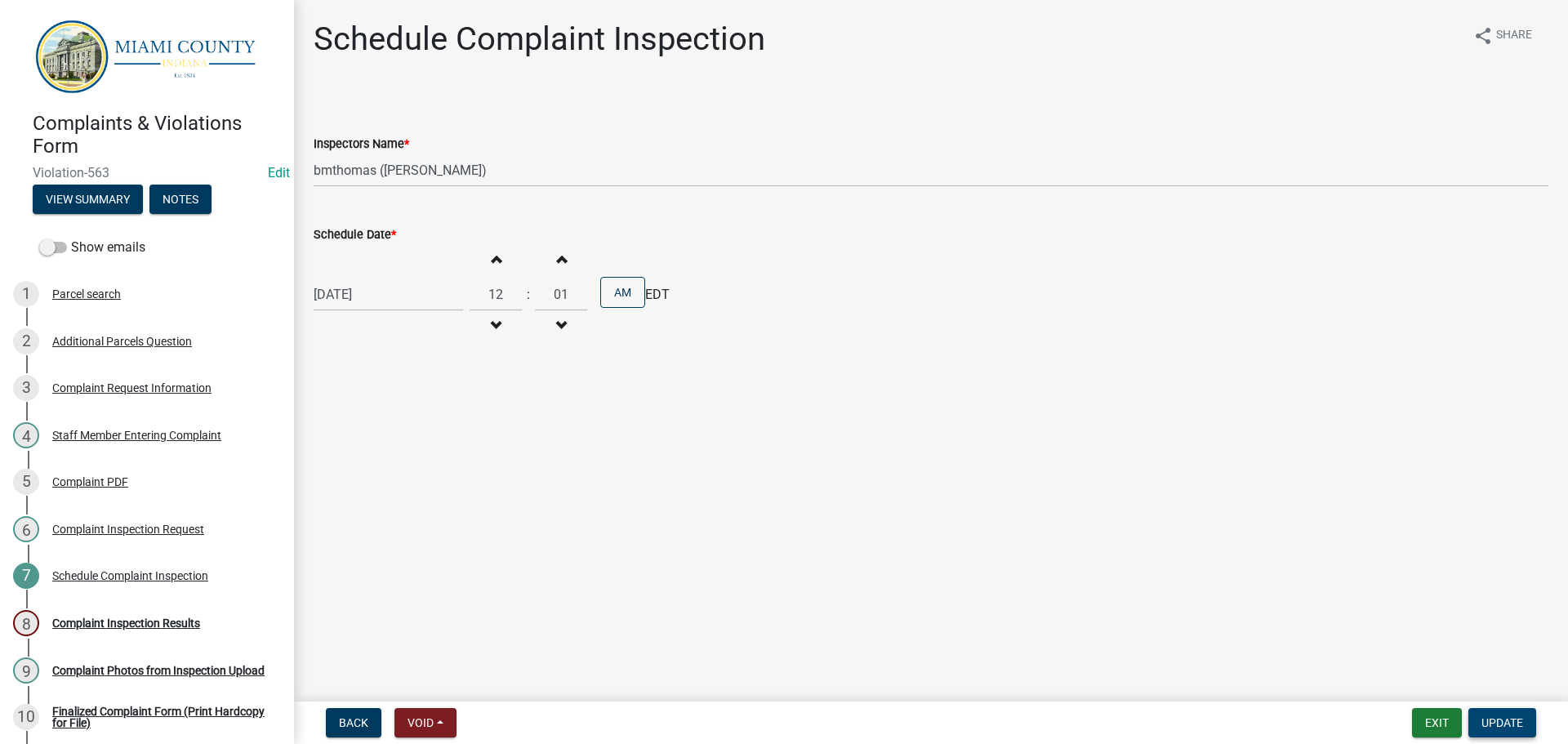
click at [1486, 720] on span "Update" at bounding box center [1502, 722] width 42 height 13
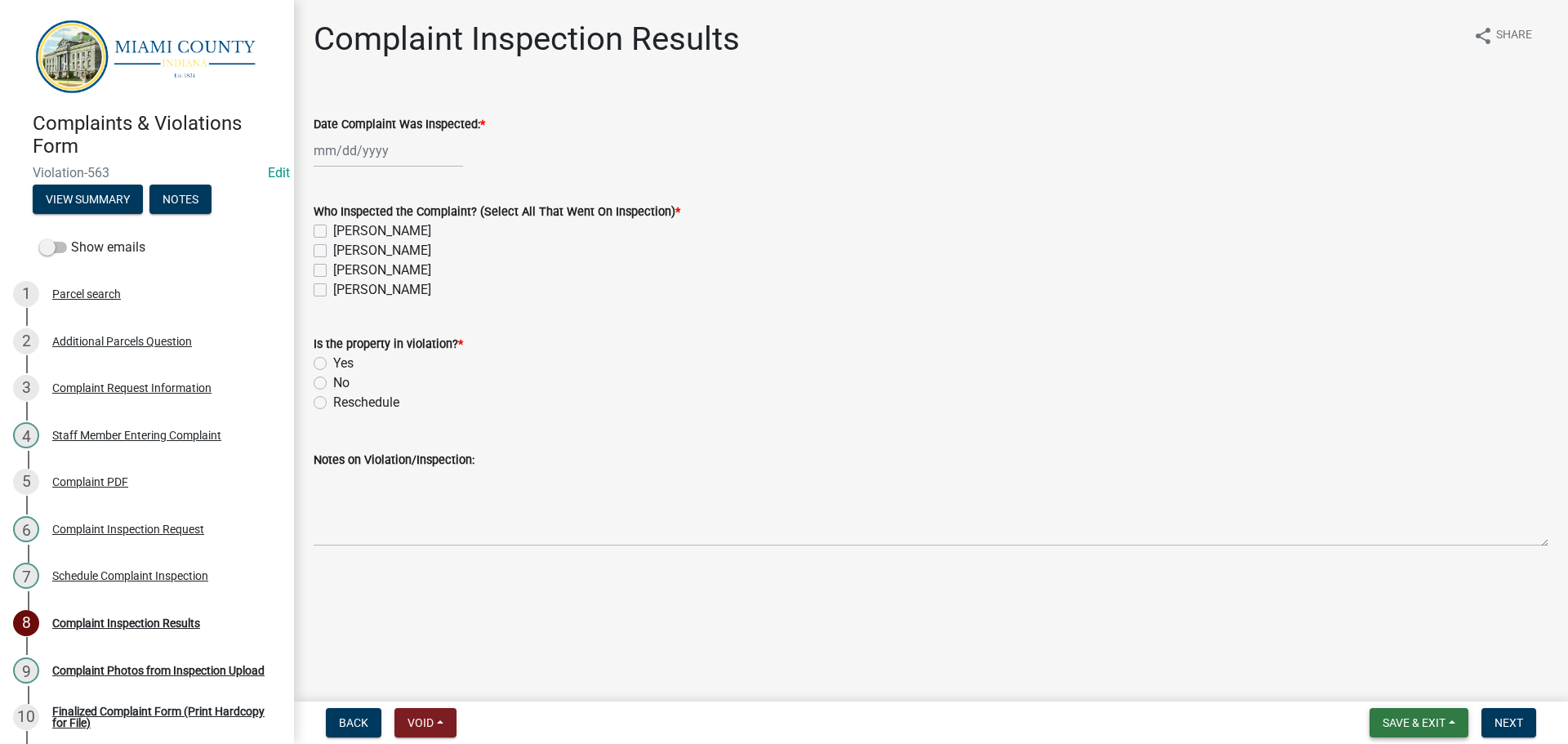
click at [1451, 726] on button "Save & Exit" at bounding box center [1418, 722] width 99 height 30
click at [1403, 684] on button "Save & Exit" at bounding box center [1402, 679] width 130 height 39
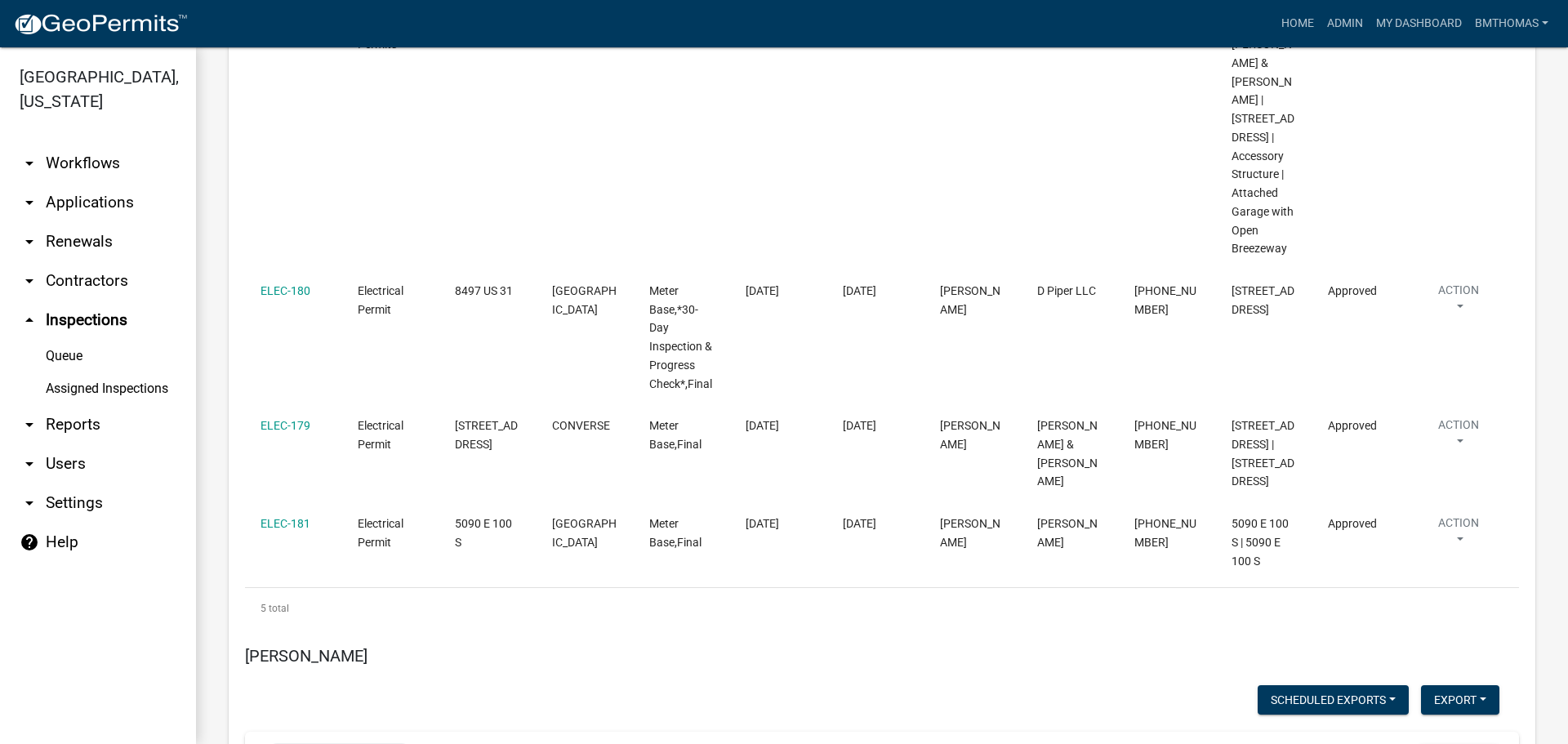
scroll to position [10370, 0]
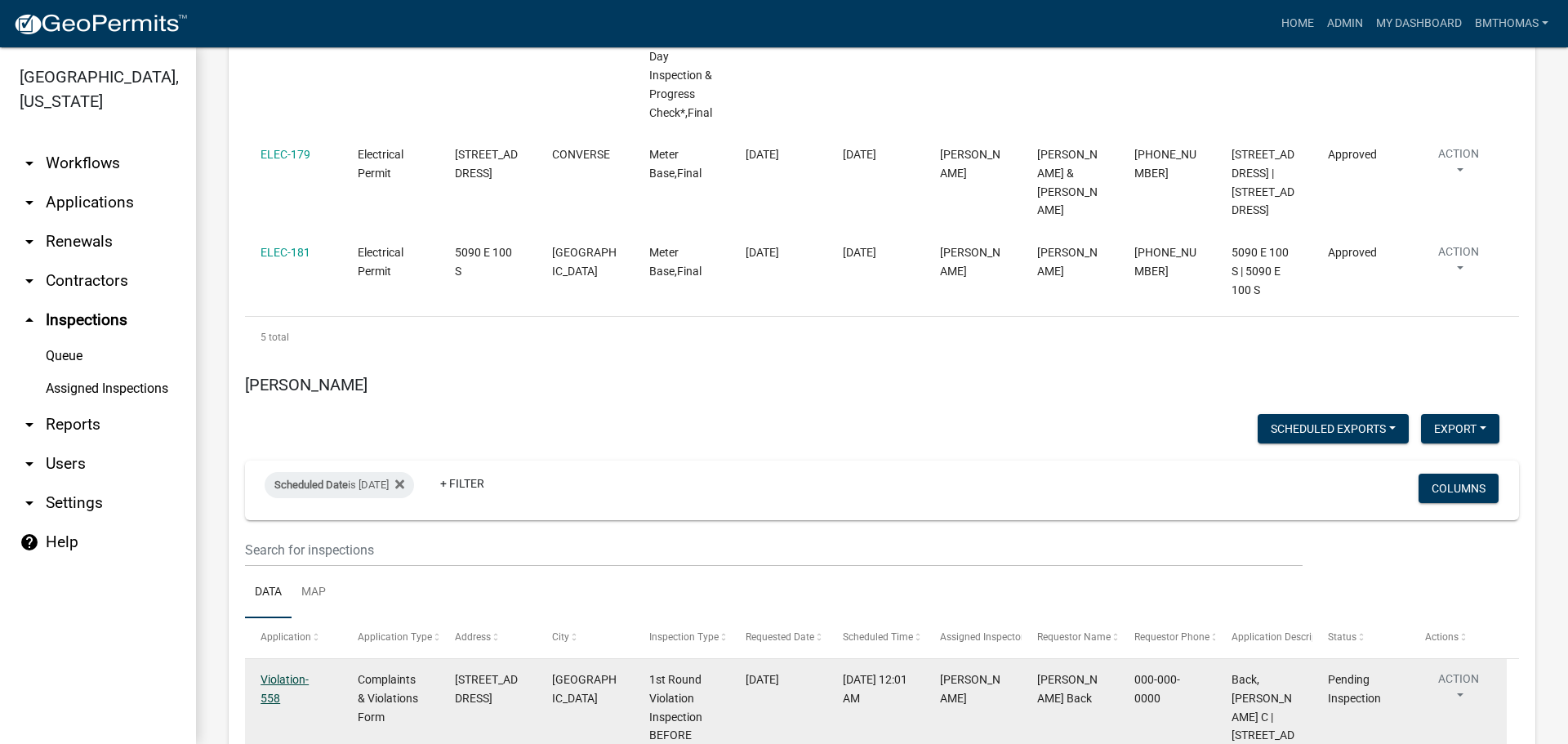
click at [286, 672] on link "Violation-558" at bounding box center [284, 688] width 48 height 31
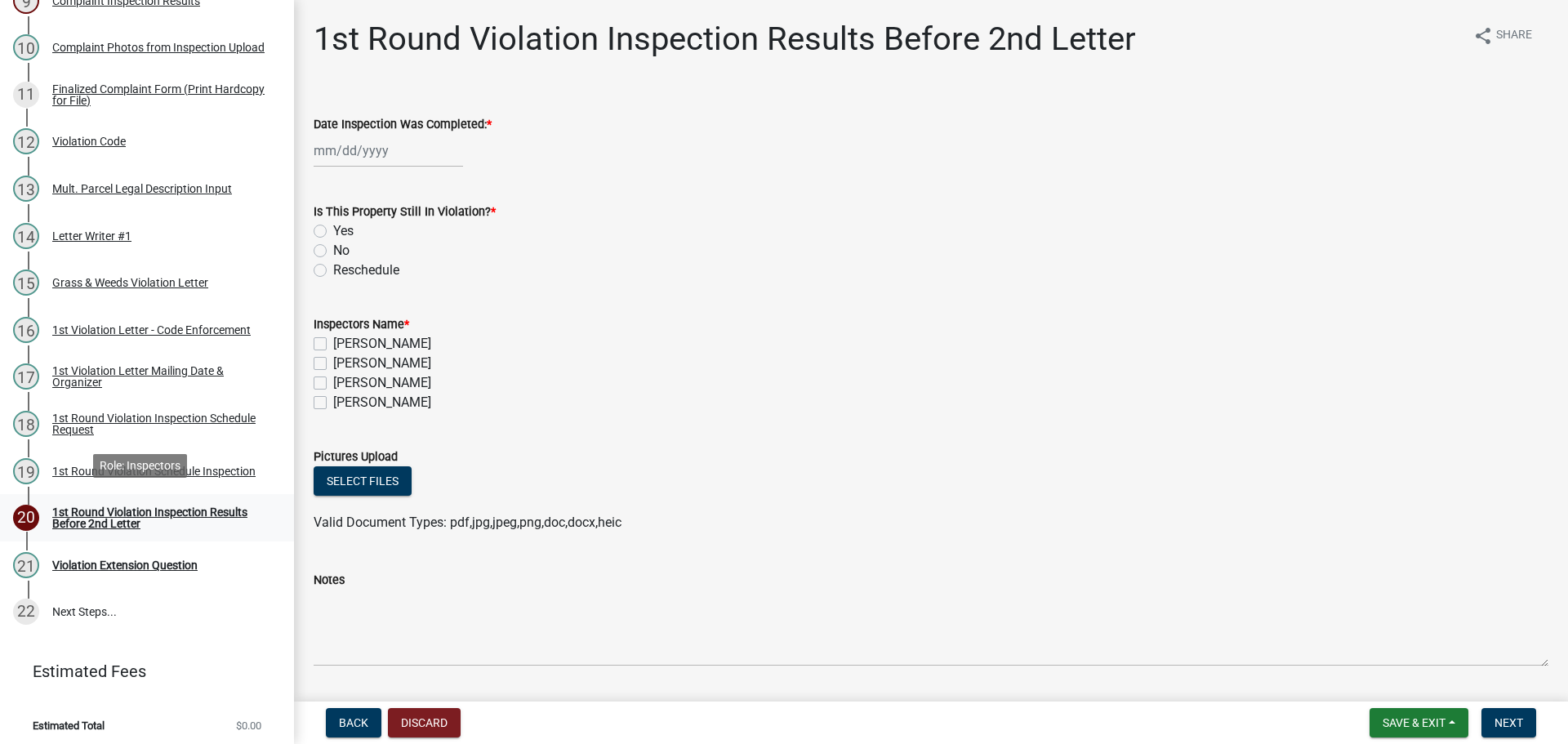
scroll to position [671, 0]
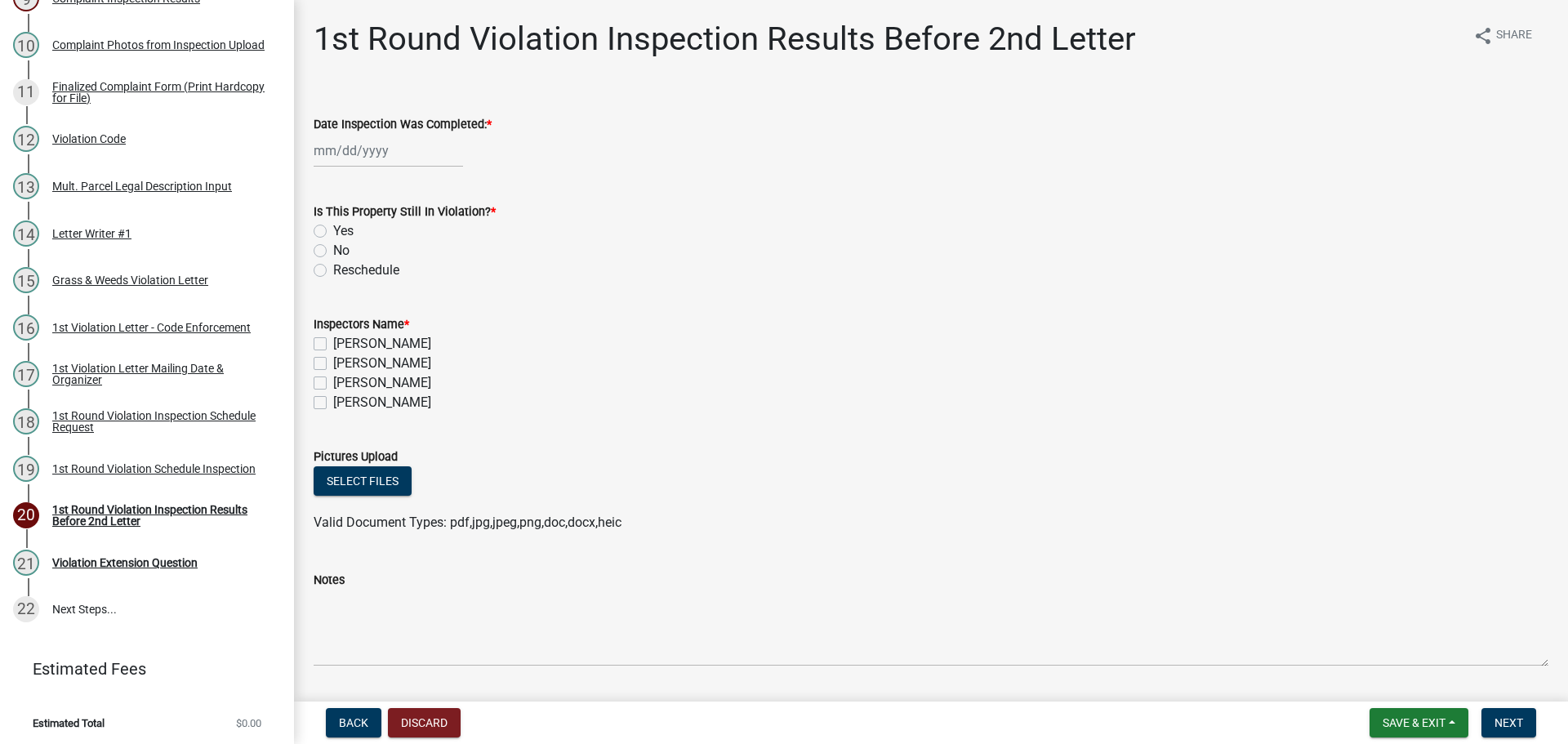
click at [109, 462] on div "1st Round Violation Schedule Inspection" at bounding box center [154, 468] width 203 height 11
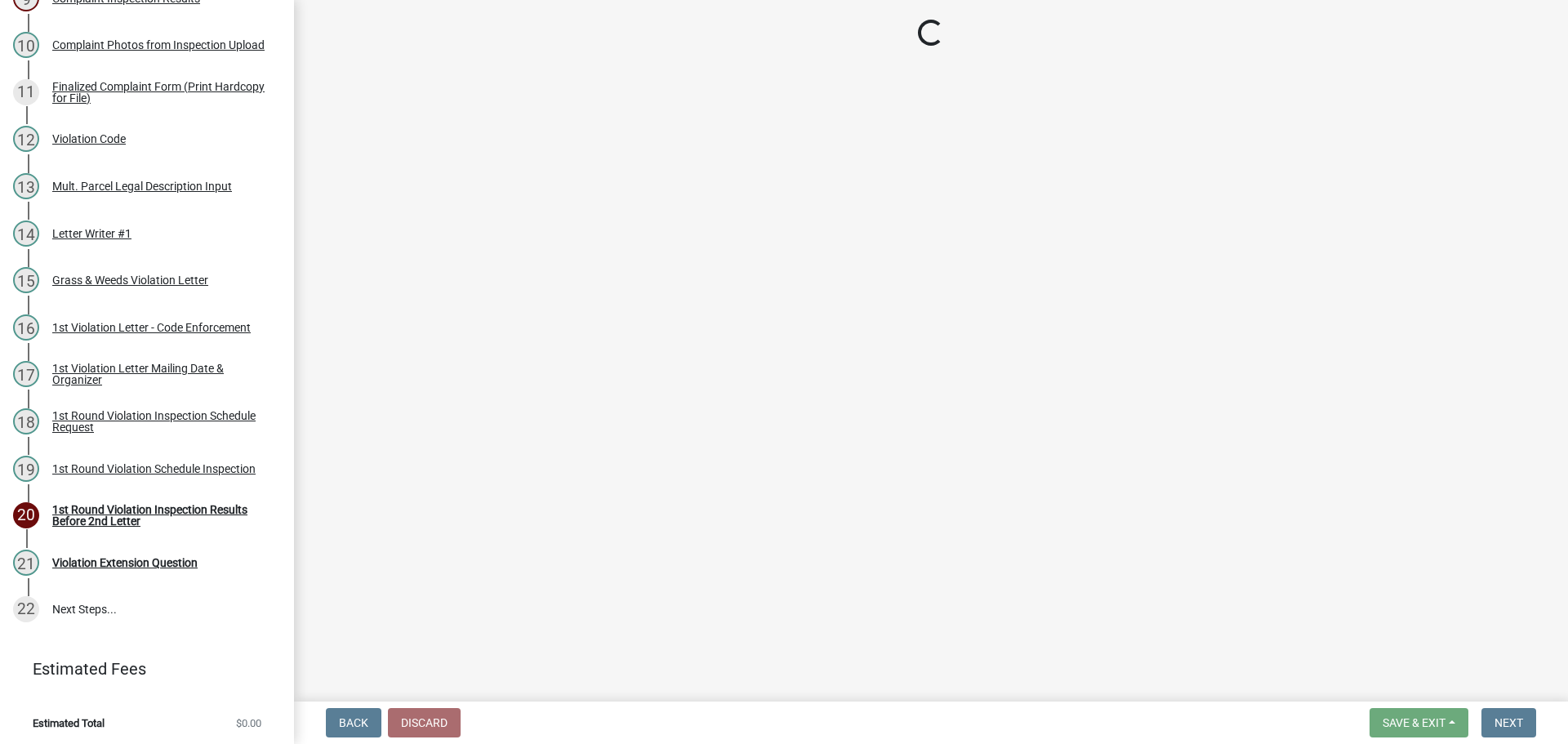
select select "0324ce59-dc13-463c-88f6-21718b6e040a"
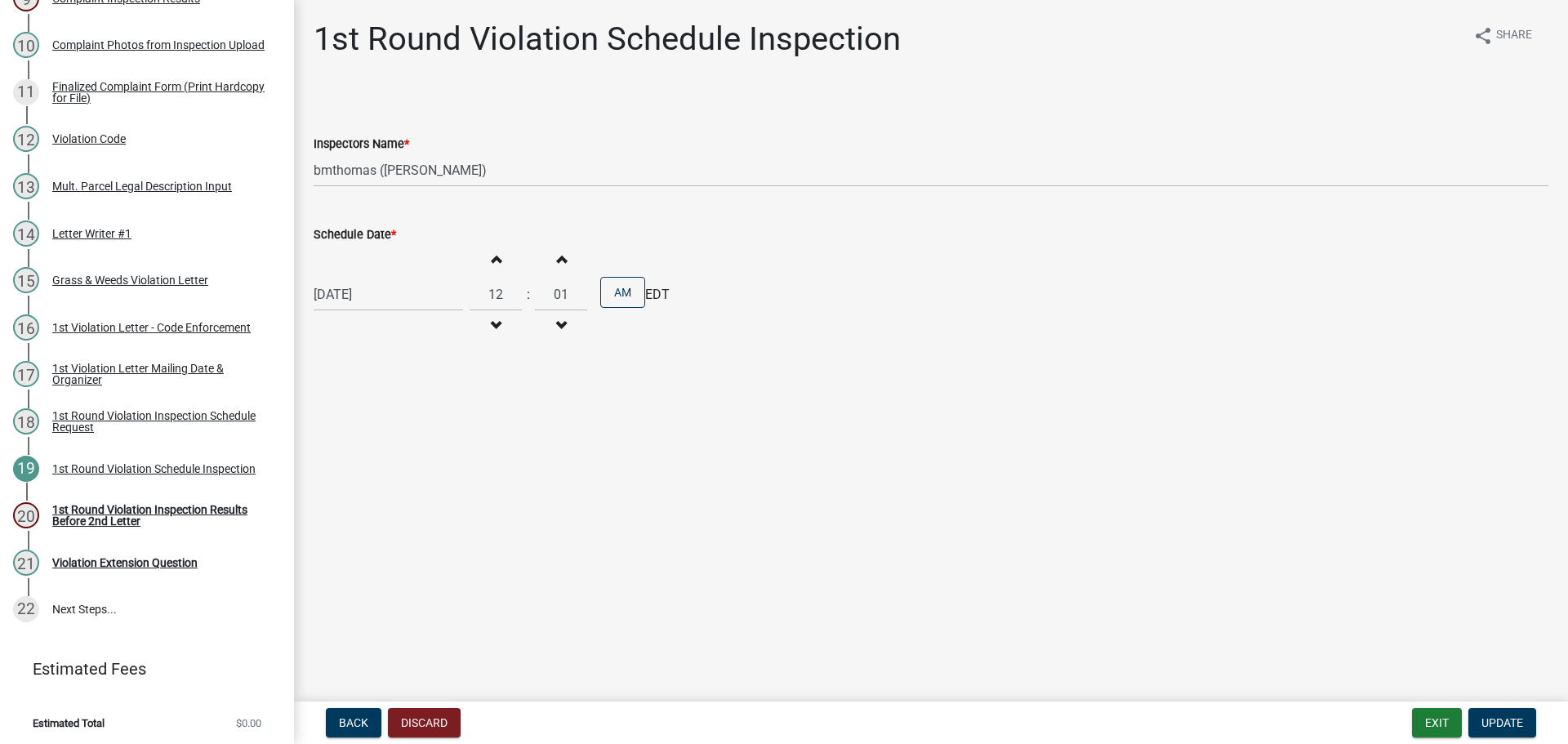
select select "9"
select select "2025"
click at [357, 291] on div "[DATE] [PERSON_NAME] Apr May Jun [DATE] Aug Sep Oct Nov [DATE] 1526 1527 1528 1…" at bounding box center [388, 294] width 150 height 33
click at [332, 433] on div "15" at bounding box center [330, 434] width 26 height 26
type input "[DATE]"
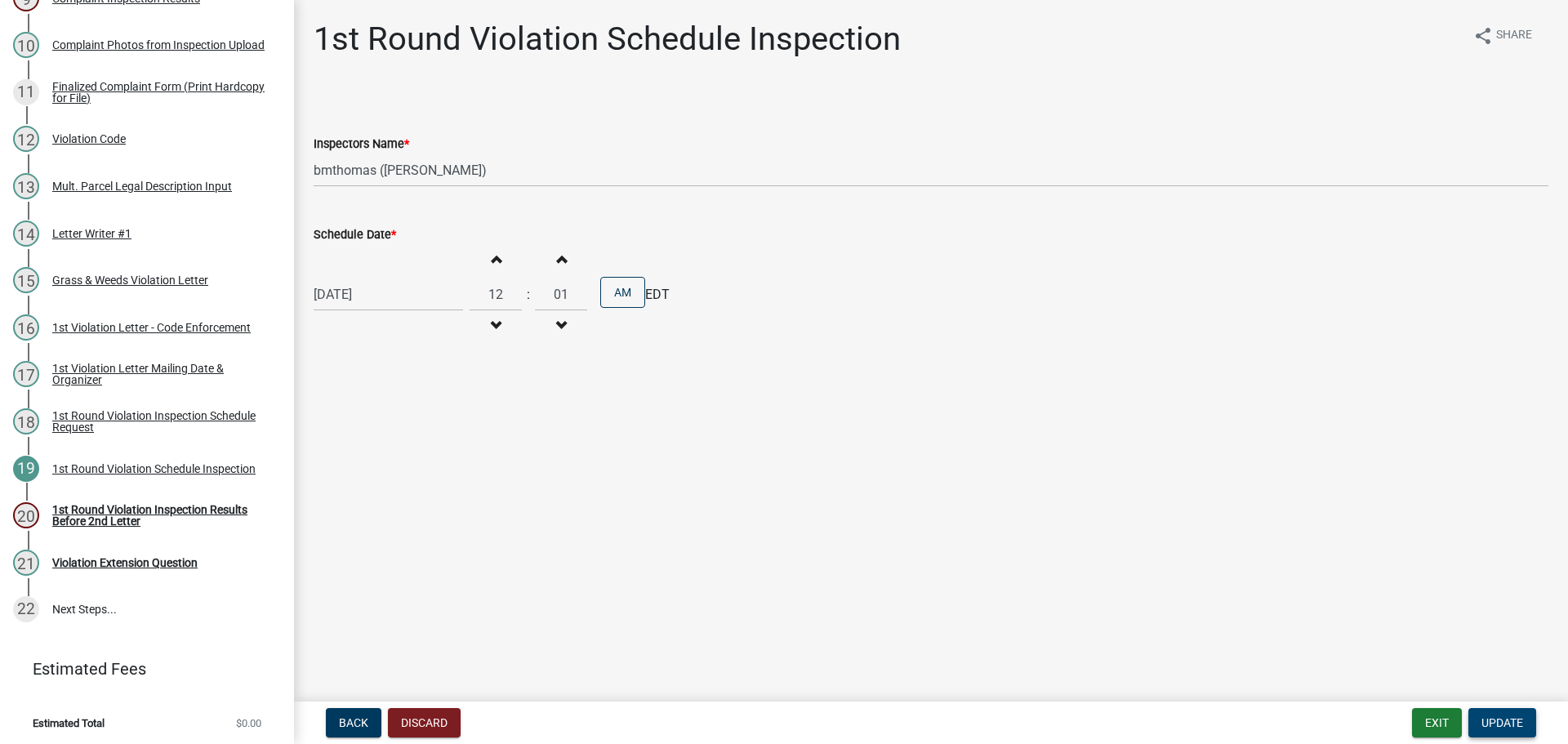
click at [1488, 725] on span "Update" at bounding box center [1502, 722] width 42 height 13
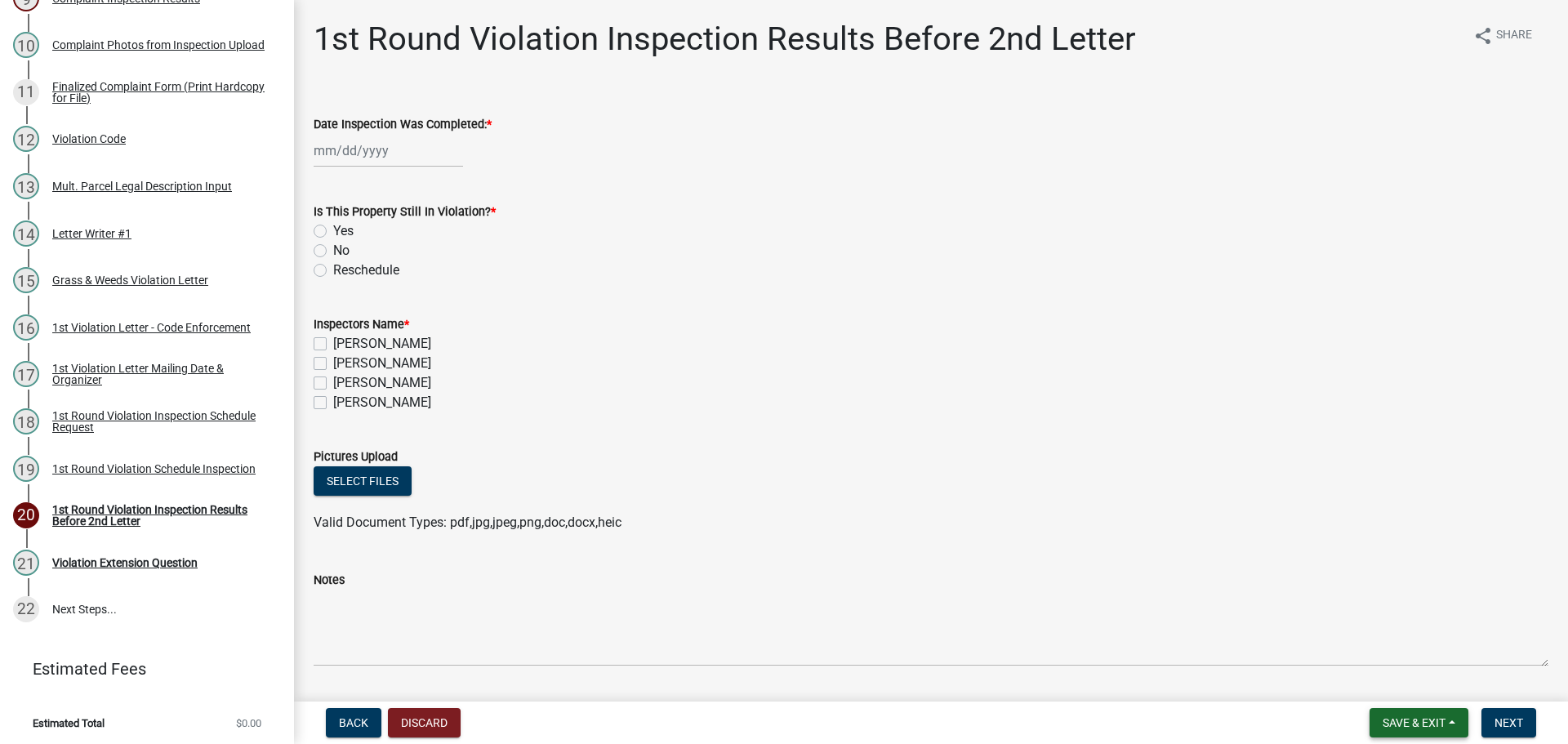
click at [1441, 731] on button "Save & Exit" at bounding box center [1418, 722] width 99 height 30
click at [1410, 680] on button "Save & Exit" at bounding box center [1402, 679] width 130 height 39
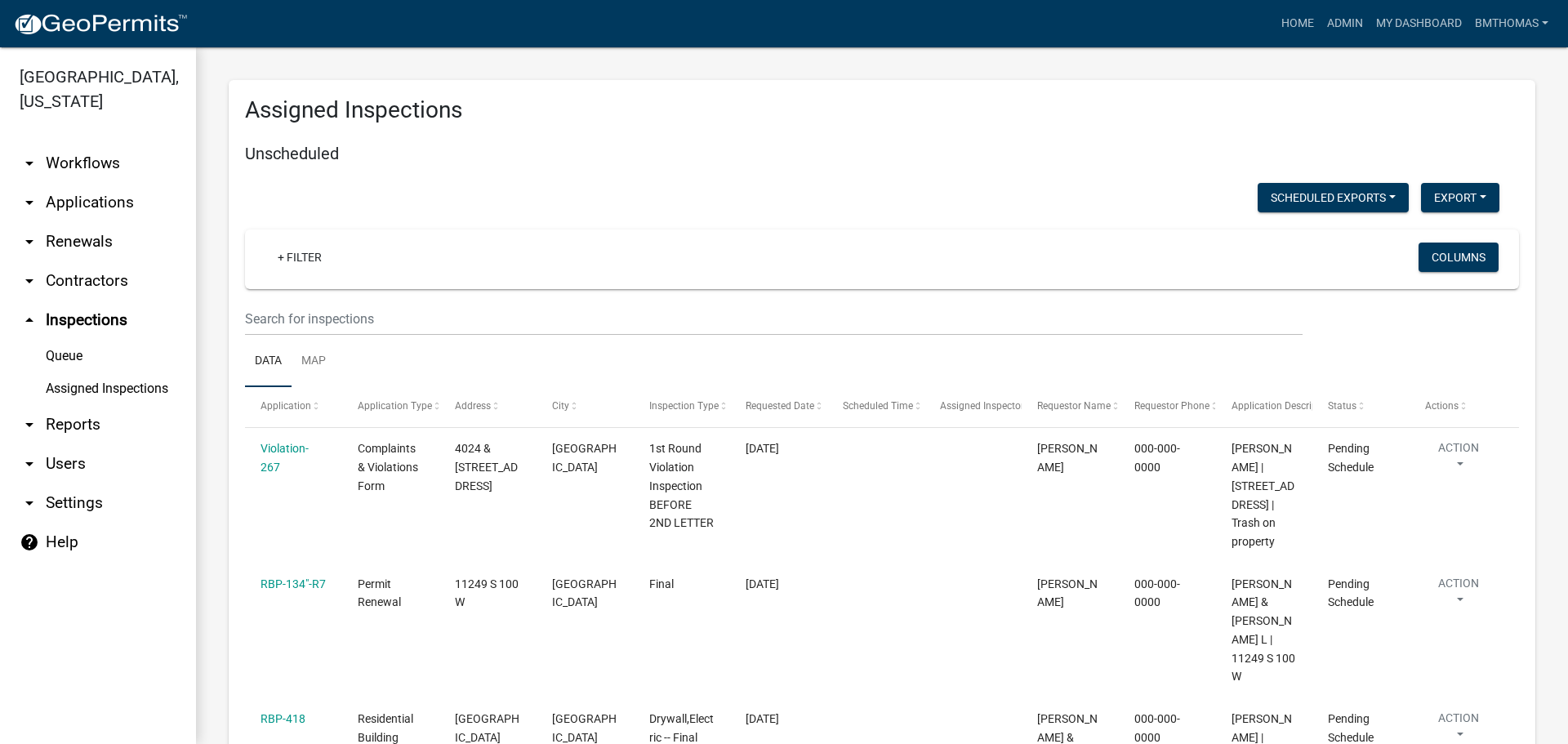
click at [154, 372] on link "Assigned Inspections" at bounding box center [98, 388] width 196 height 32
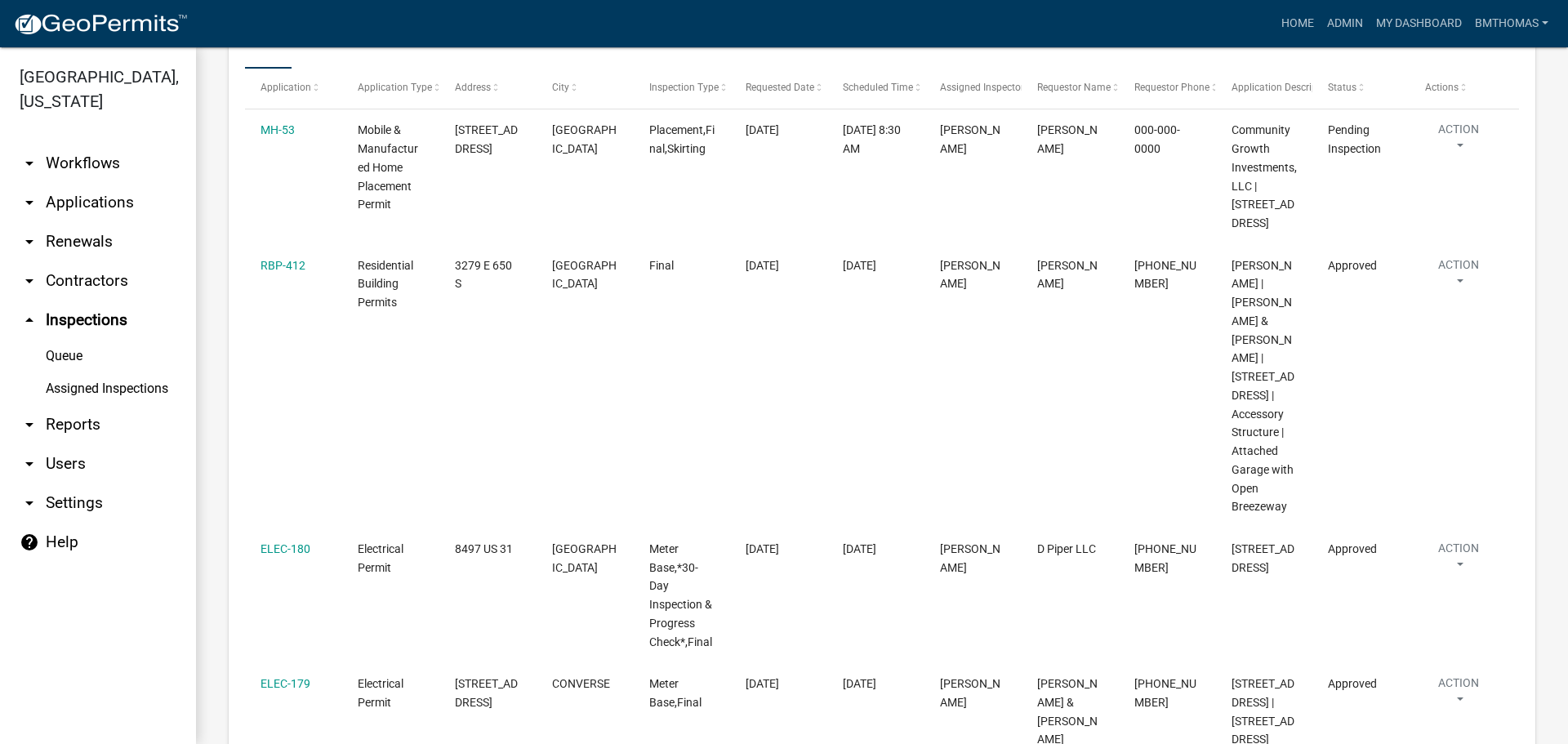
scroll to position [10229, 0]
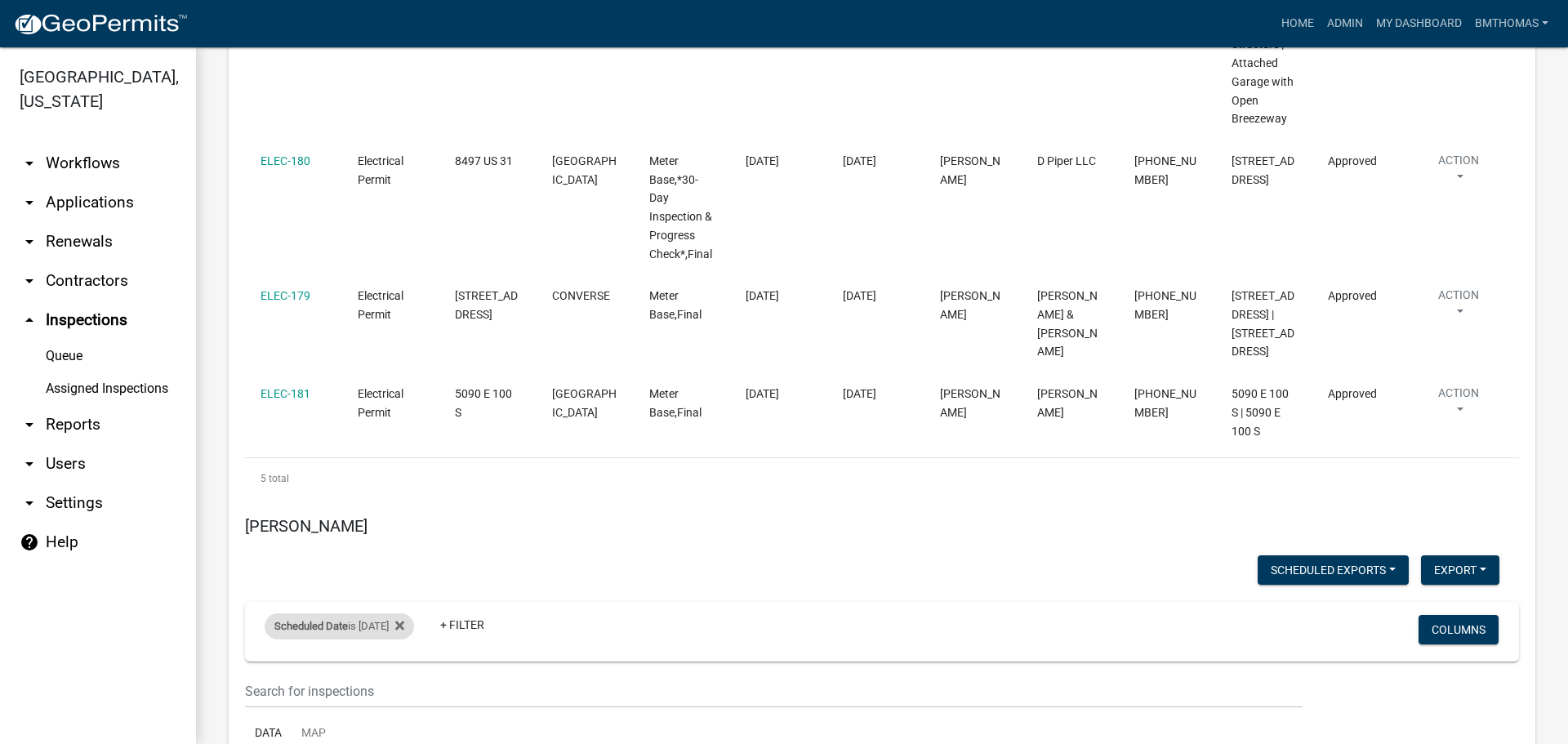
click at [369, 613] on div "Scheduled Date is [DATE]" at bounding box center [339, 626] width 150 height 26
click at [401, 482] on input "[DATE]" at bounding box center [353, 483] width 115 height 33
type input "[DATE]"
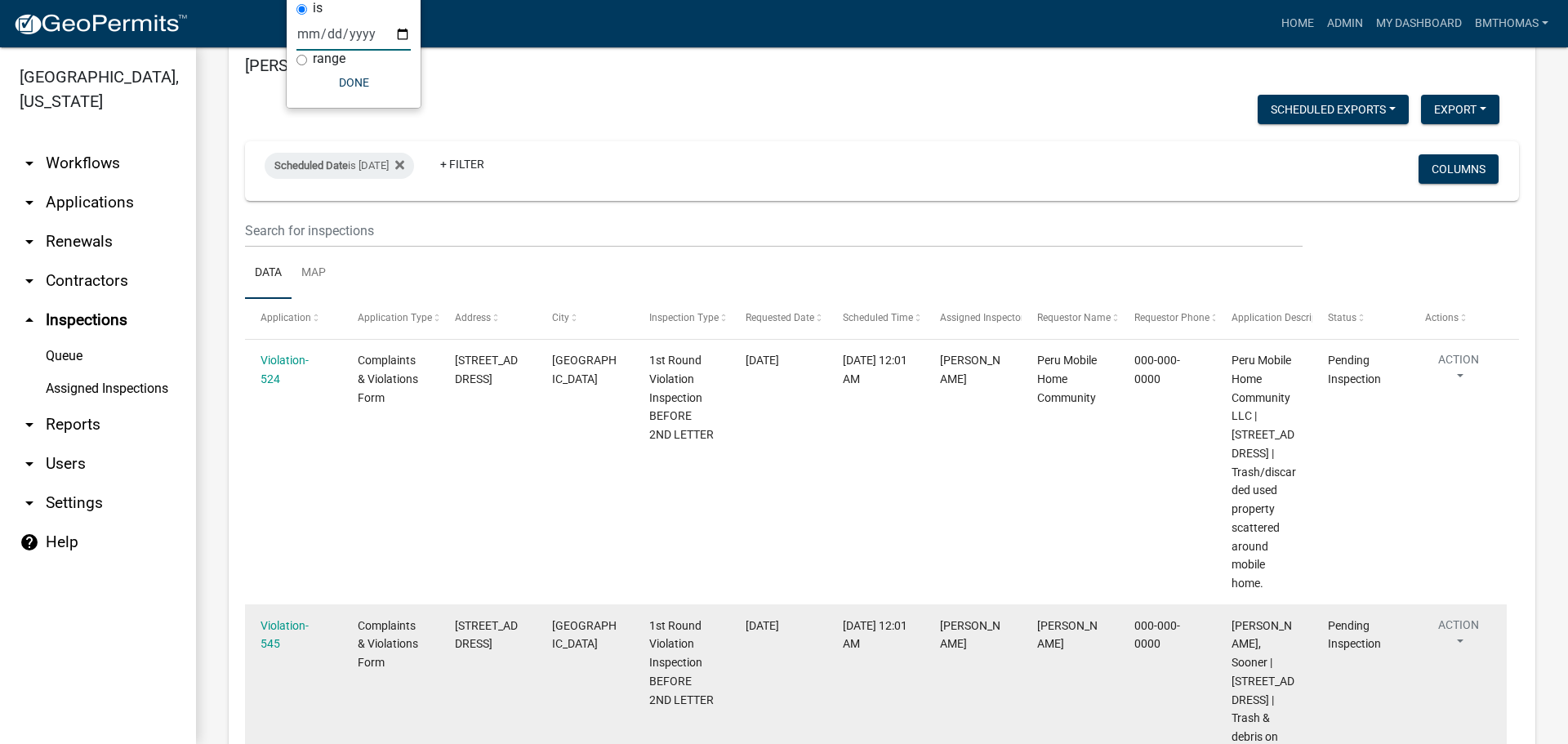
scroll to position [10607, 0]
